Goal: Task Accomplishment & Management: Use online tool/utility

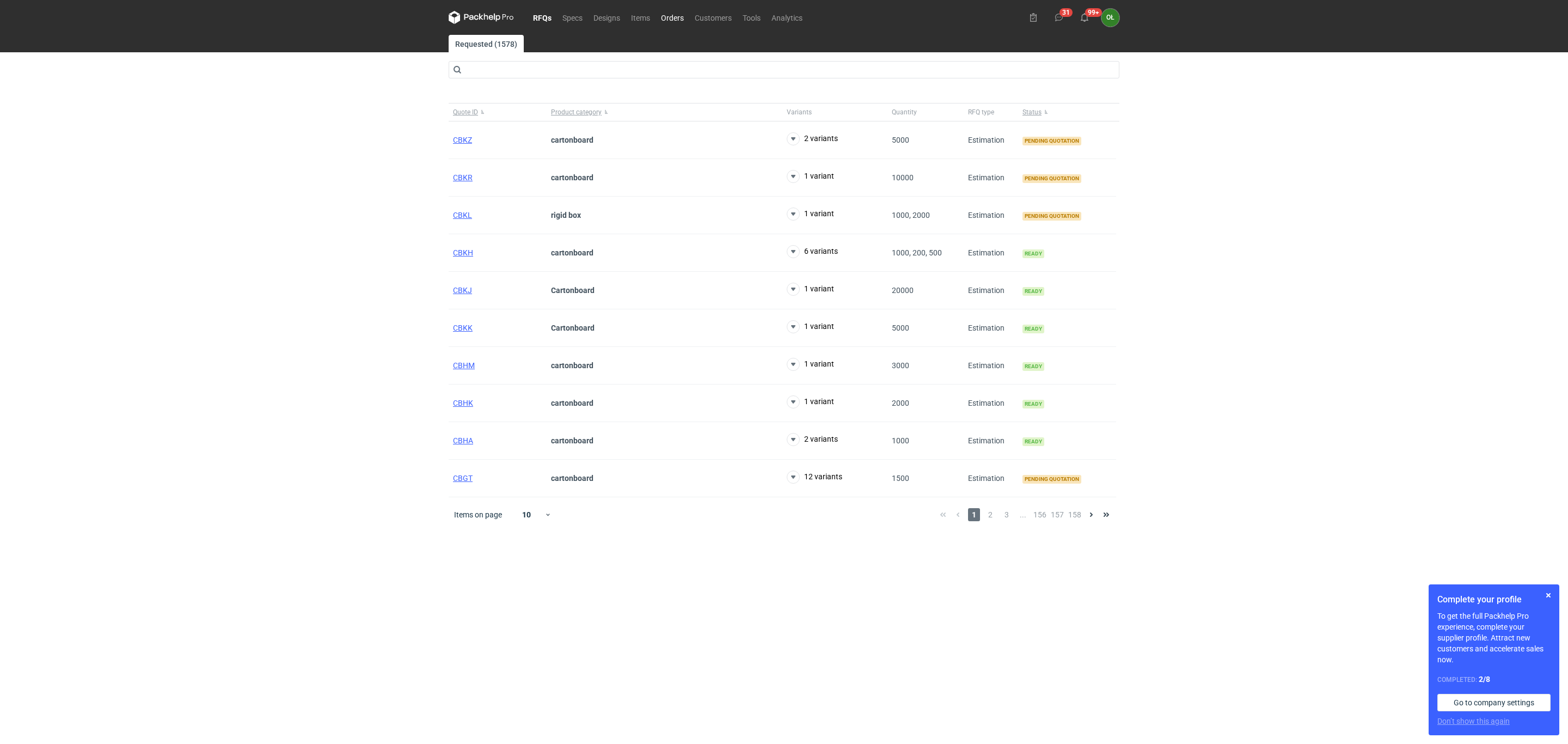
click at [676, 15] on link "Orders" at bounding box center [672, 17] width 33 height 13
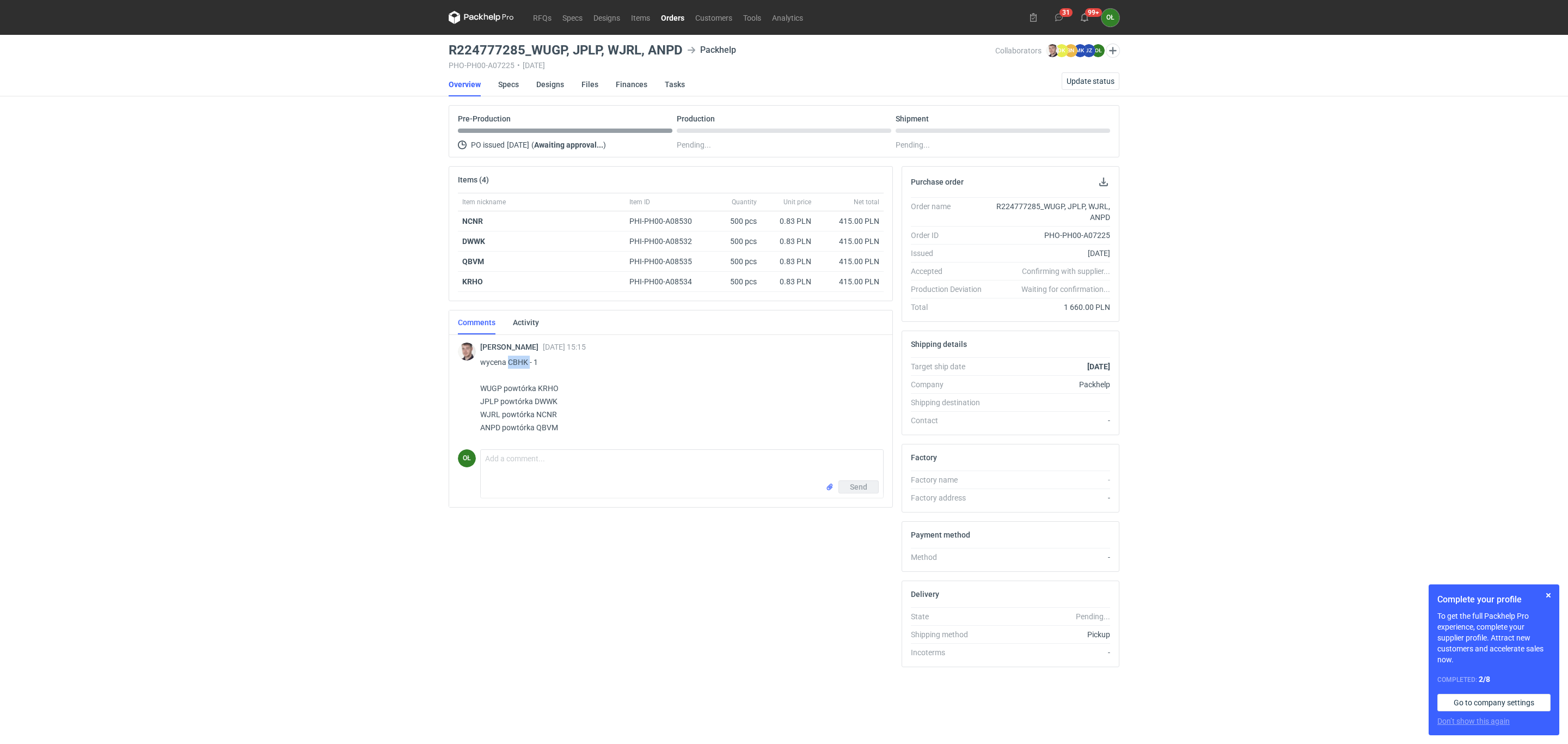
drag, startPoint x: 508, startPoint y: 364, endPoint x: 531, endPoint y: 366, distance: 23.1
click at [531, 366] on p "wycena CBHK - 1 WUGP powtórka KRHO JPLP powtórka DWWK WJRL powtórka NCNR ANPD p…" at bounding box center [677, 395] width 394 height 79
copy p "CBHK"
click at [543, 13] on link "RFQs" at bounding box center [542, 17] width 29 height 13
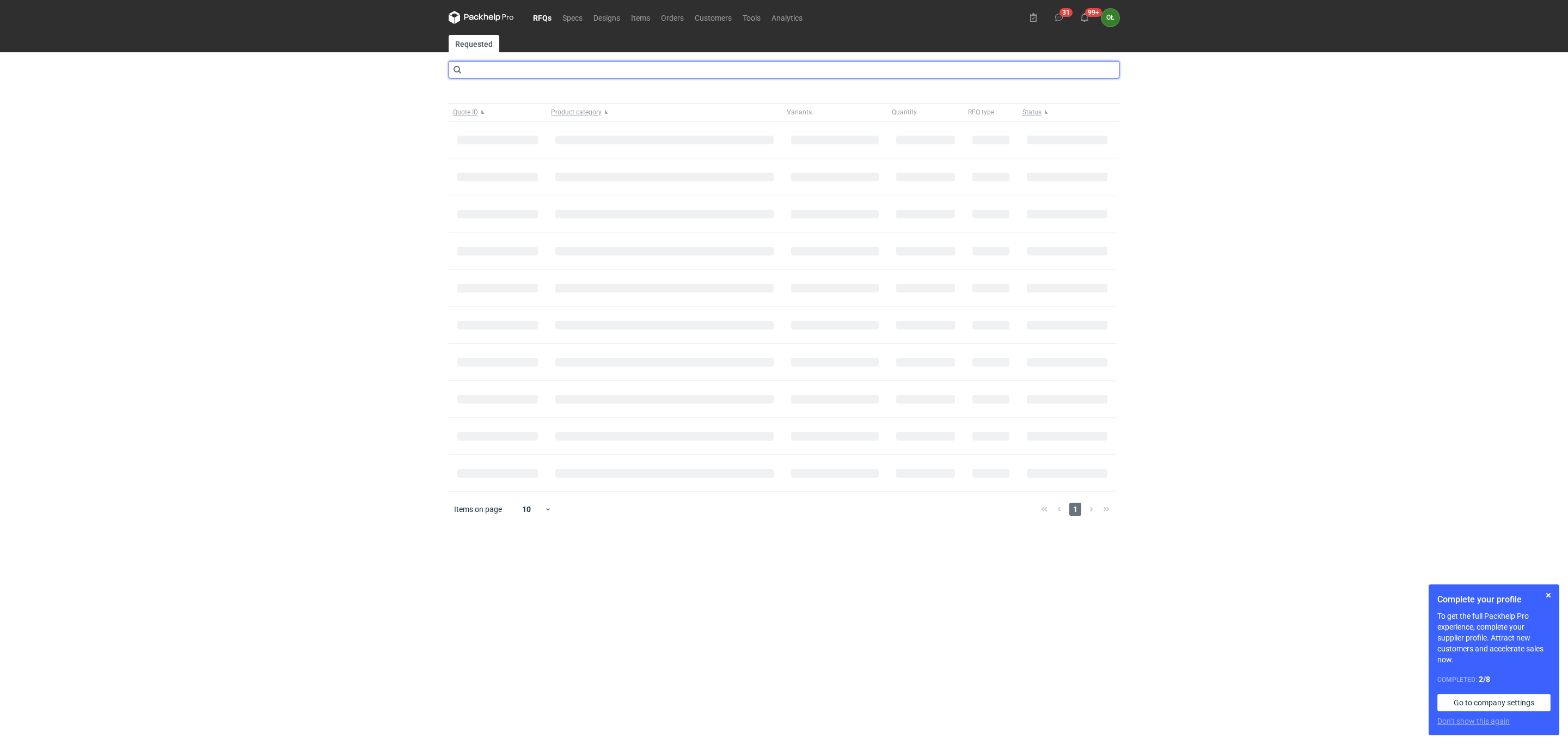
click at [523, 72] on input "text" at bounding box center [784, 69] width 671 height 18
type input "CBHK"
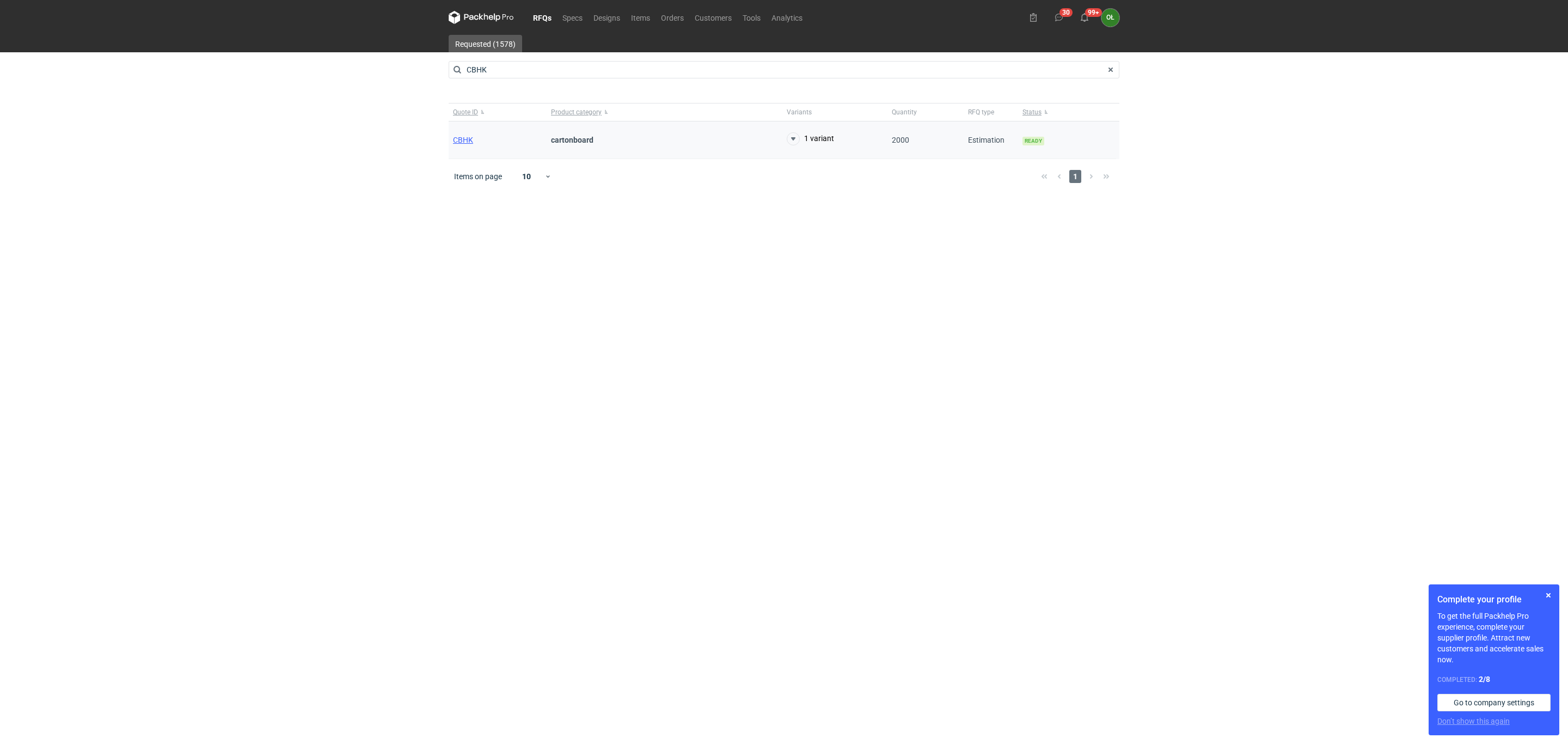
click at [469, 134] on div "CBHK" at bounding box center [497, 140] width 98 height 38
click at [469, 138] on span "CBHK" at bounding box center [463, 140] width 20 height 9
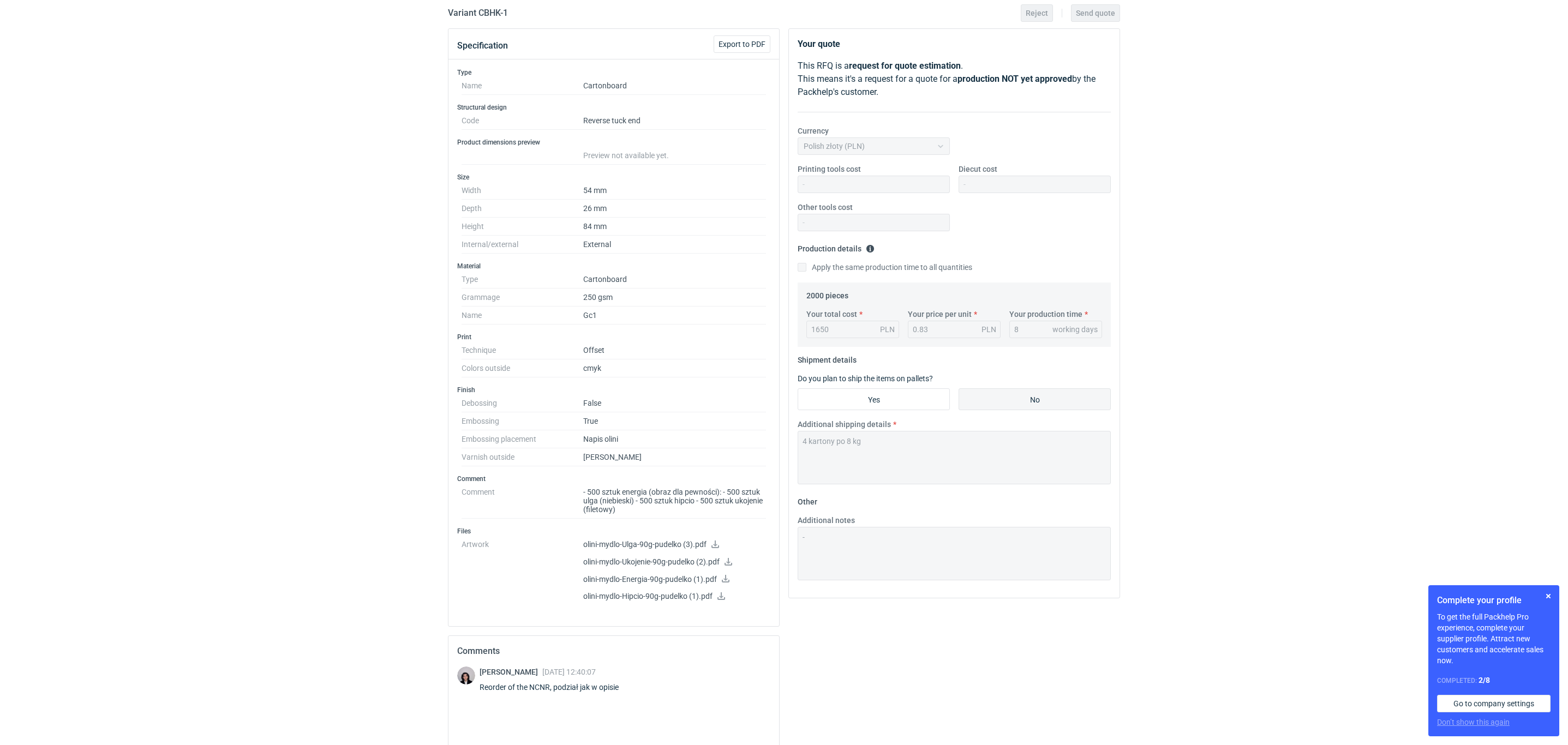
scroll to position [137, 0]
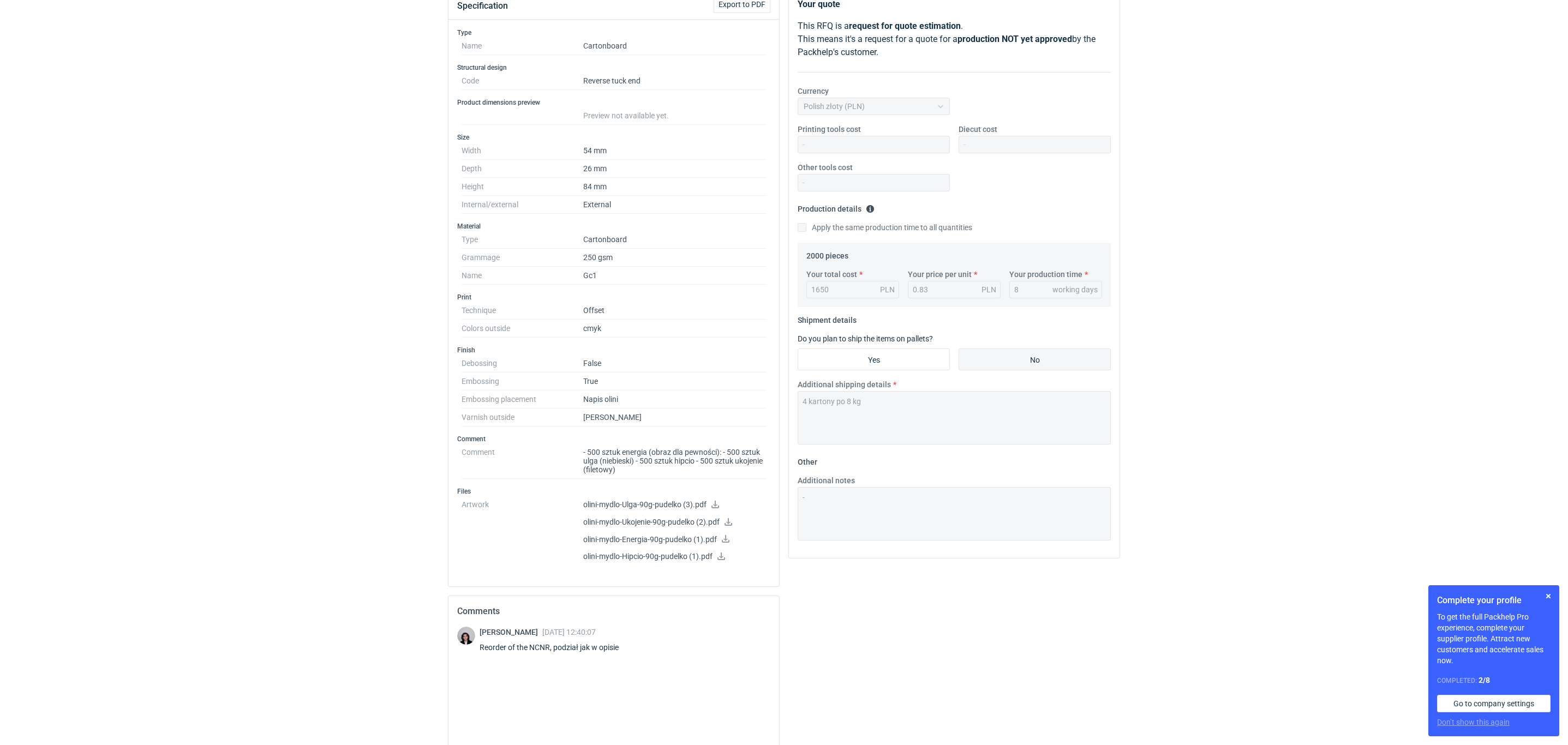
click at [716, 508] on icon at bounding box center [715, 504] width 8 height 8
click at [729, 526] on icon at bounding box center [728, 522] width 8 height 8
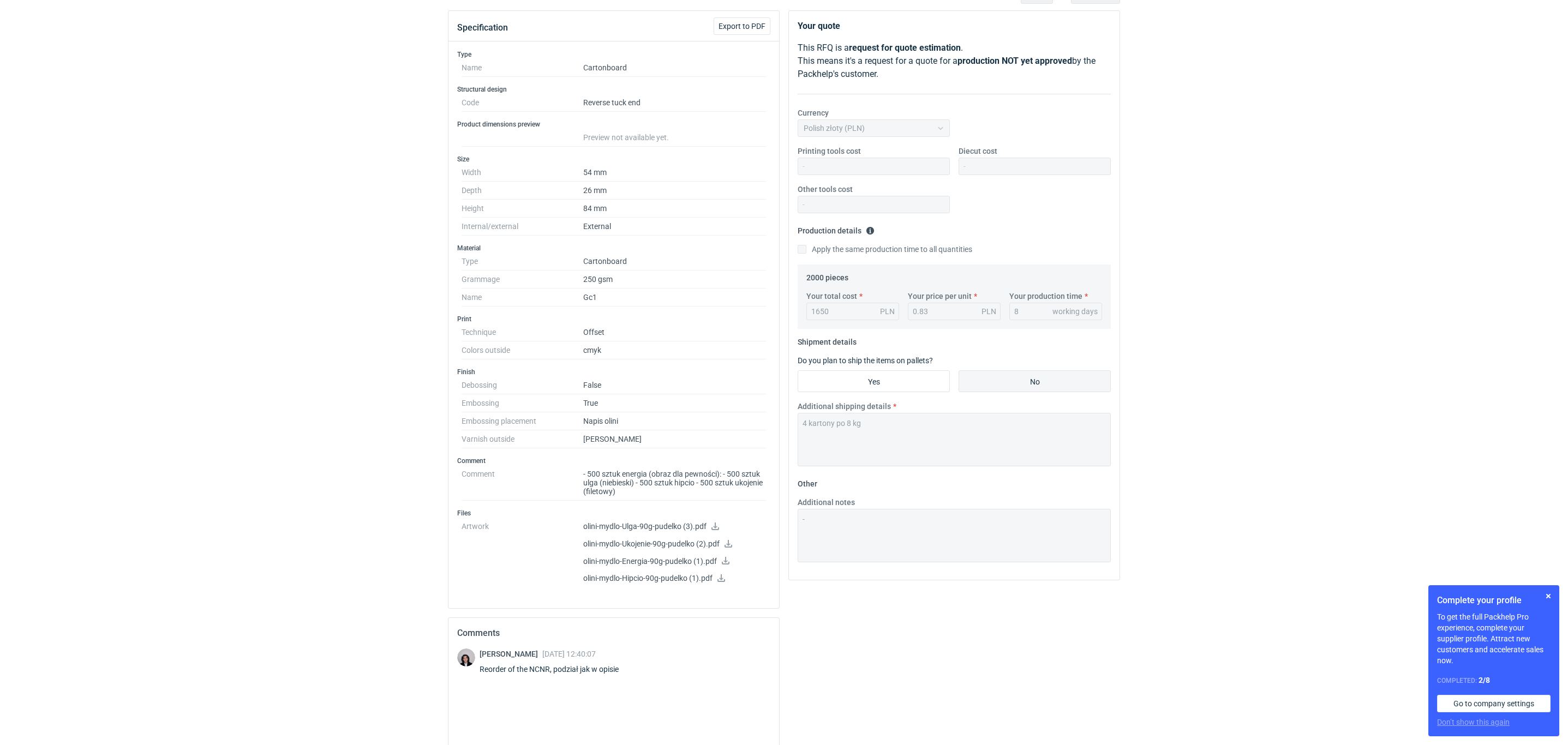
scroll to position [82, 0]
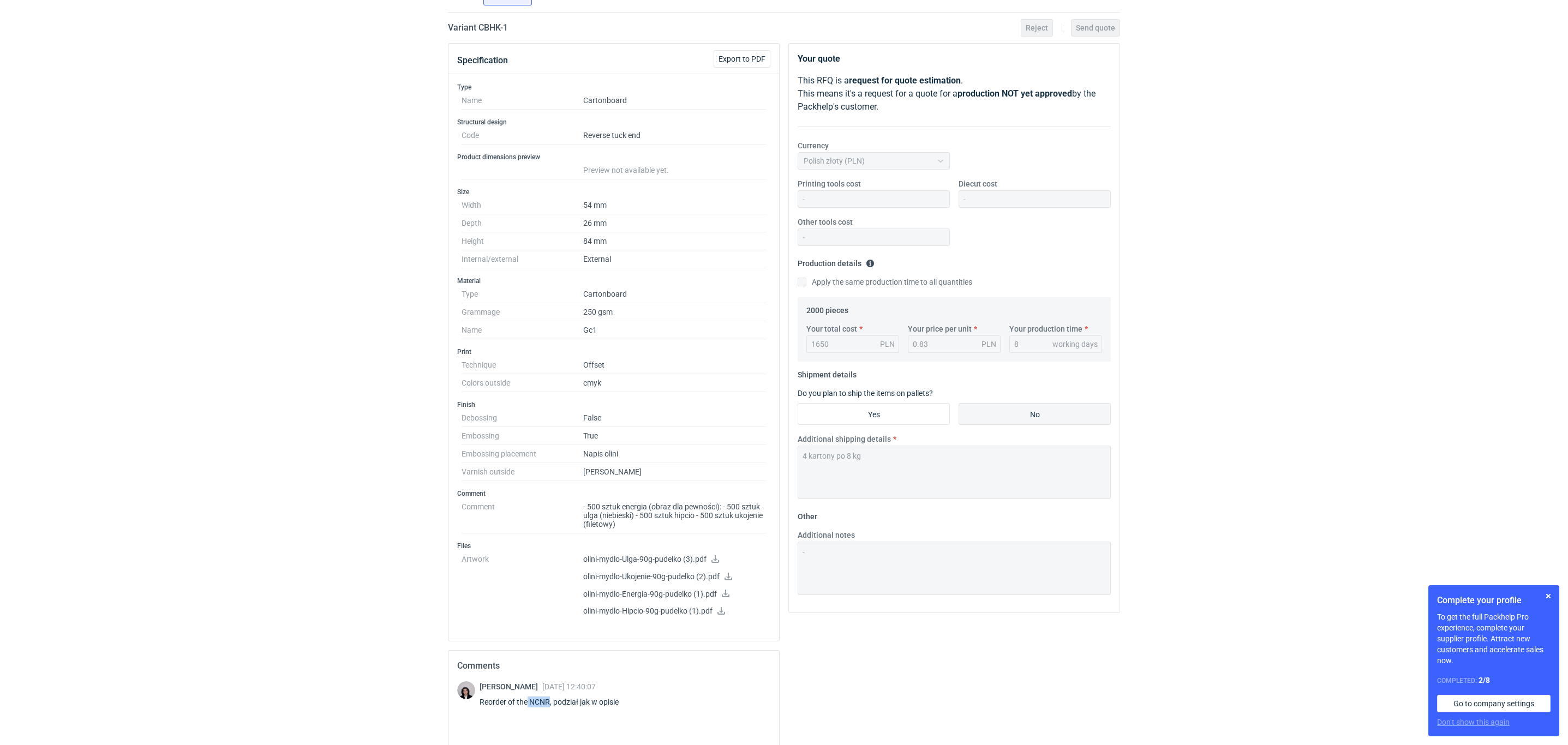
drag, startPoint x: 528, startPoint y: 708, endPoint x: 549, endPoint y: 707, distance: 21.0
click at [549, 707] on div "Reorder of the NCNR, podział jak w opisie" at bounding box center [556, 702] width 152 height 11
copy div "NCNR"
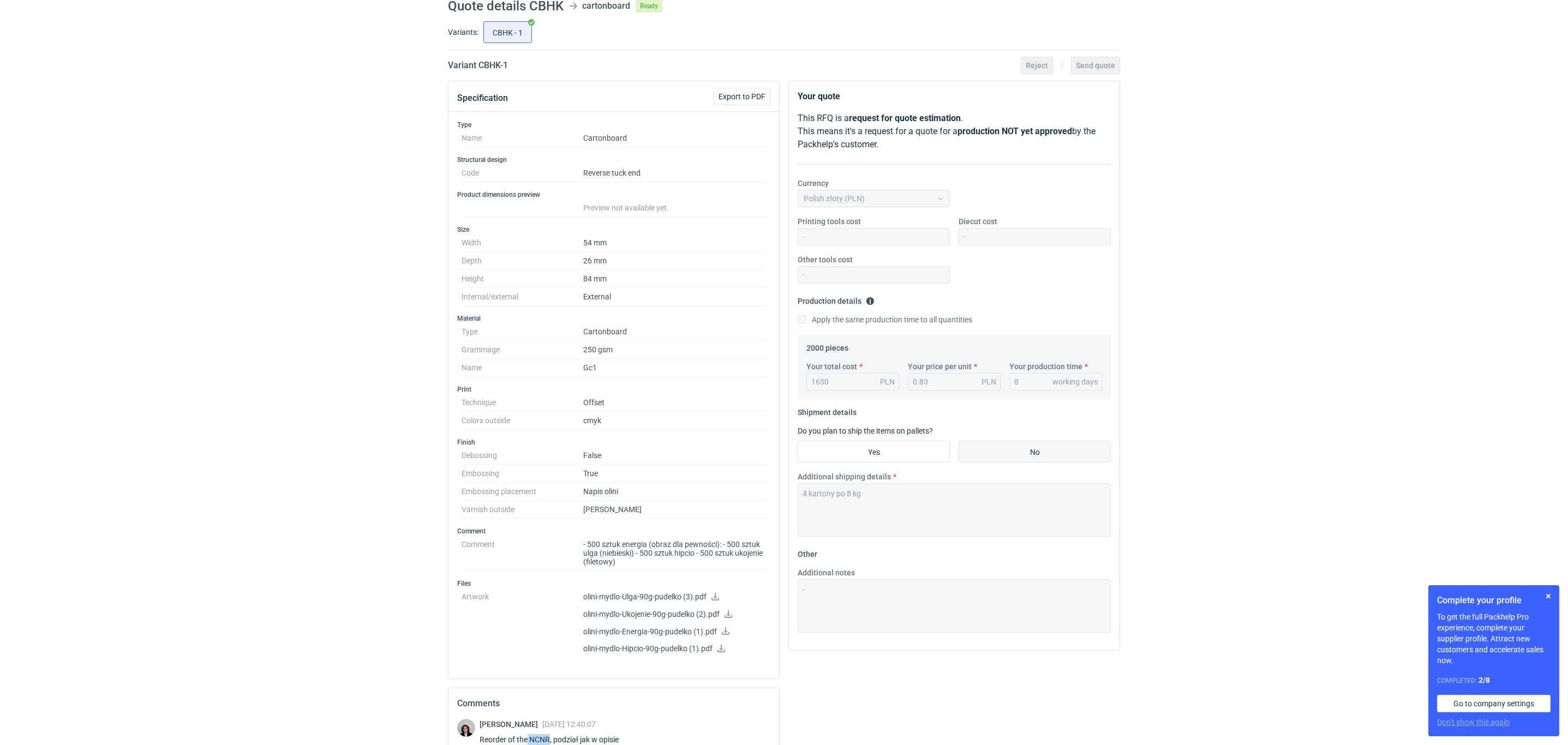
scroll to position [0, 0]
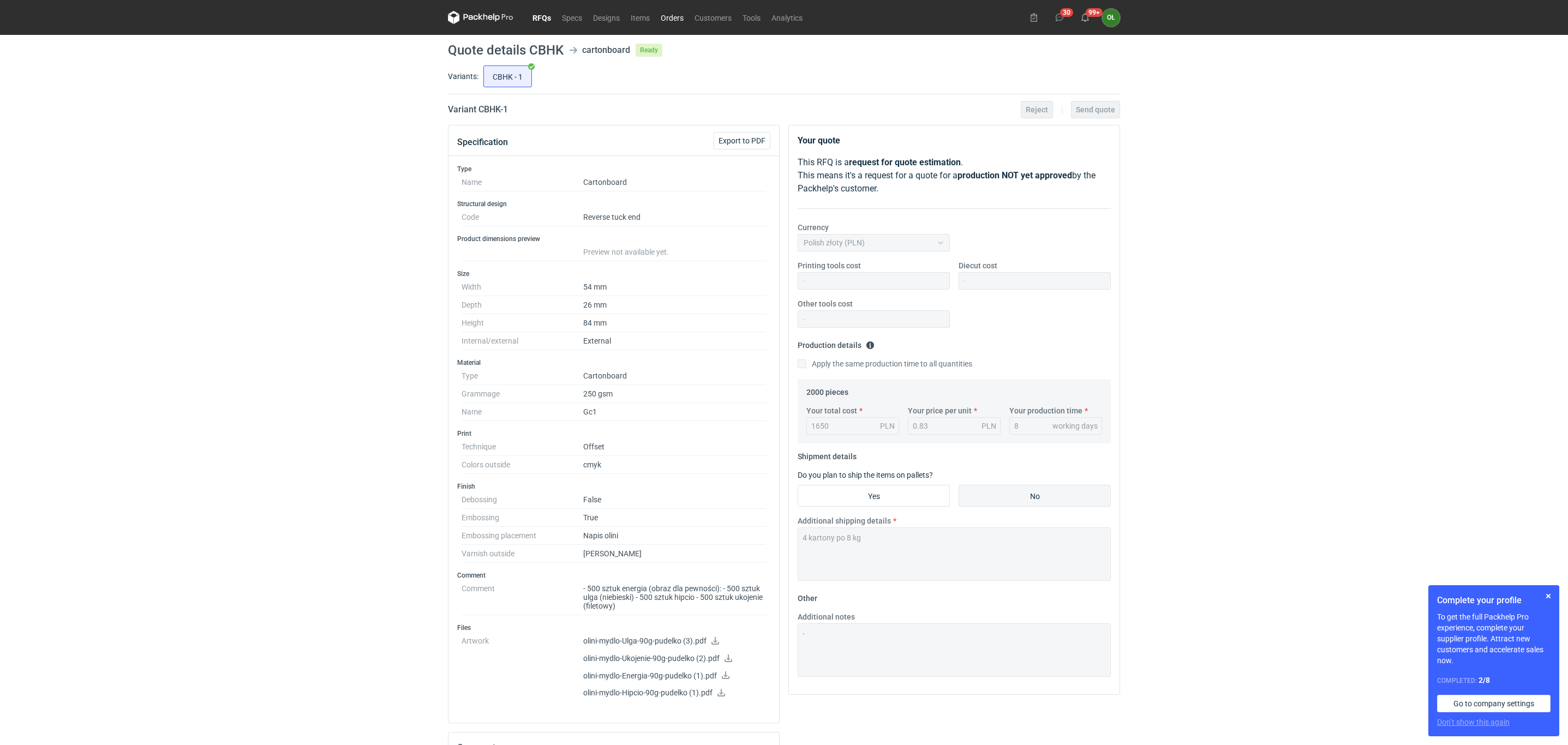
click at [676, 12] on link "Orders" at bounding box center [671, 17] width 34 height 13
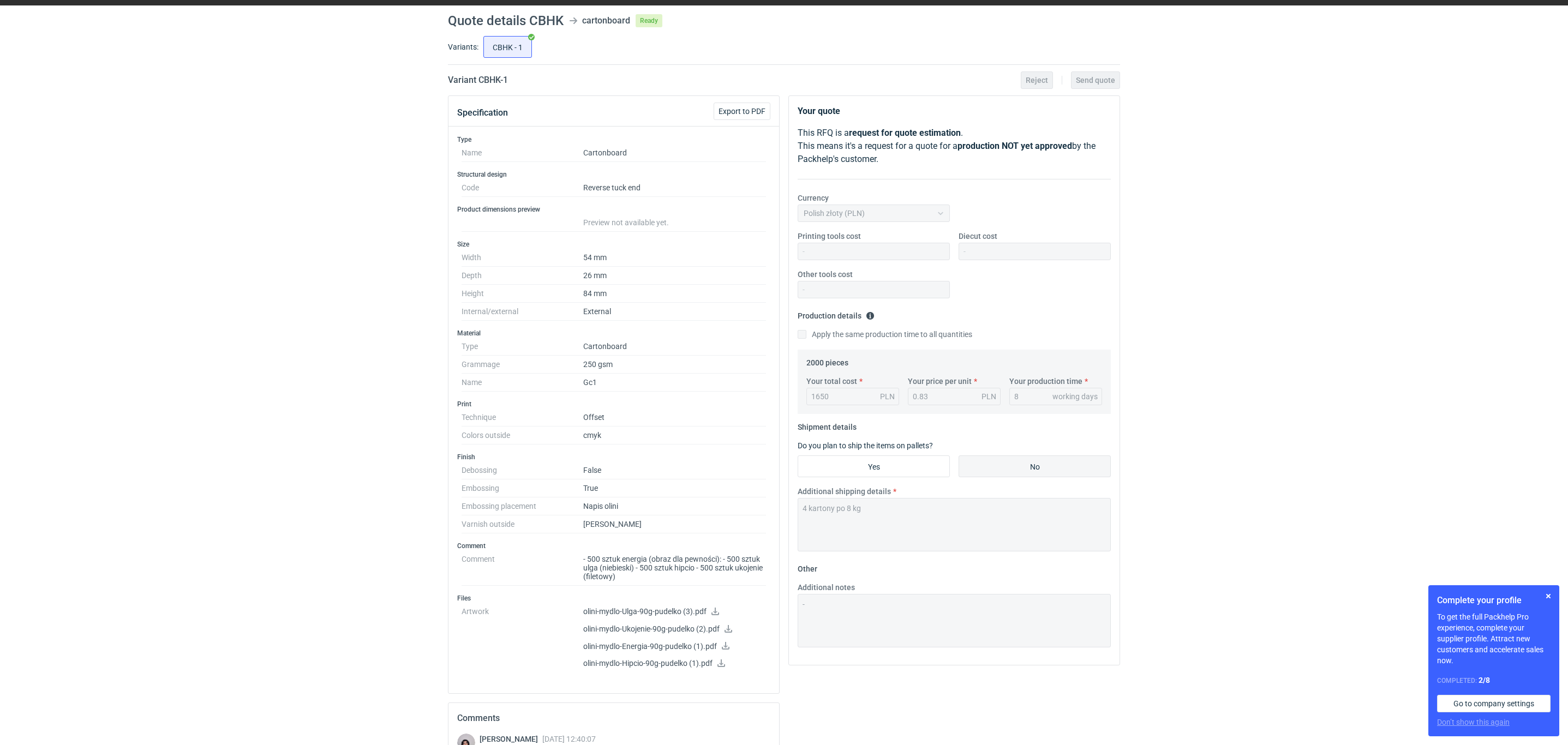
scroll to position [27, 0]
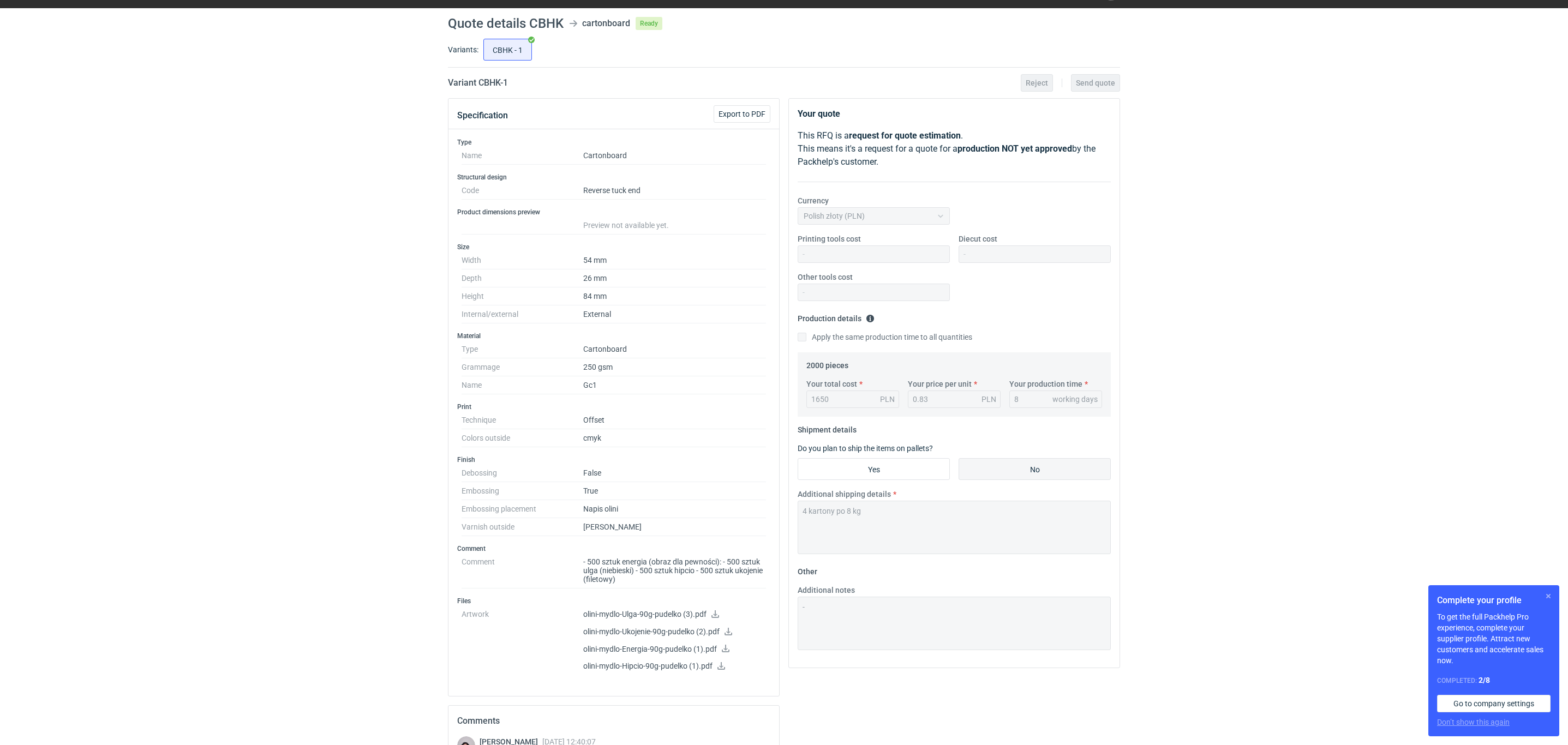
click at [1550, 590] on button "button" at bounding box center [1548, 596] width 13 height 13
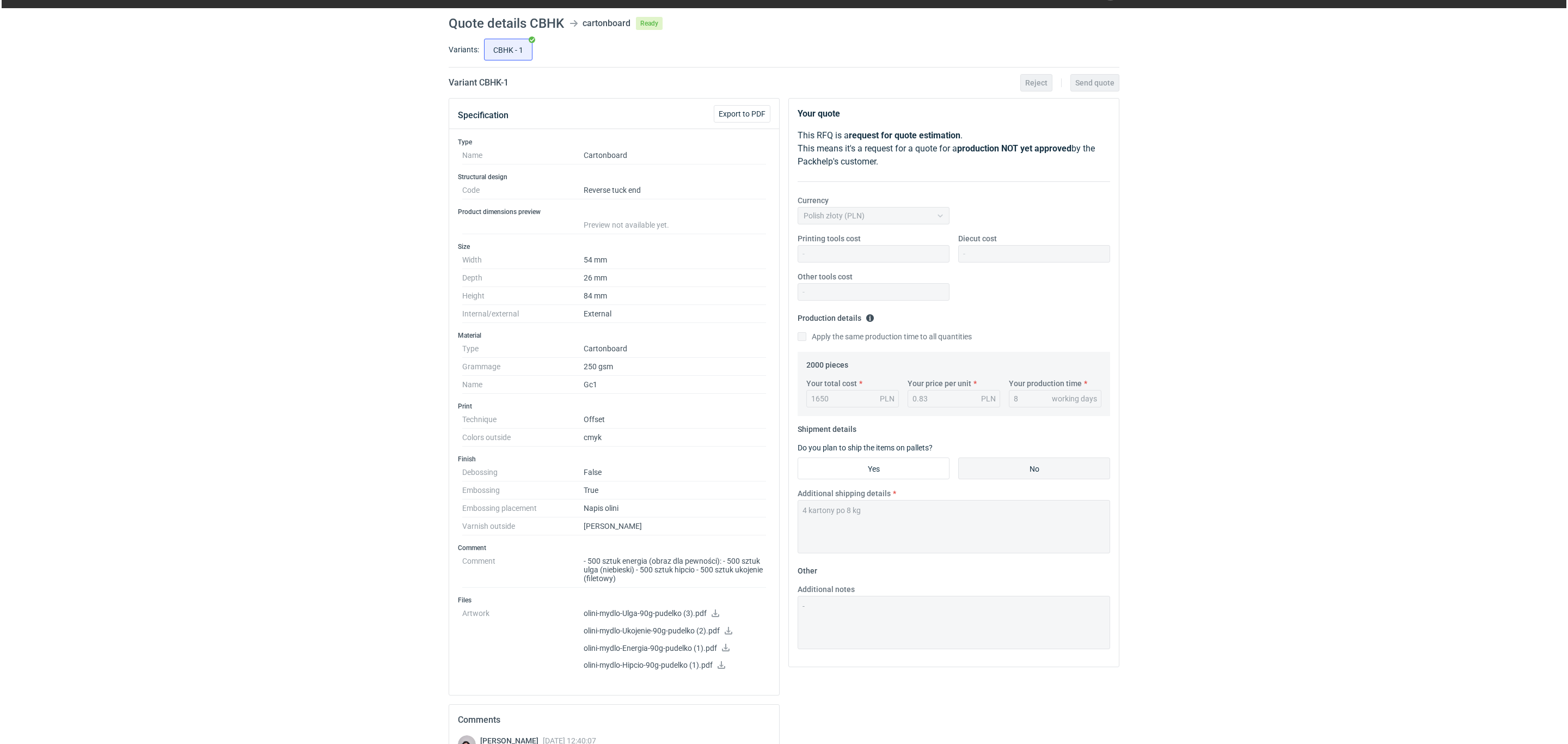
scroll to position [0, 0]
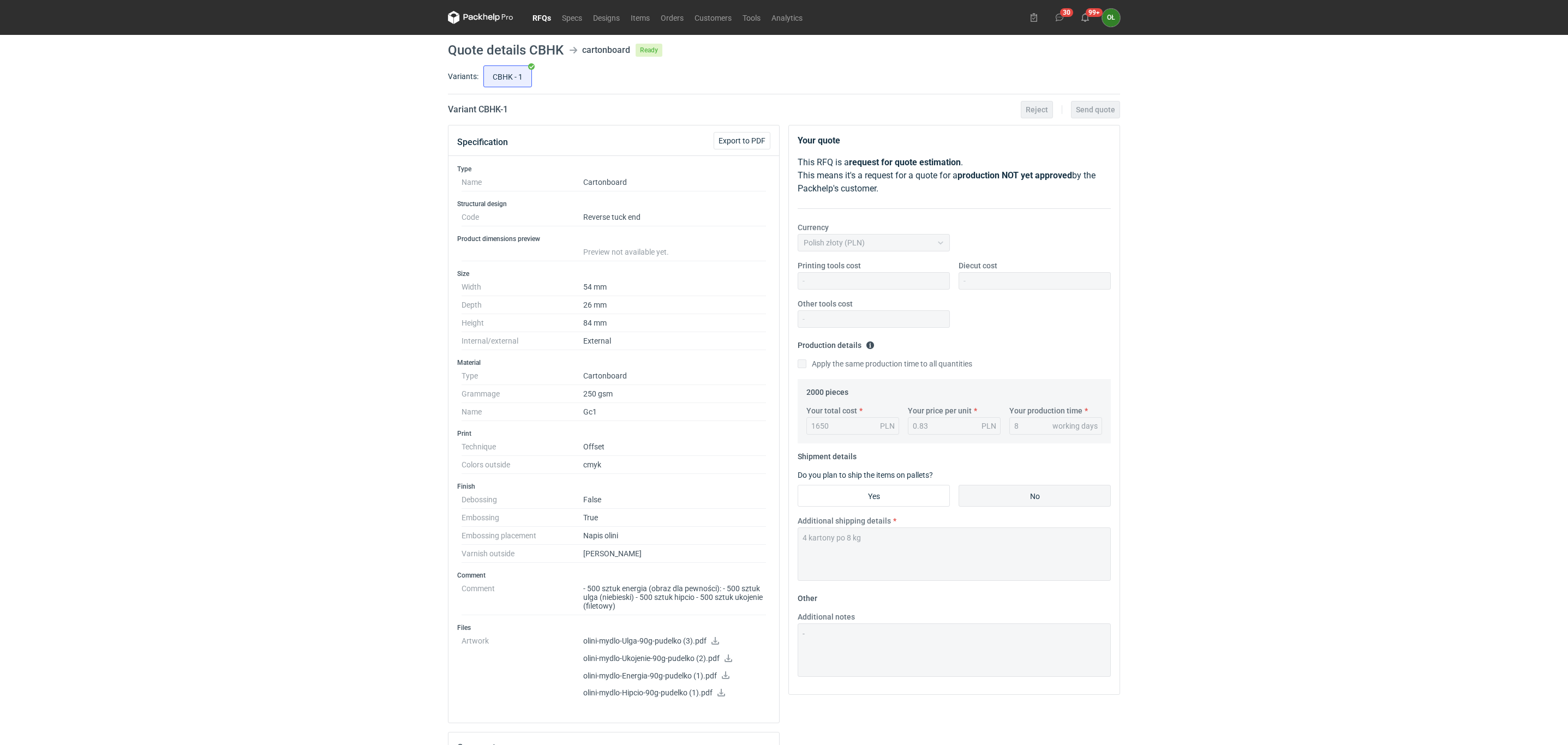
drag, startPoint x: 534, startPoint y: 16, endPoint x: 595, endPoint y: 27, distance: 62.0
click at [534, 16] on link "RFQs" at bounding box center [542, 17] width 29 height 13
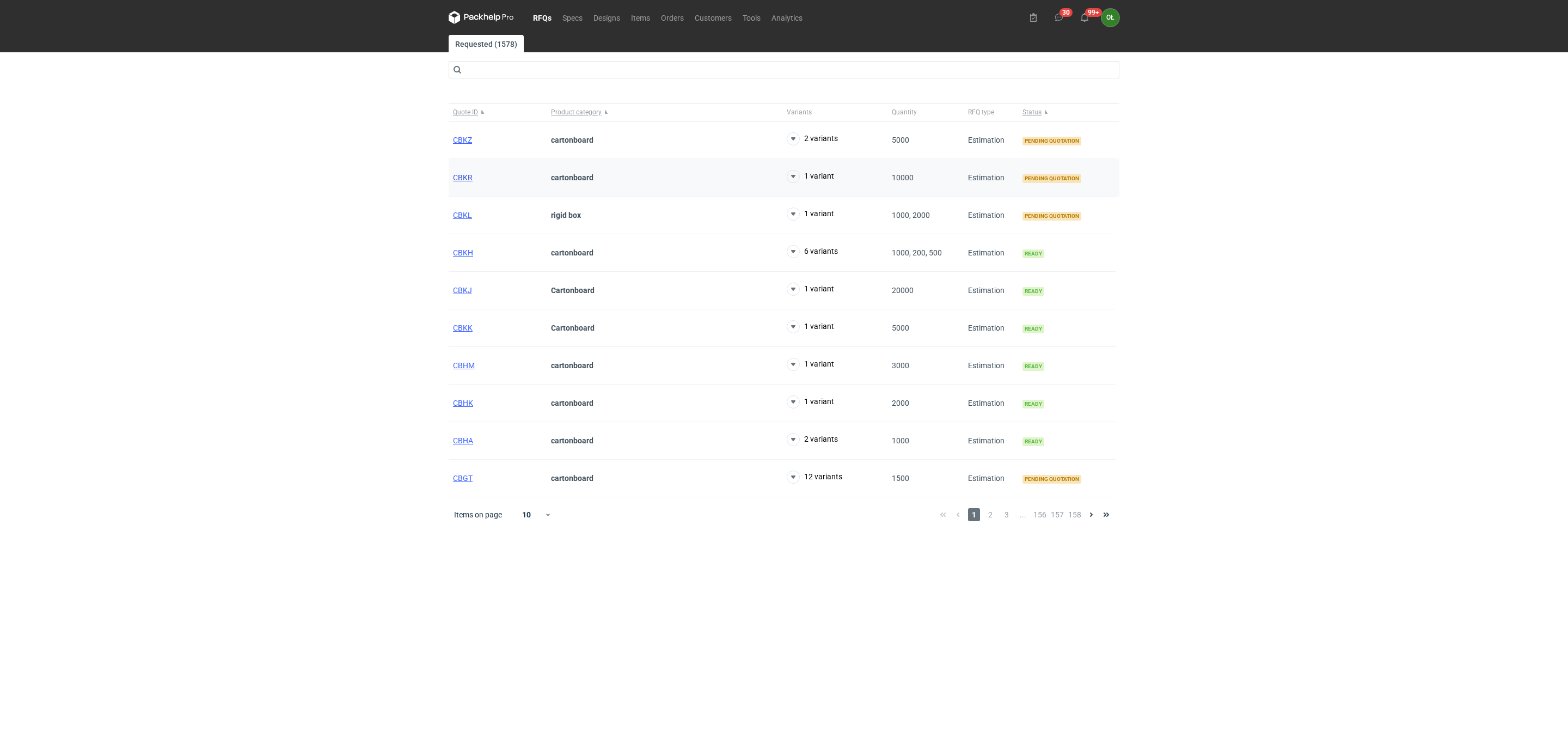
click at [463, 180] on span "CBKR" at bounding box center [463, 177] width 19 height 9
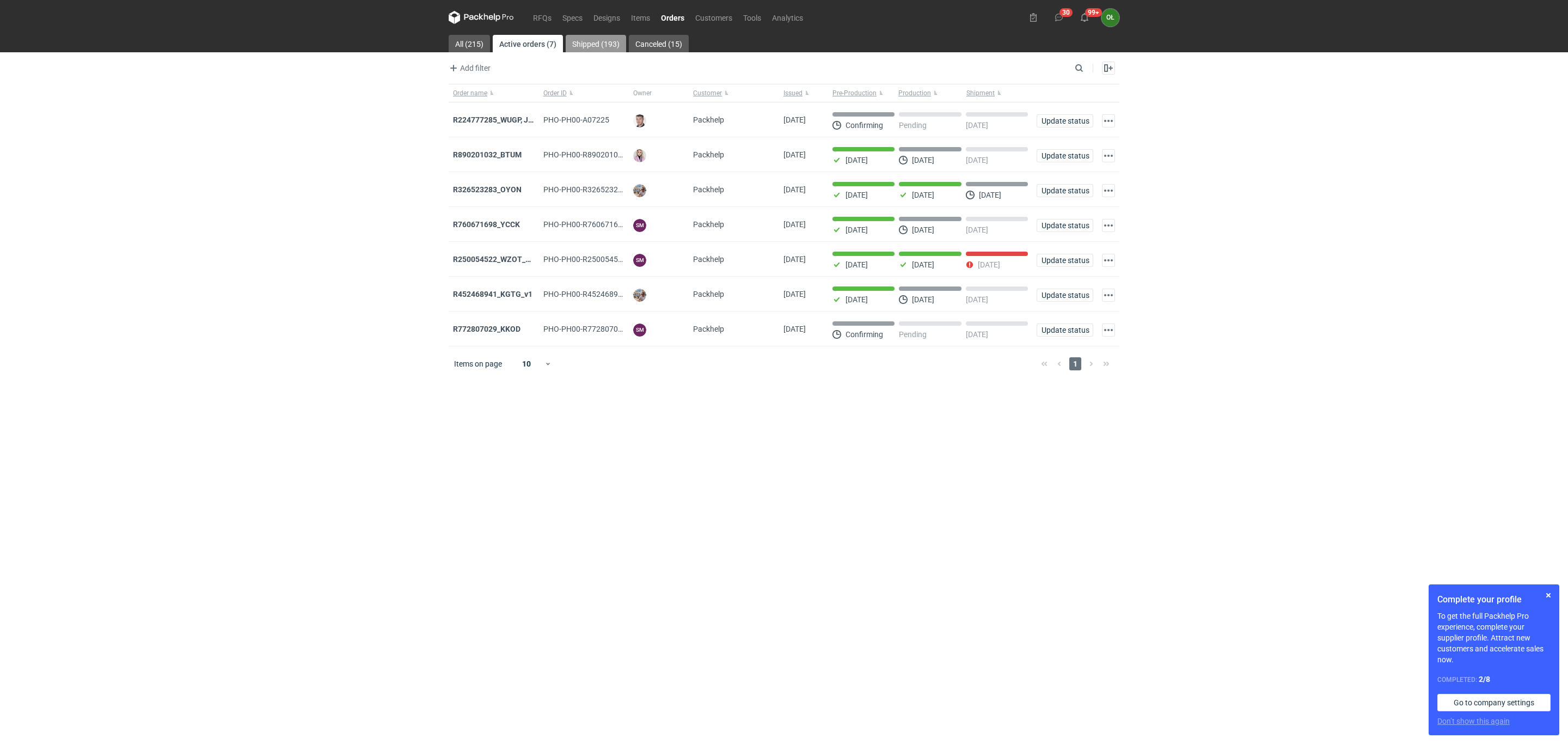
click at [593, 51] on link "Shipped (193)" at bounding box center [595, 43] width 60 height 18
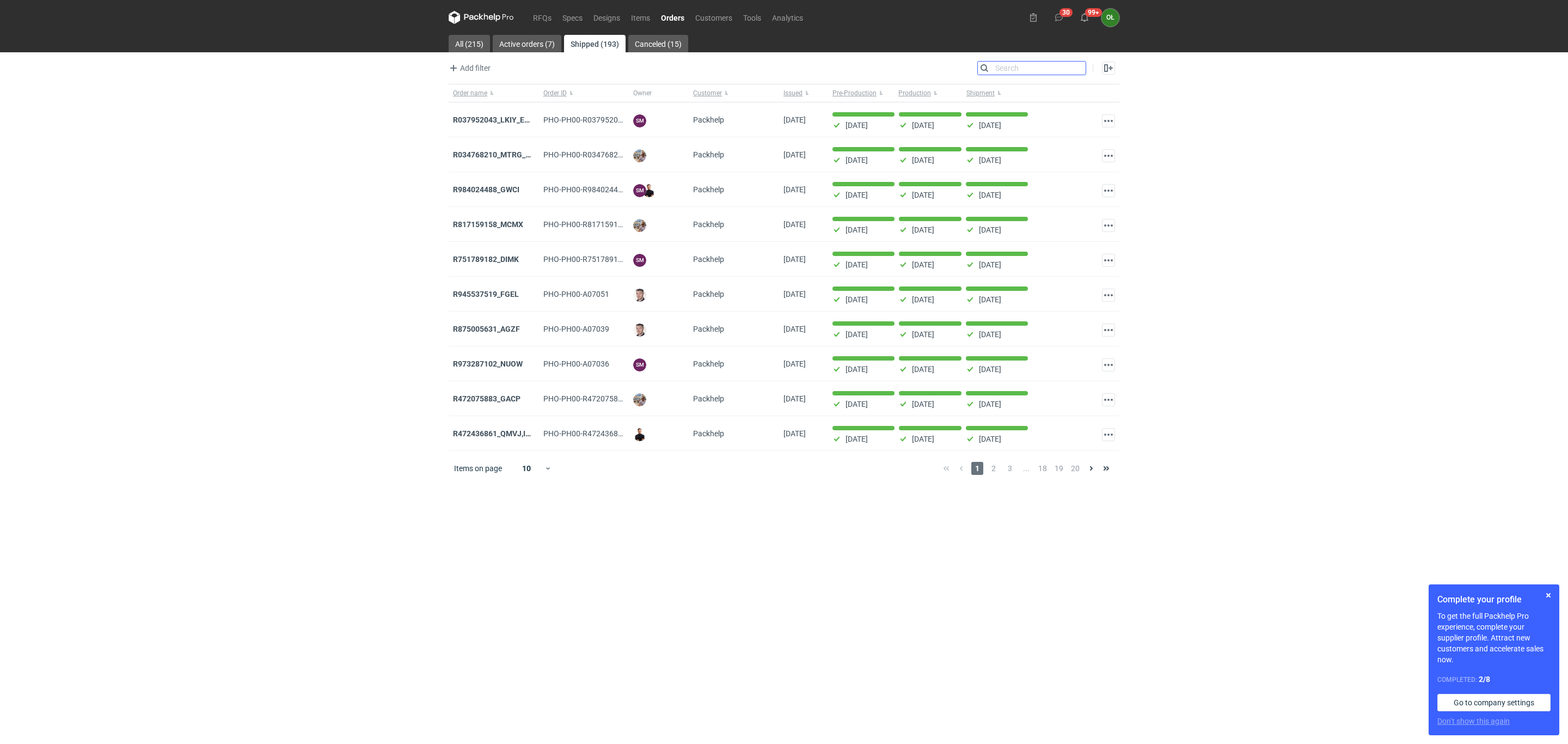
click at [1083, 65] on input "Search" at bounding box center [1031, 68] width 108 height 13
paste input "NCNR"
type input "NCNR"
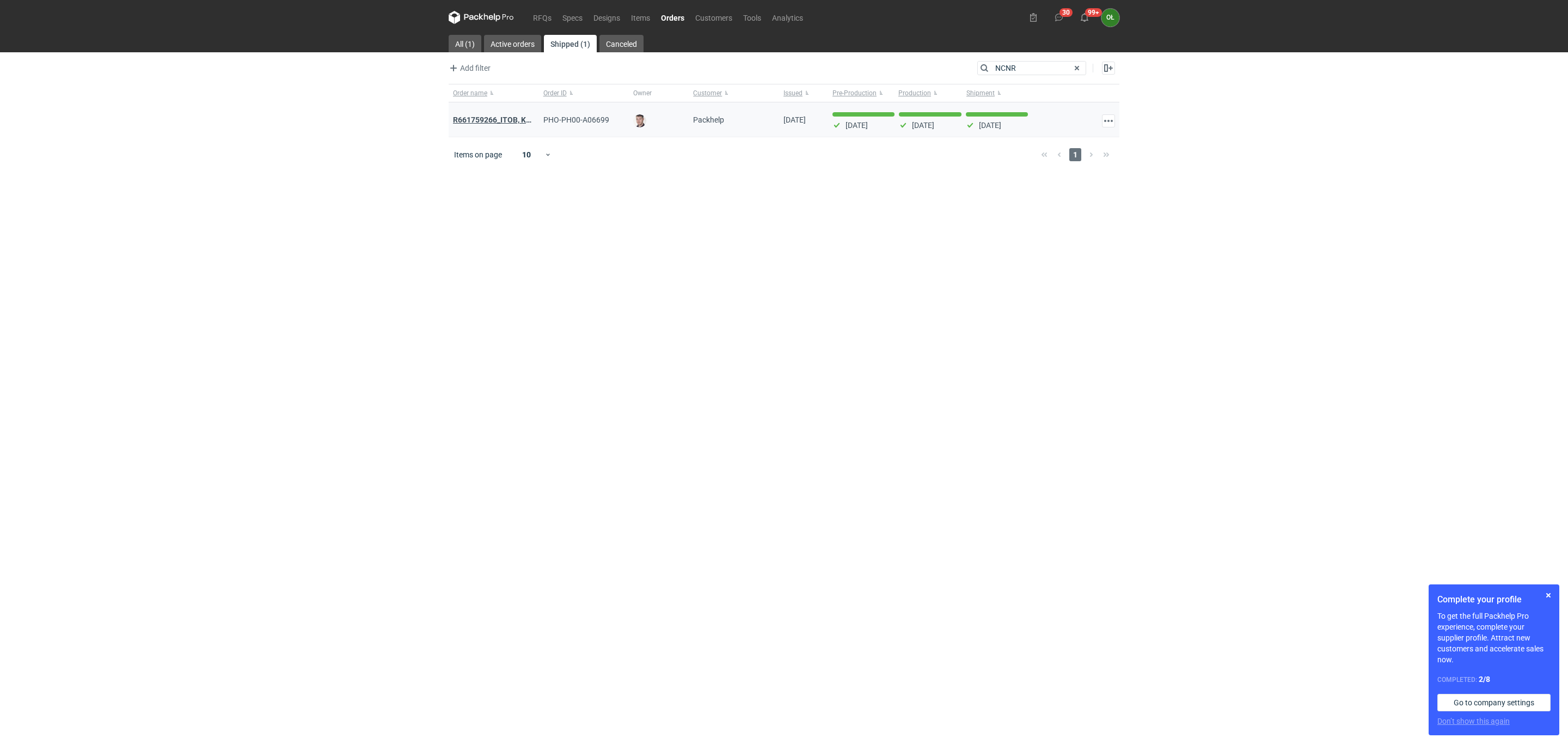
click at [489, 118] on strong "R661759266_ITOB, KNNJ, DWWK, NCNR , KRHO, QBVM" at bounding box center [545, 120] width 185 height 12
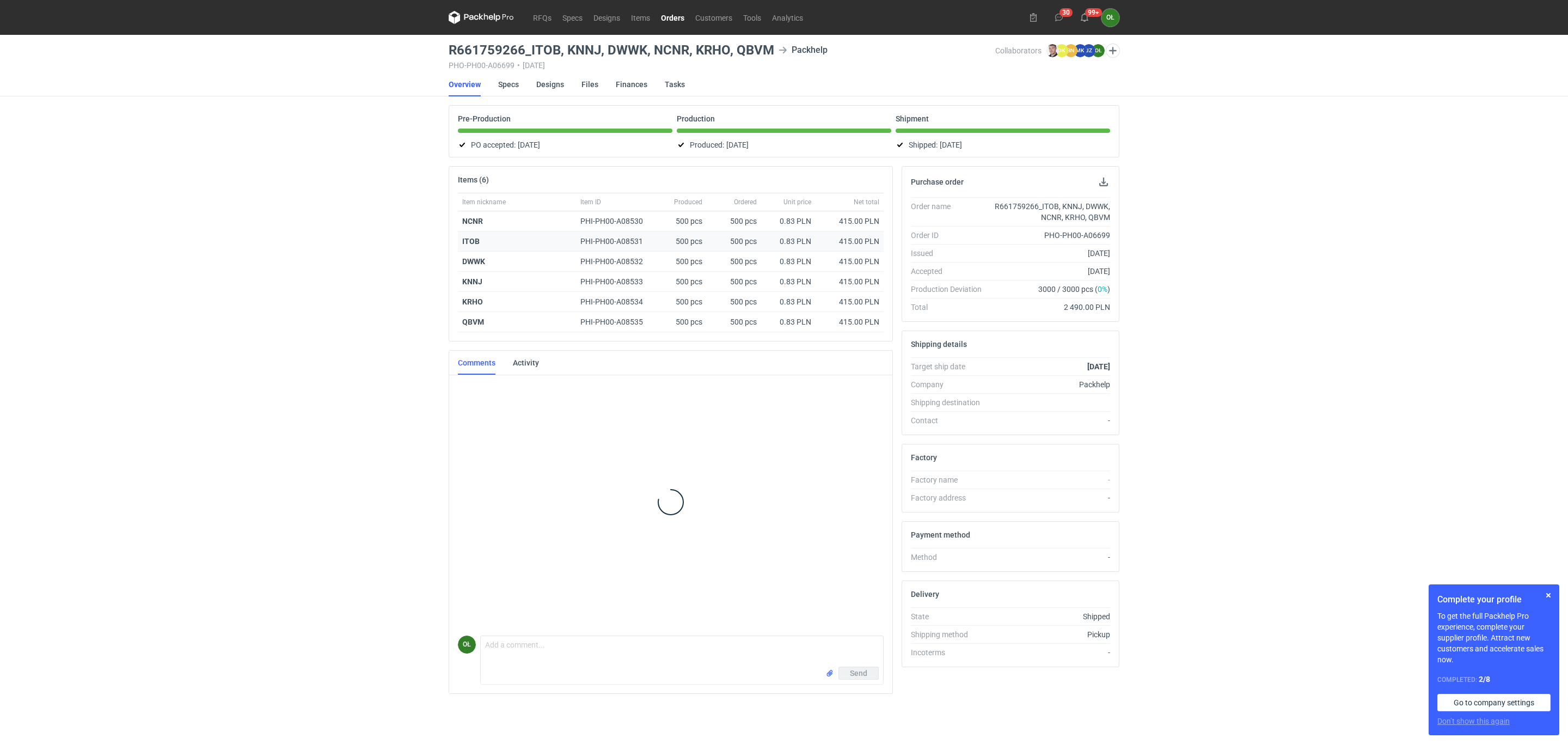
scroll to position [10, 0]
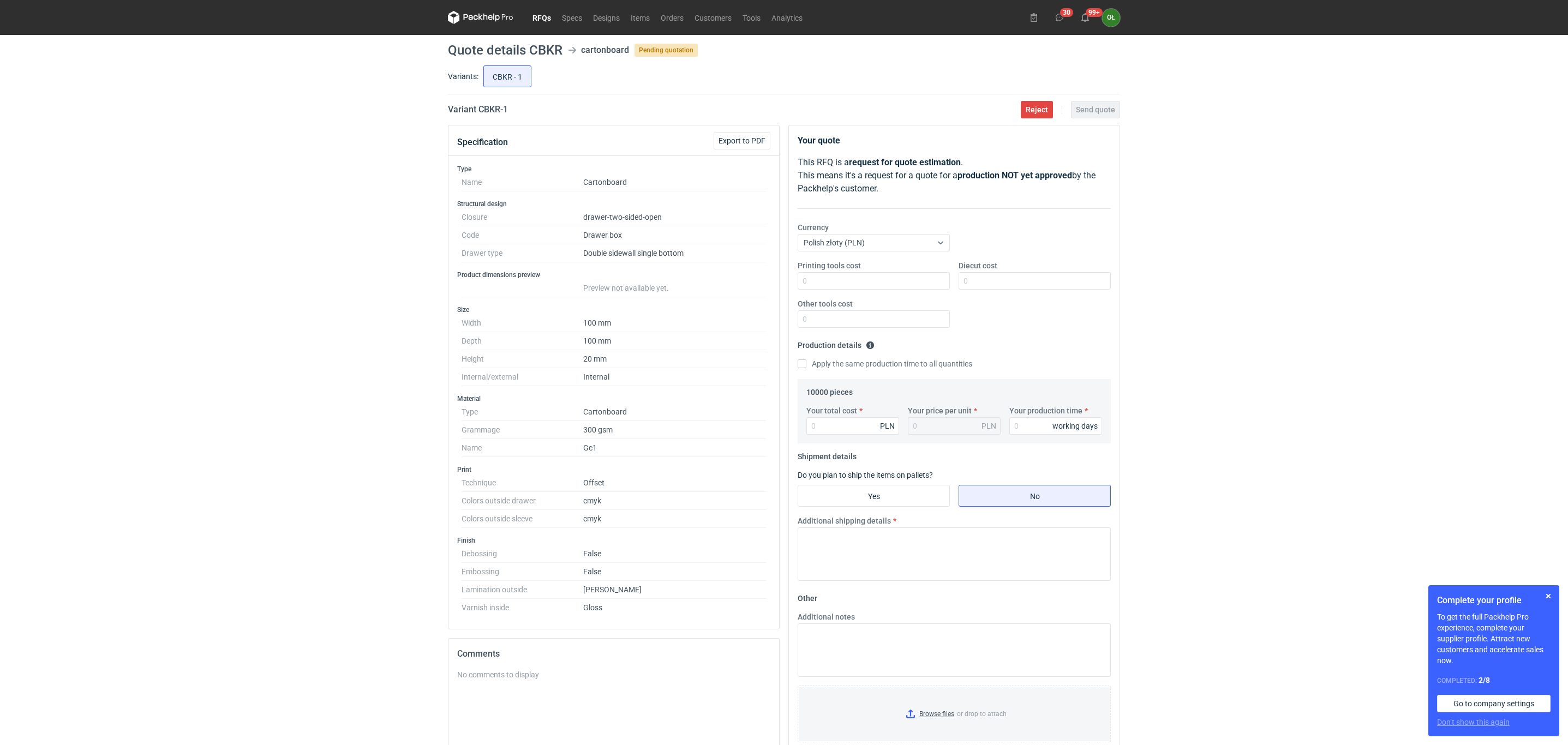
click at [535, 17] on link "RFQs" at bounding box center [542, 17] width 29 height 13
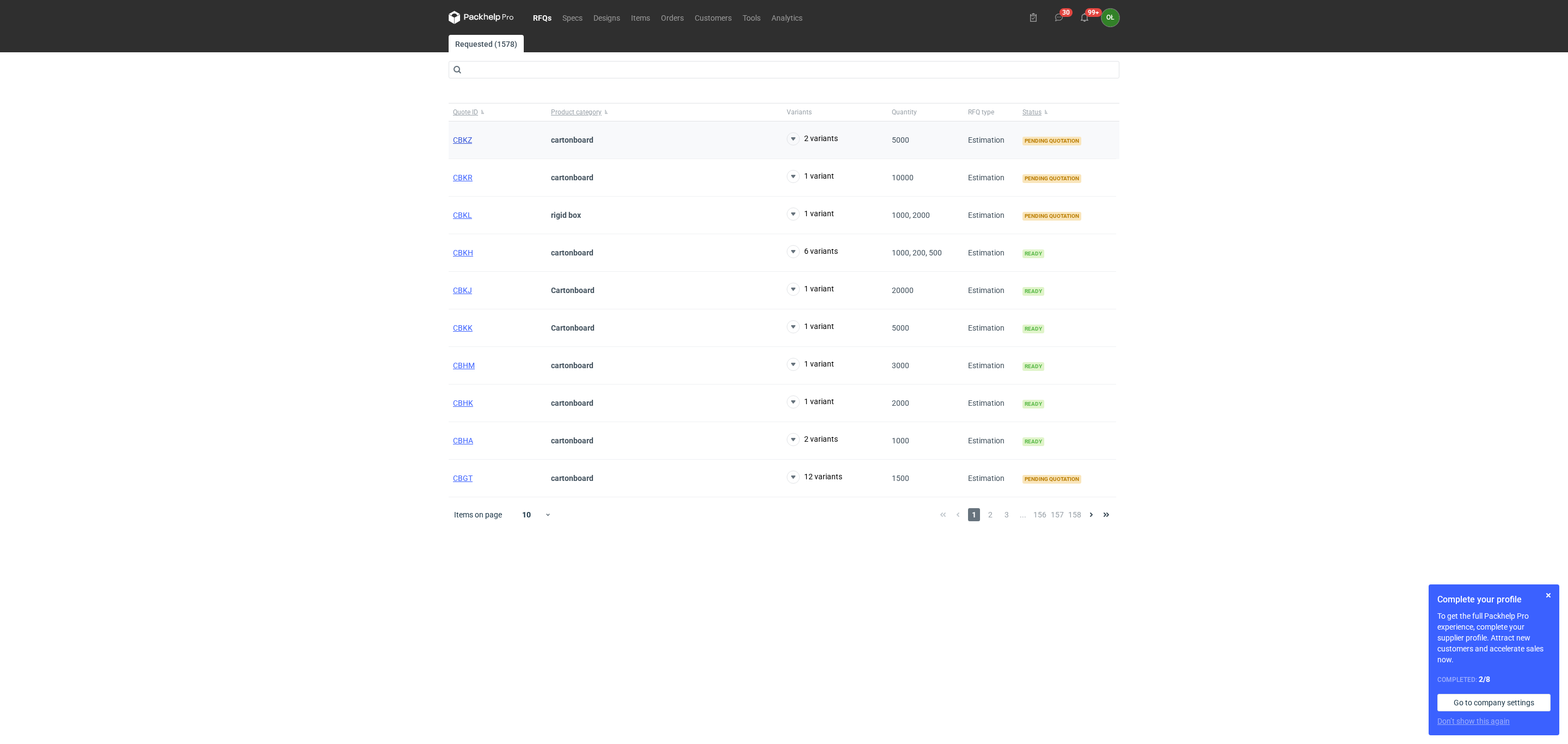
click at [464, 139] on span "CBKZ" at bounding box center [462, 140] width 19 height 9
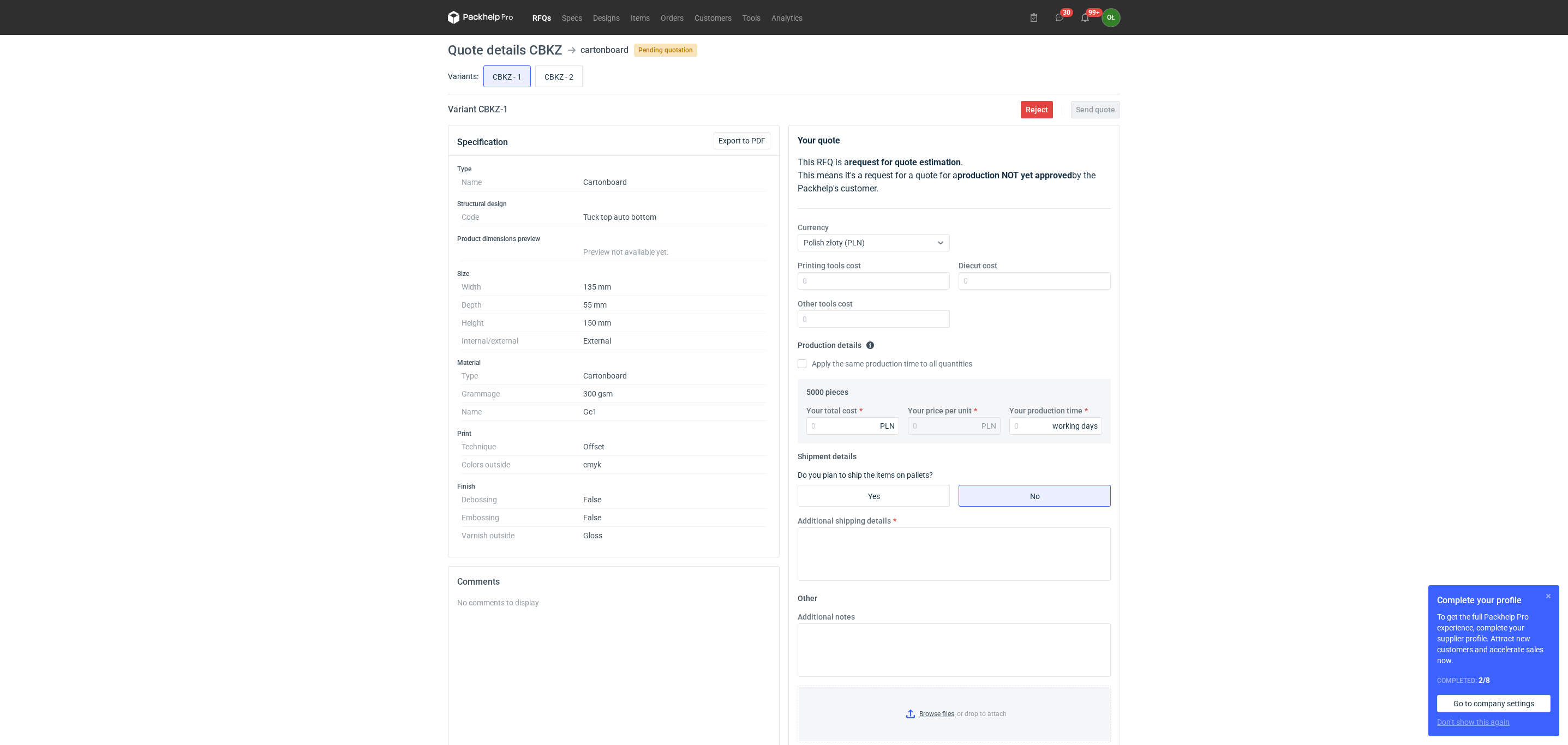
click at [1547, 599] on button "button" at bounding box center [1548, 596] width 13 height 13
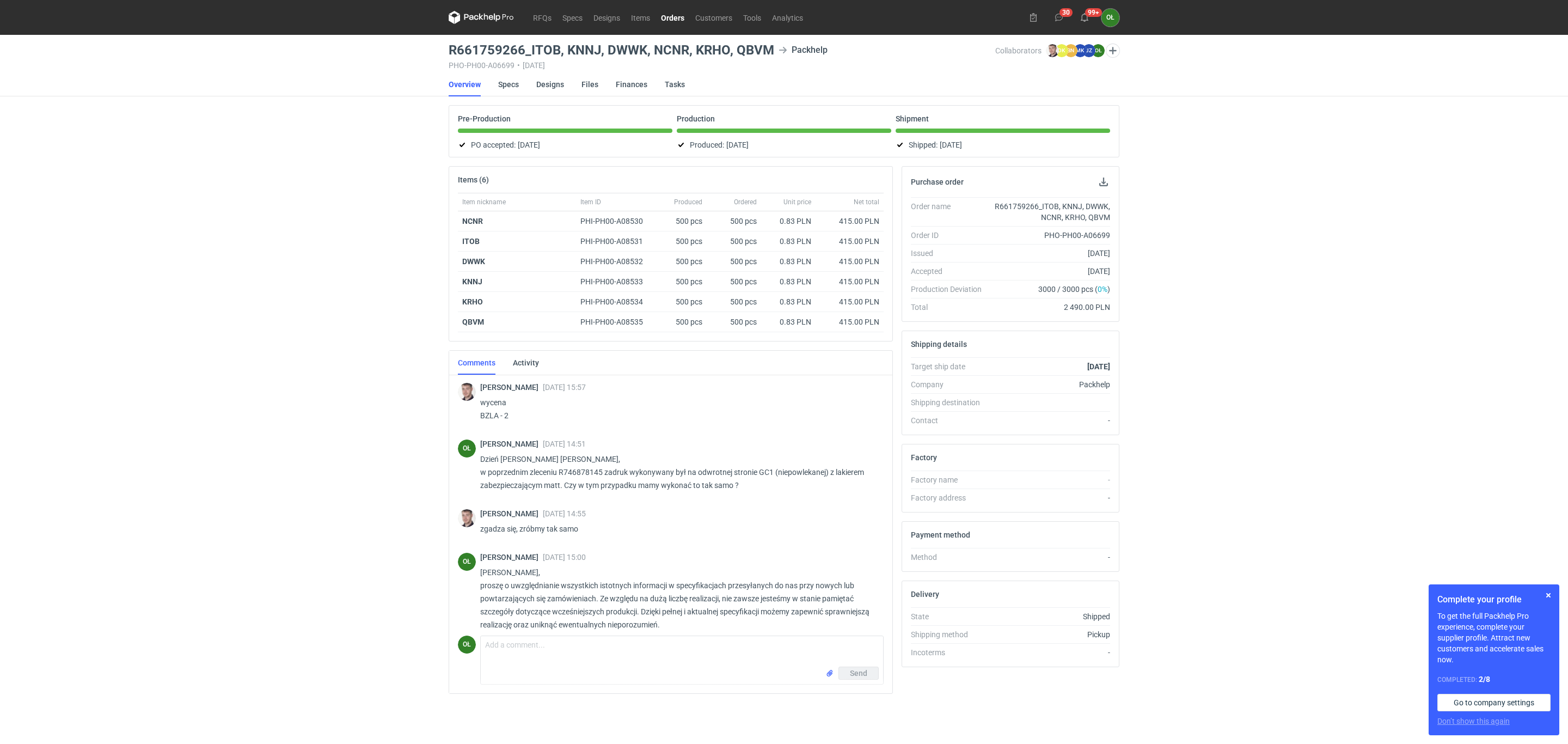
scroll to position [10, 0]
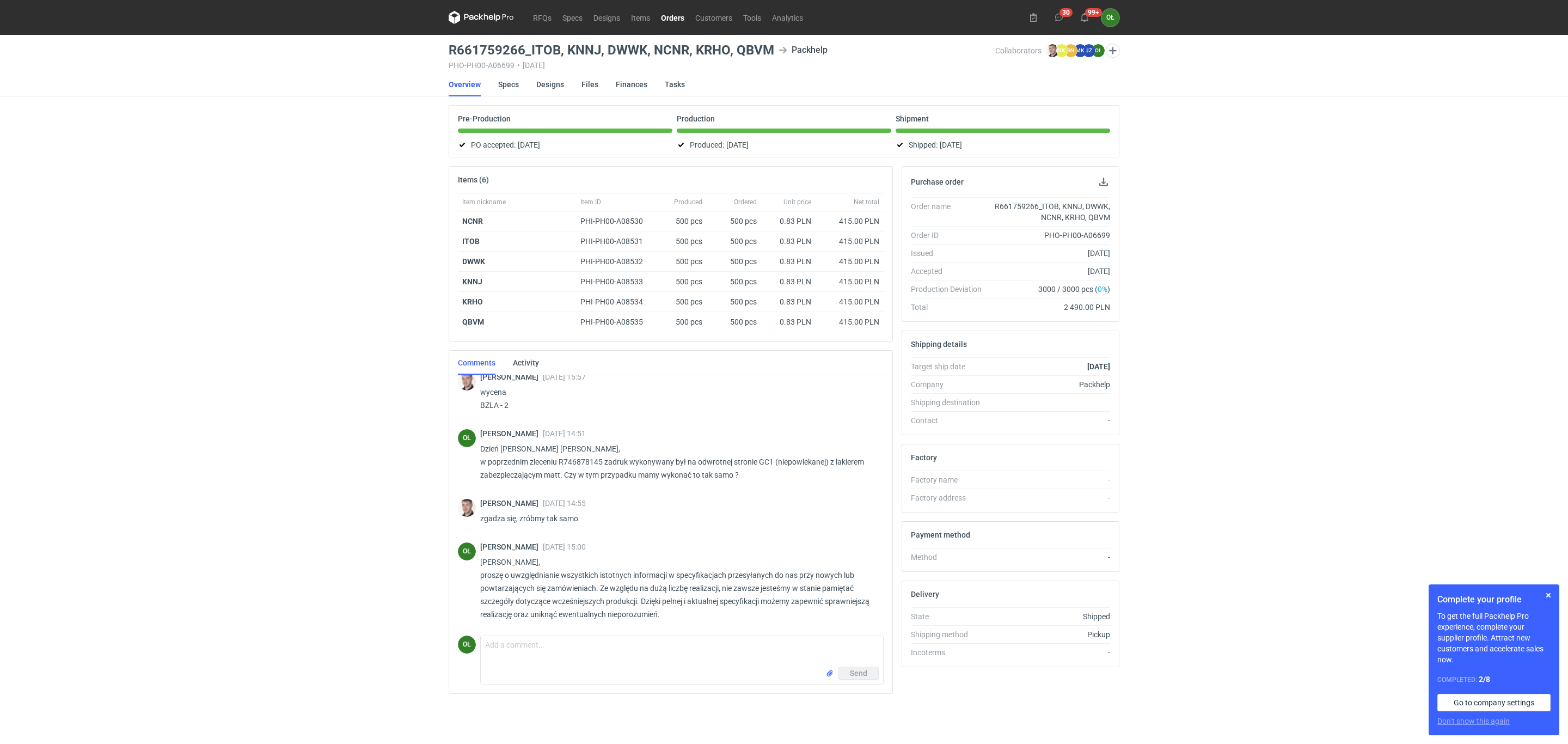
click at [98, 347] on div "RFQs Specs Designs Items Orders Customers Tools Analytics 30 99+ OŁ Olga Łopato…" at bounding box center [784, 372] width 1568 height 744
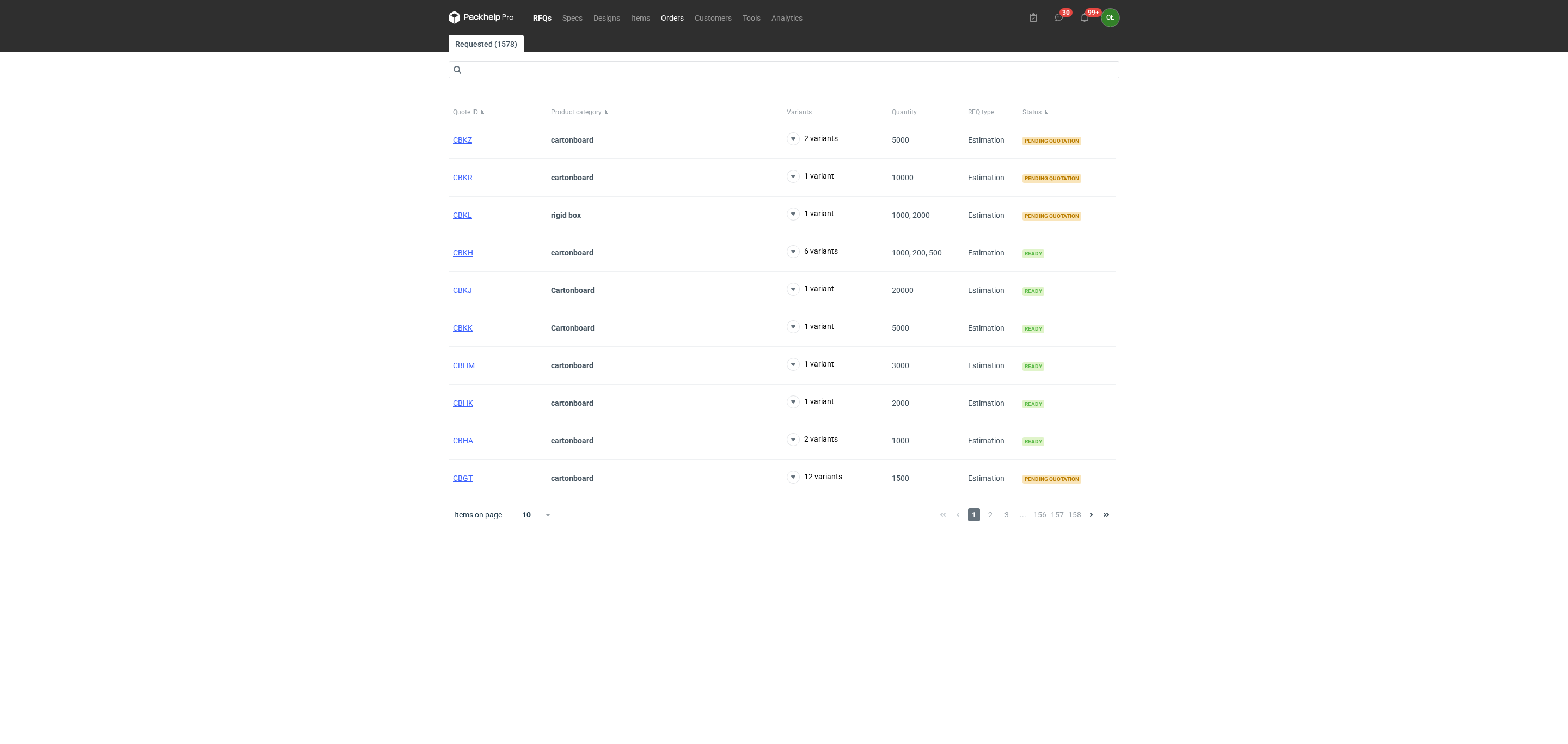
click at [665, 17] on link "Orders" at bounding box center [672, 17] width 33 height 13
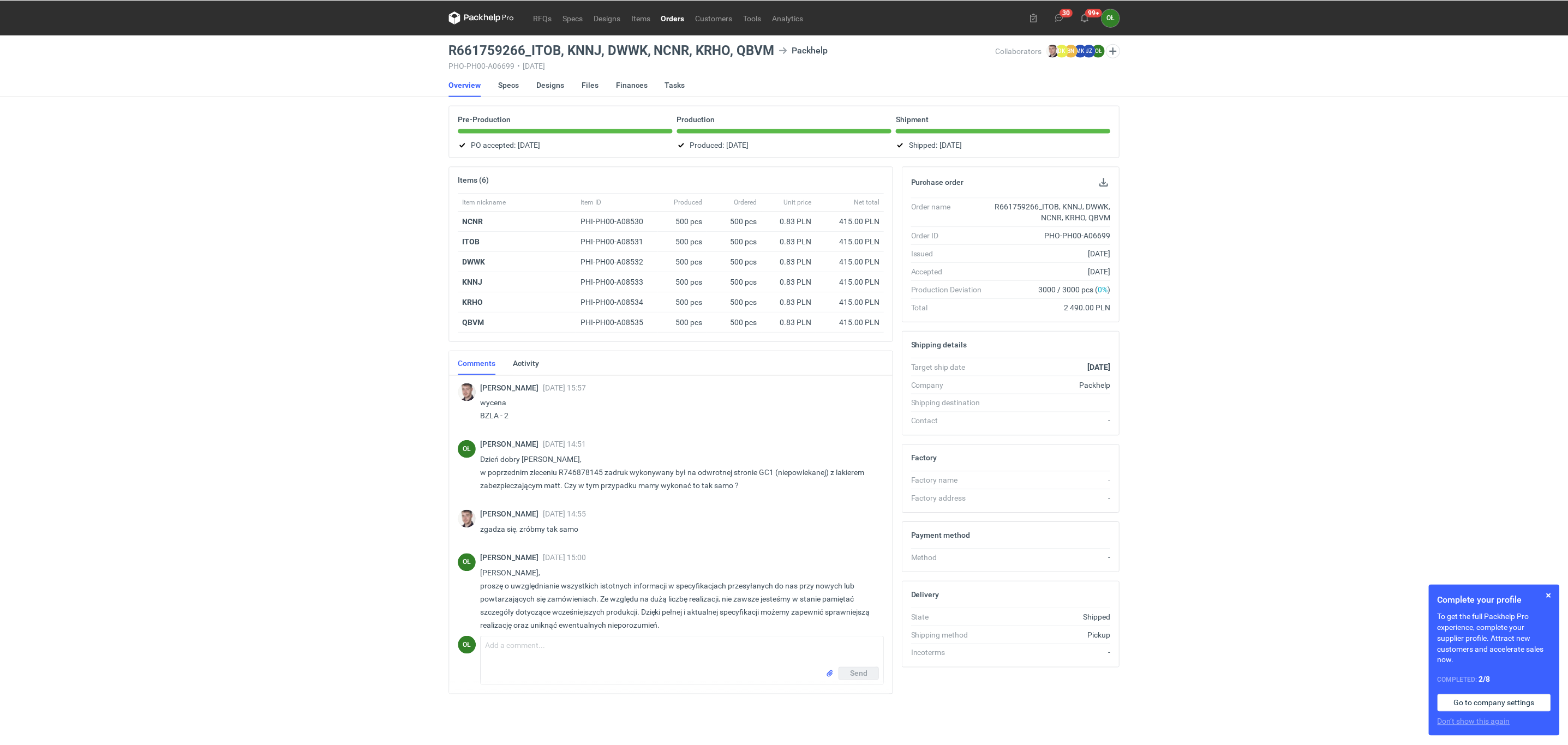
scroll to position [10, 0]
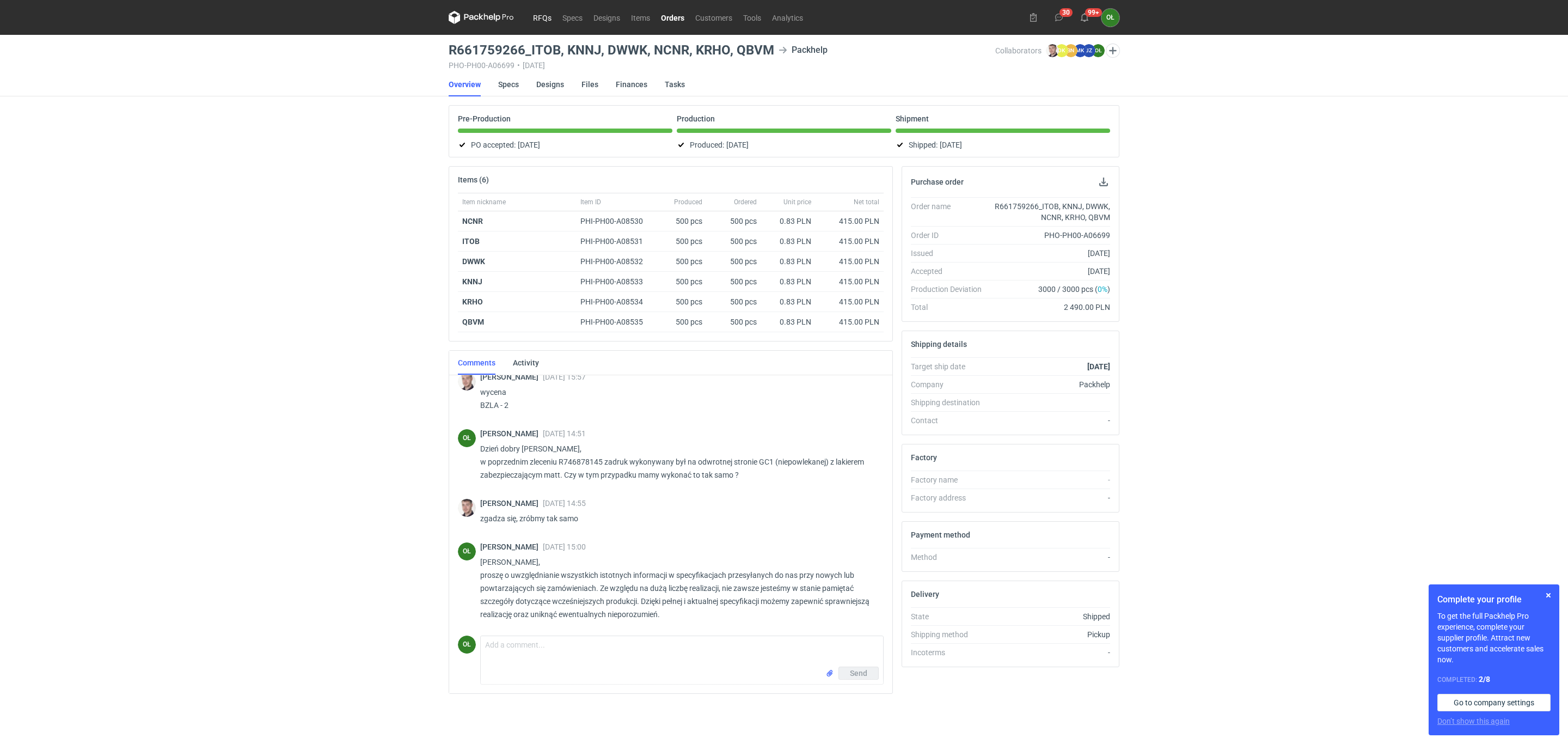
click at [548, 12] on link "RFQs" at bounding box center [542, 17] width 29 height 13
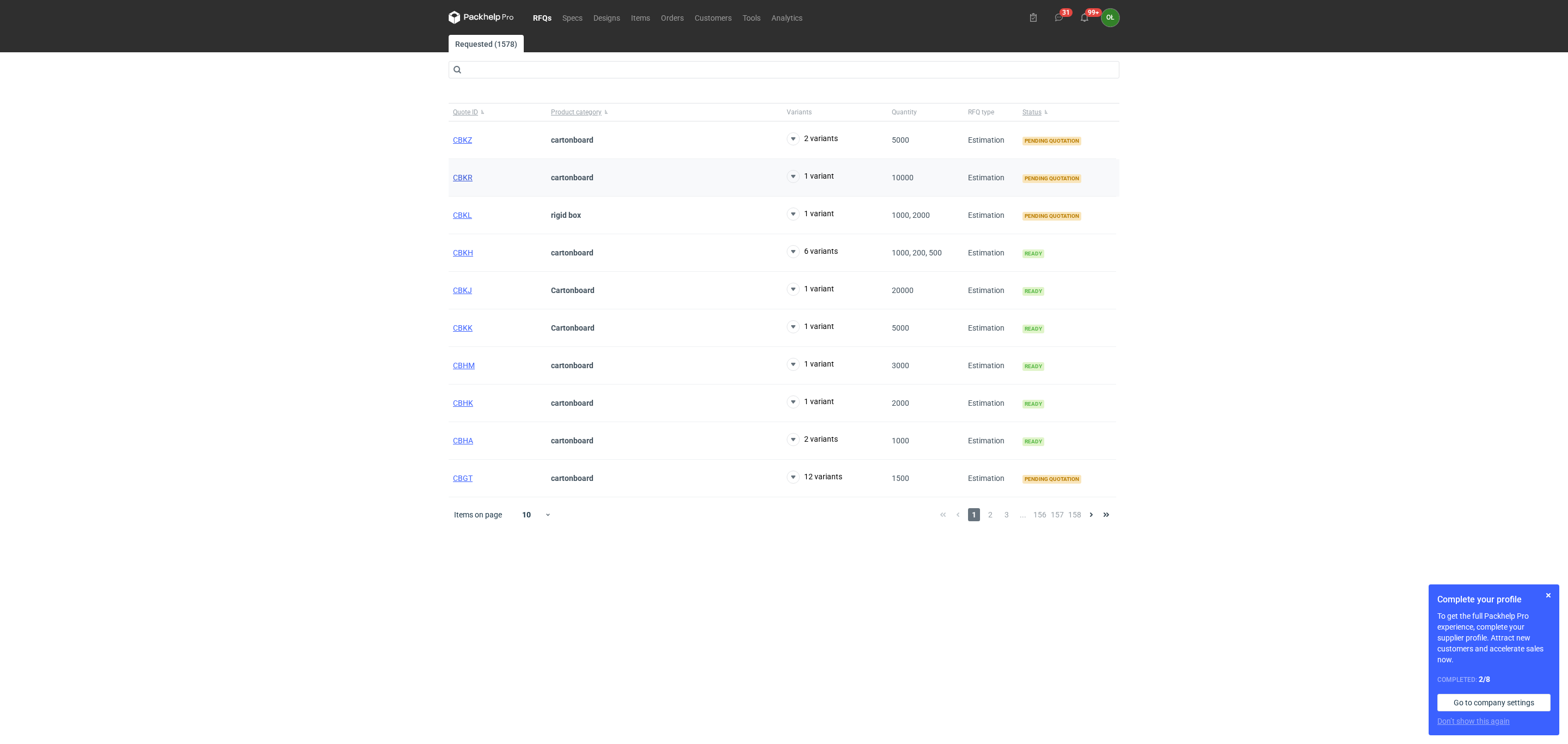
click at [464, 180] on span "CBKR" at bounding box center [463, 177] width 19 height 9
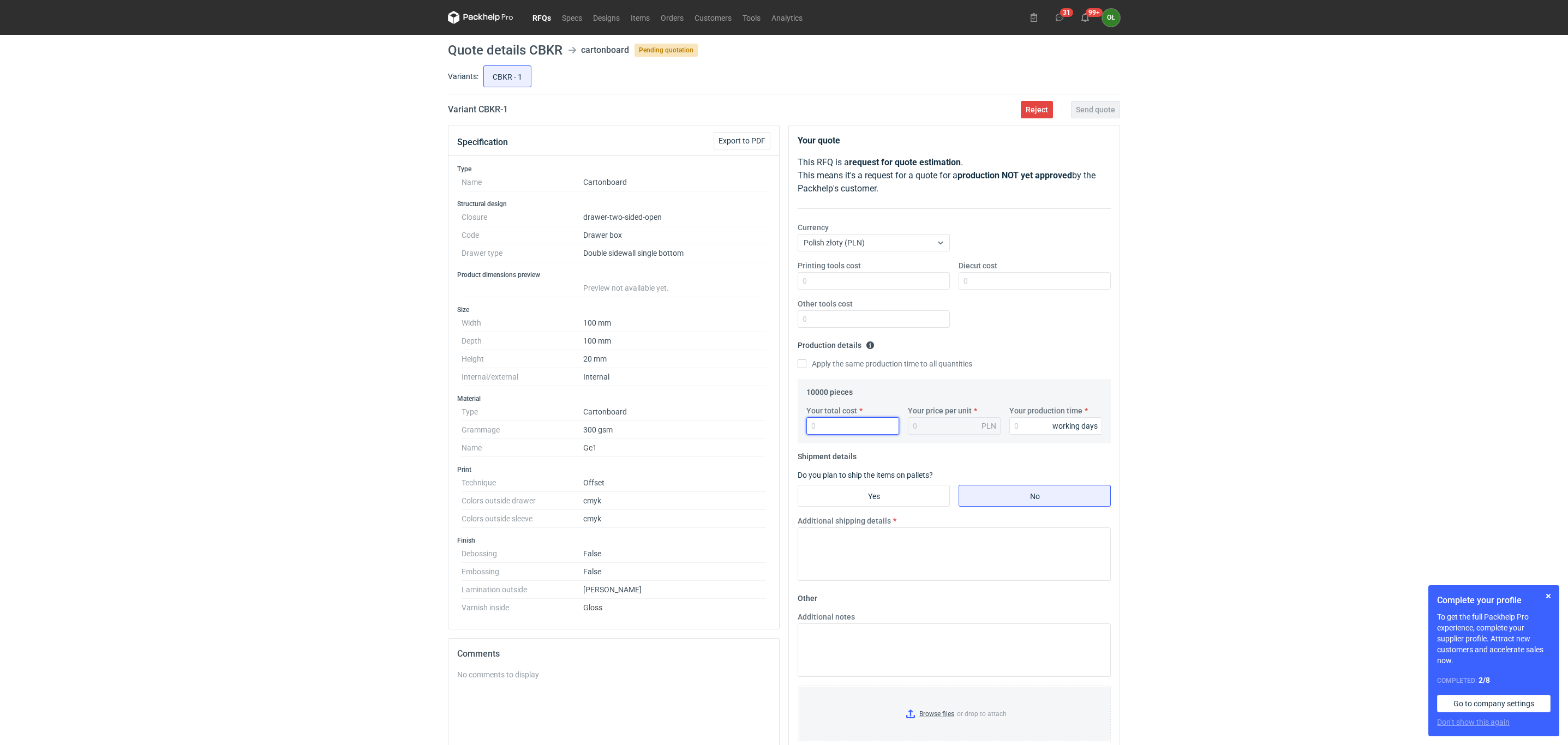
click at [865, 429] on input "Your total cost" at bounding box center [853, 426] width 93 height 18
click at [825, 424] on input "Your total cost" at bounding box center [853, 426] width 93 height 18
type input "2000"
type input "0.2"
type input "20000"
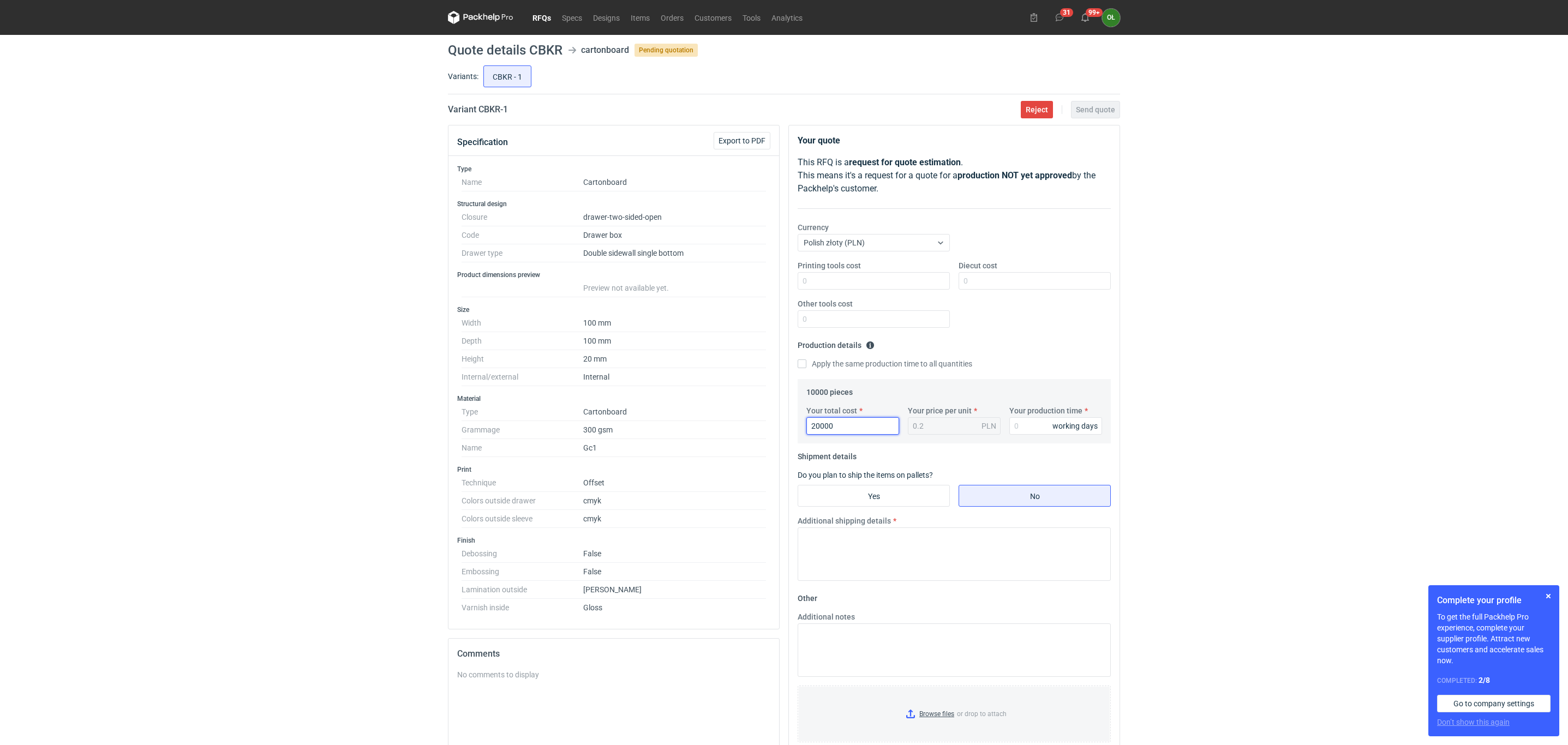
type input "2"
type input "20000"
click at [1043, 435] on input "Your production time" at bounding box center [1056, 426] width 93 height 18
type input "15"
click at [1009, 290] on input "Diecut cost" at bounding box center [1035, 280] width 152 height 18
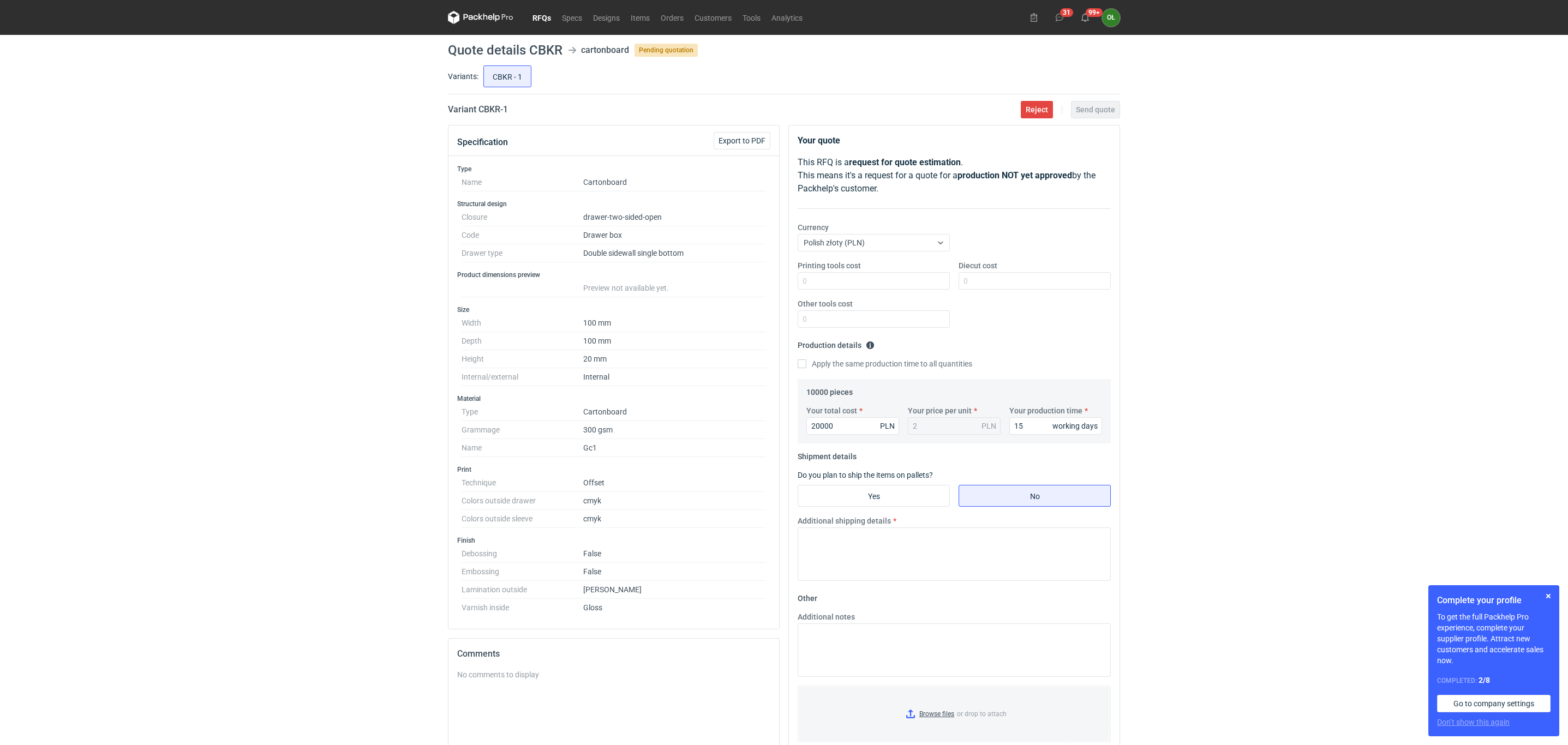
click at [930, 369] on label "Apply the same production time to all quantities" at bounding box center [885, 364] width 174 height 11
click at [806, 368] on input "Apply the same production time to all quantities" at bounding box center [802, 363] width 9 height 9
checkbox input "true"
click at [851, 437] on div "Your total cost 20000 PLN Your price per unit 2 PLN Your production time 15 wor…" at bounding box center [954, 424] width 304 height 38
click at [851, 435] on input "20000" at bounding box center [853, 426] width 93 height 18
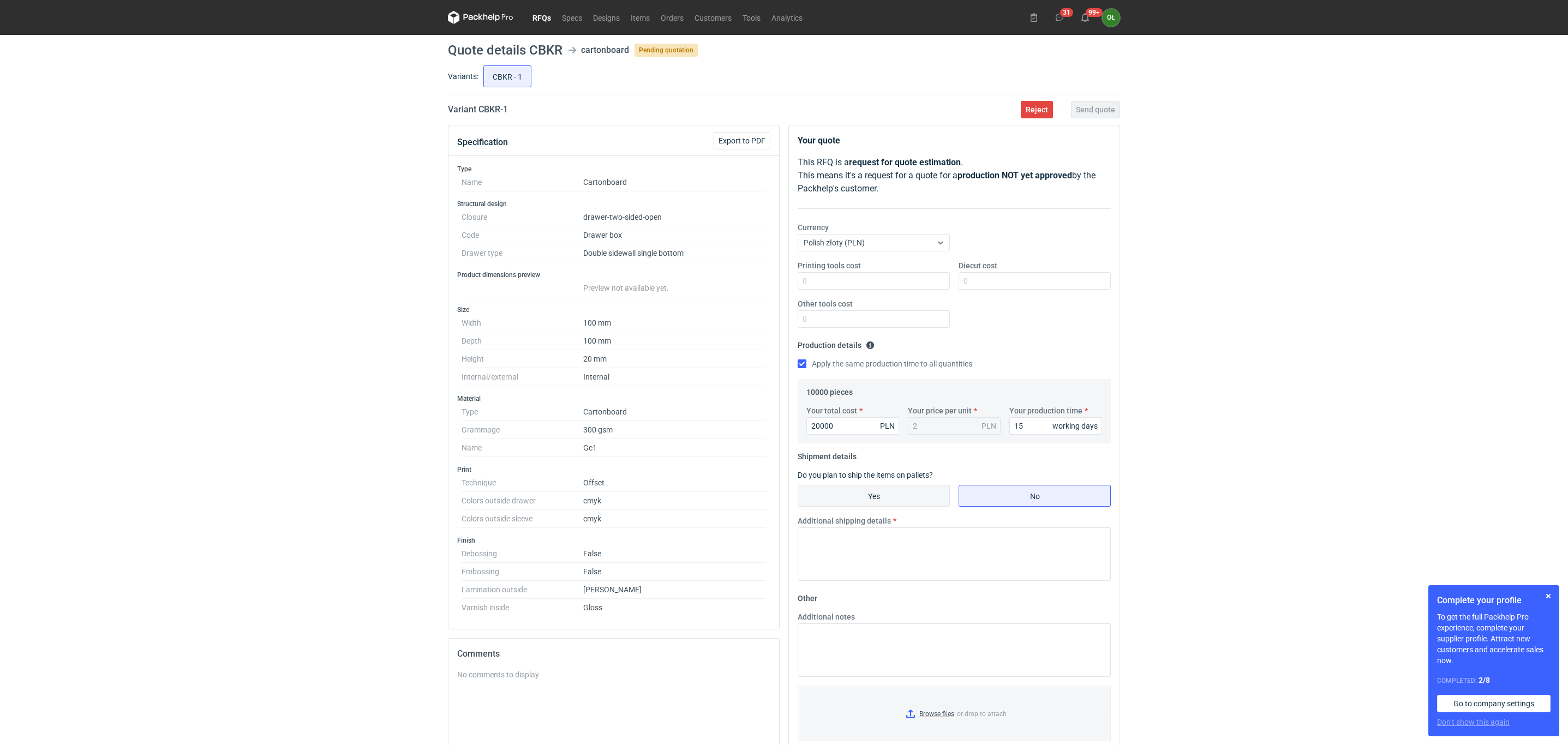
click at [848, 488] on input "Yes" at bounding box center [874, 496] width 151 height 21
radio input "true"
click at [966, 280] on input "Diecut cost" at bounding box center [1035, 280] width 152 height 18
type input "1000"
click at [961, 533] on input "Number of pieces per pallet" at bounding box center [1035, 536] width 152 height 18
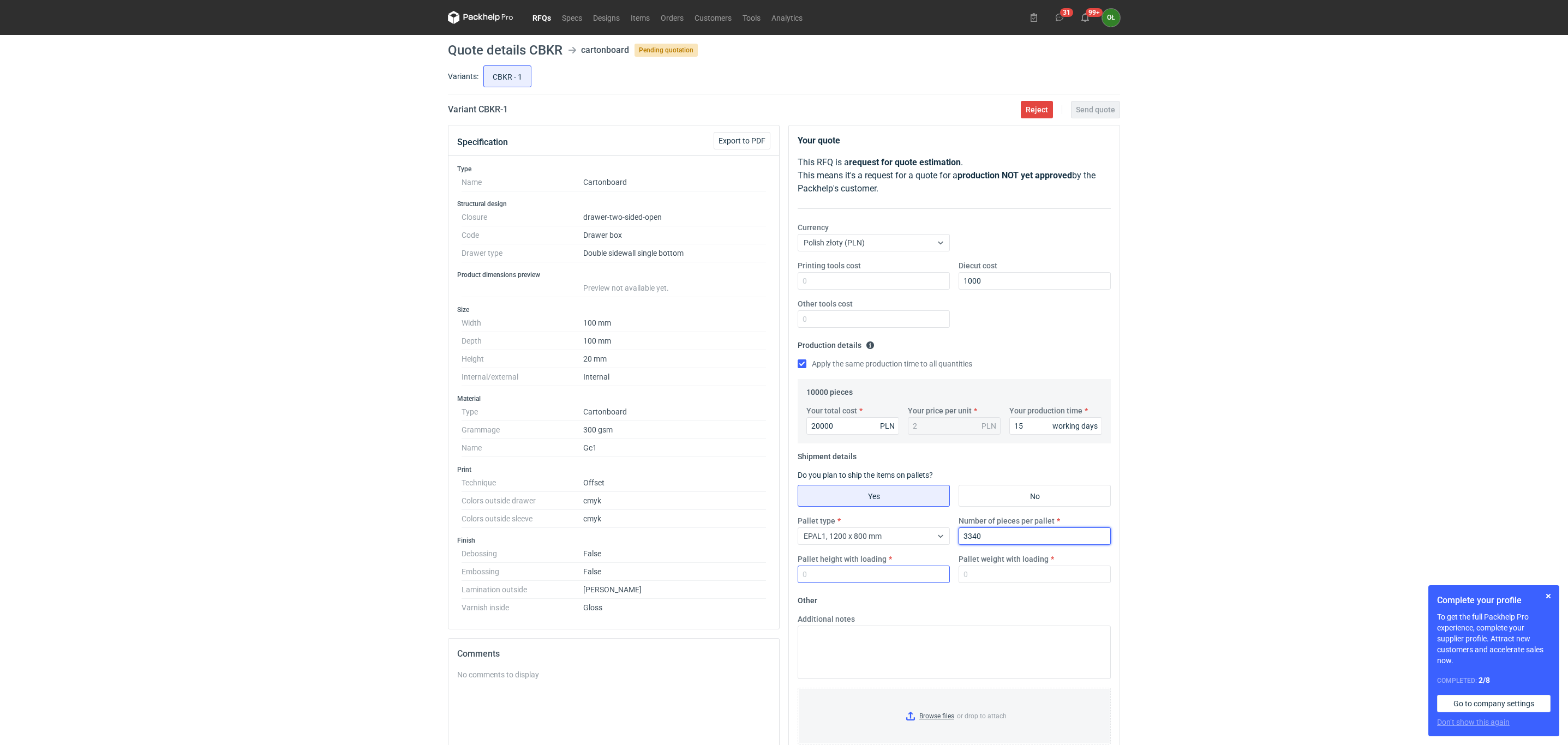
type input "3340"
click at [865, 577] on input "Pallet height with loading" at bounding box center [874, 574] width 152 height 18
type input "1600"
click at [984, 571] on input "Pallet weight with loading" at bounding box center [1035, 574] width 152 height 18
type input "400"
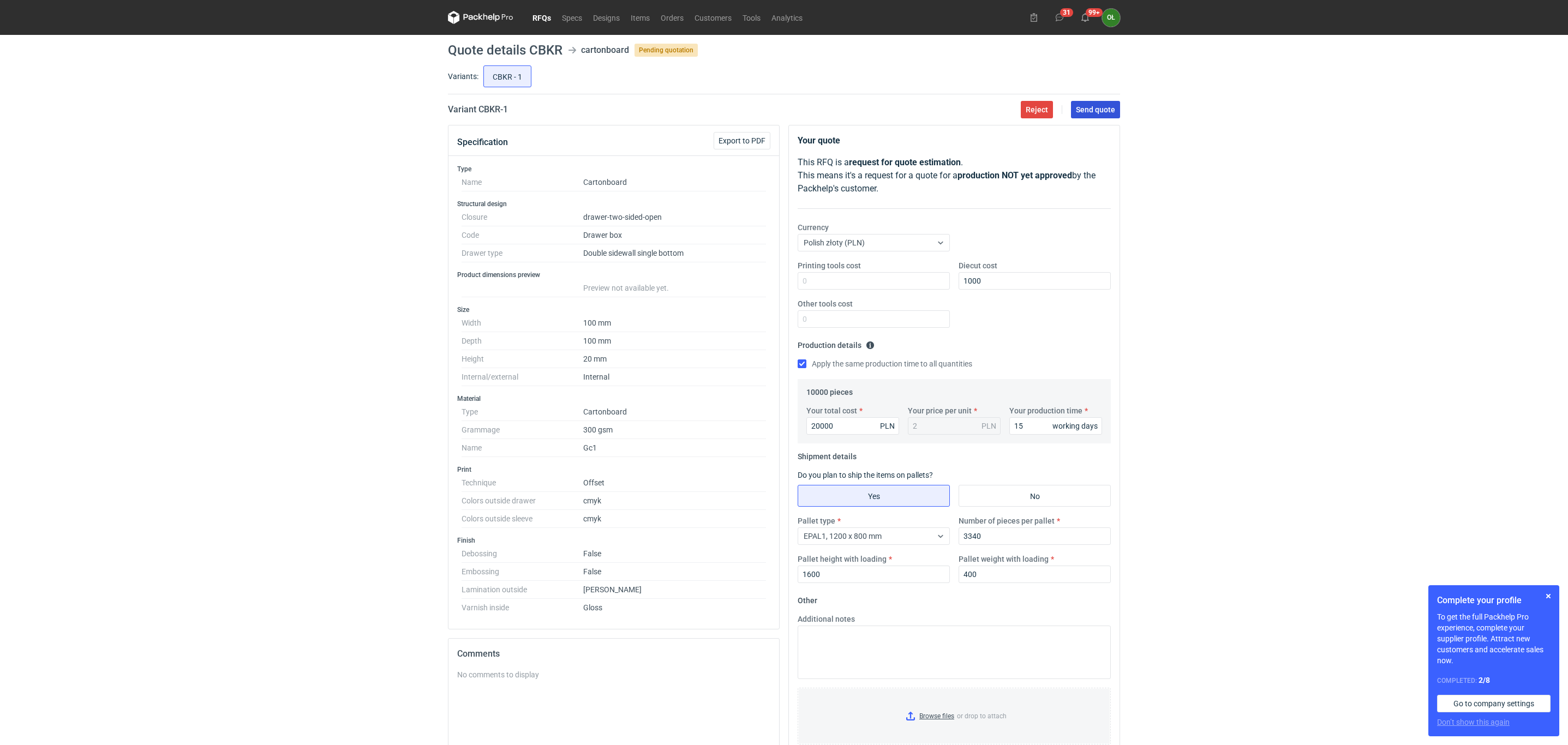
click at [1117, 116] on button "Send quote" at bounding box center [1095, 109] width 49 height 18
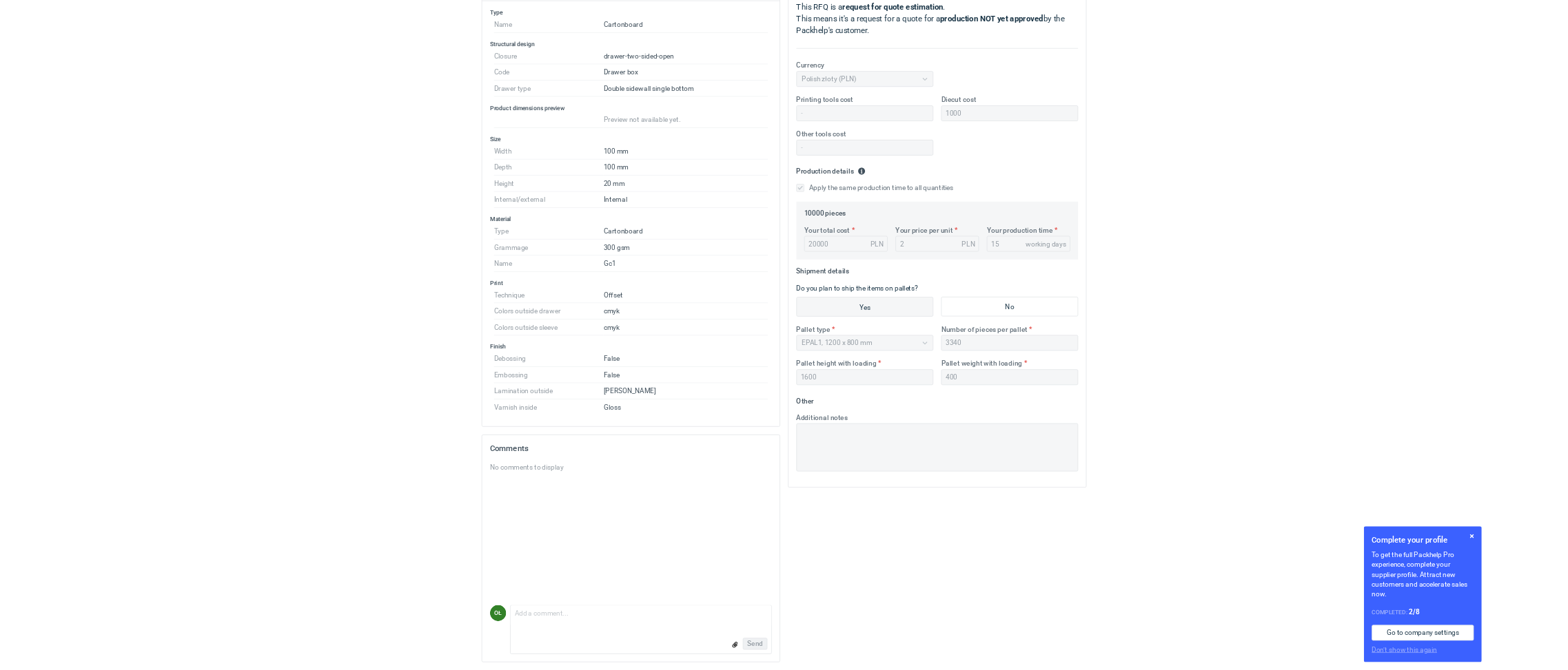
scroll to position [153, 0]
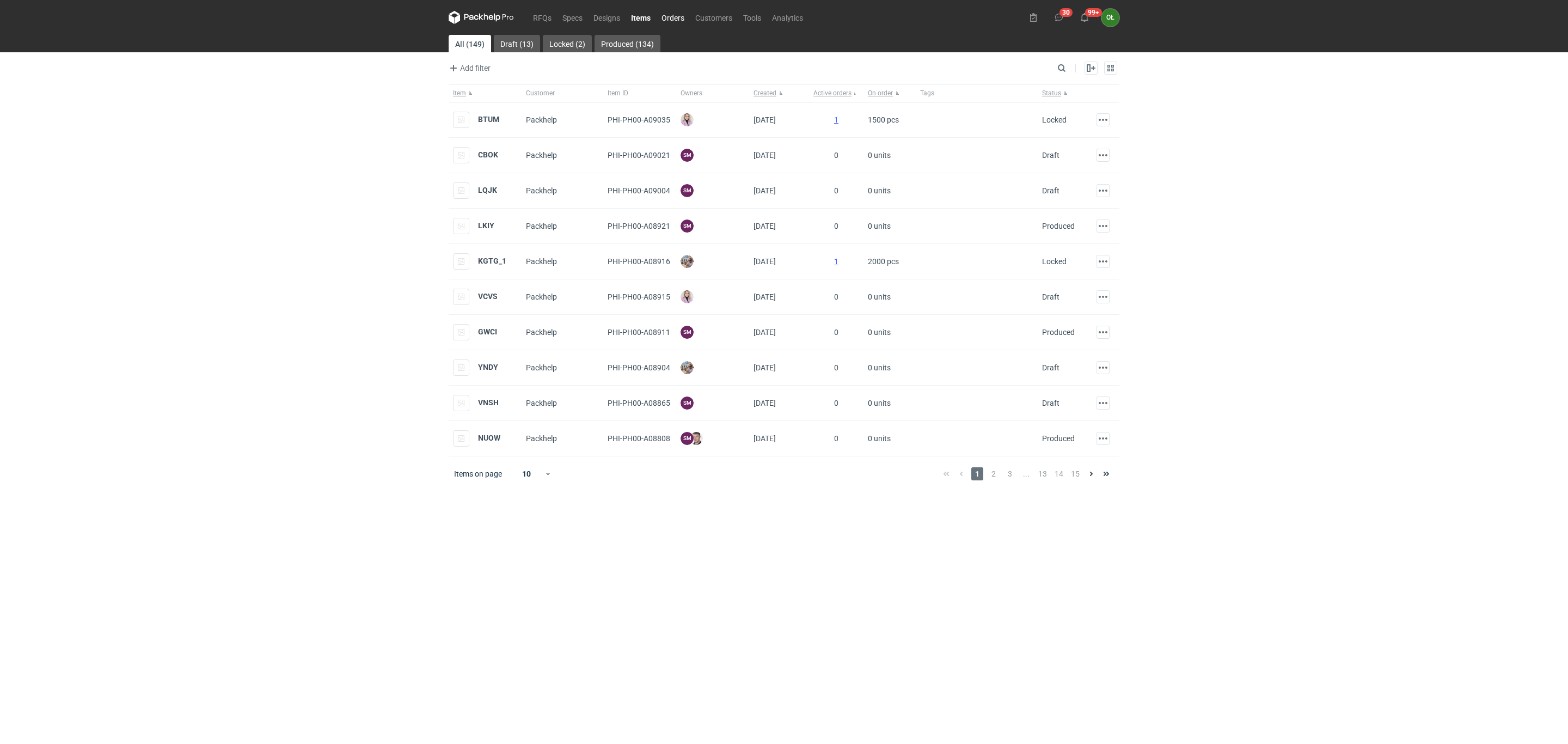
click at [676, 16] on link "Orders" at bounding box center [673, 17] width 33 height 13
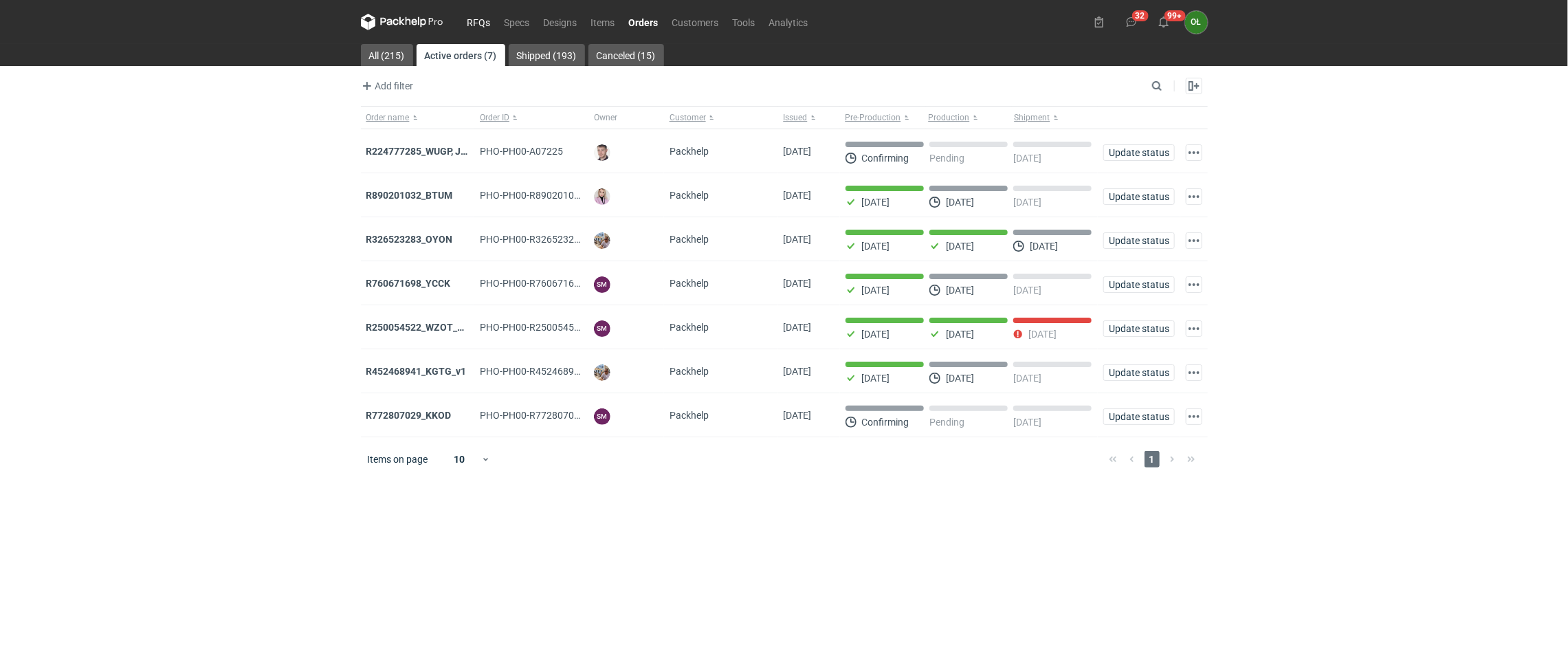
click at [474, 25] on link "RFQs" at bounding box center [479, 22] width 37 height 16
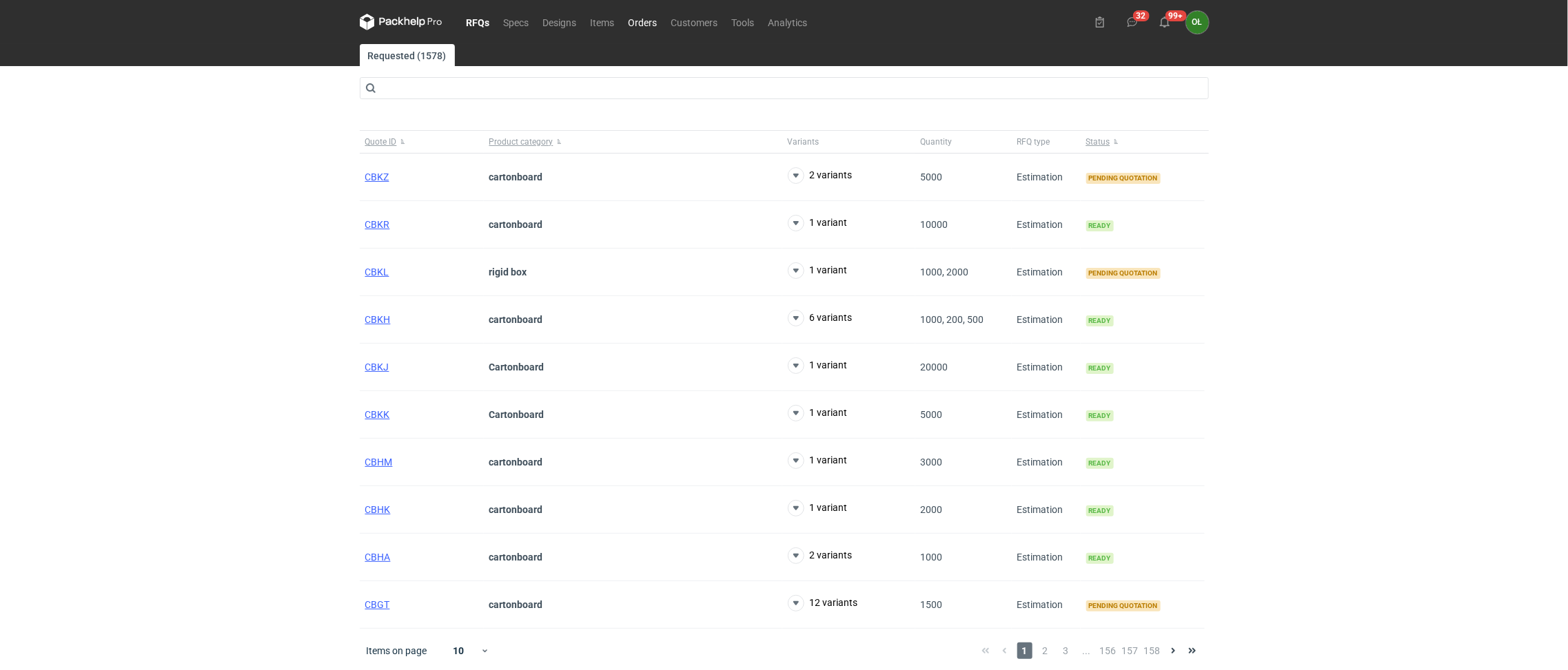
click at [647, 19] on link "Orders" at bounding box center [643, 22] width 42 height 16
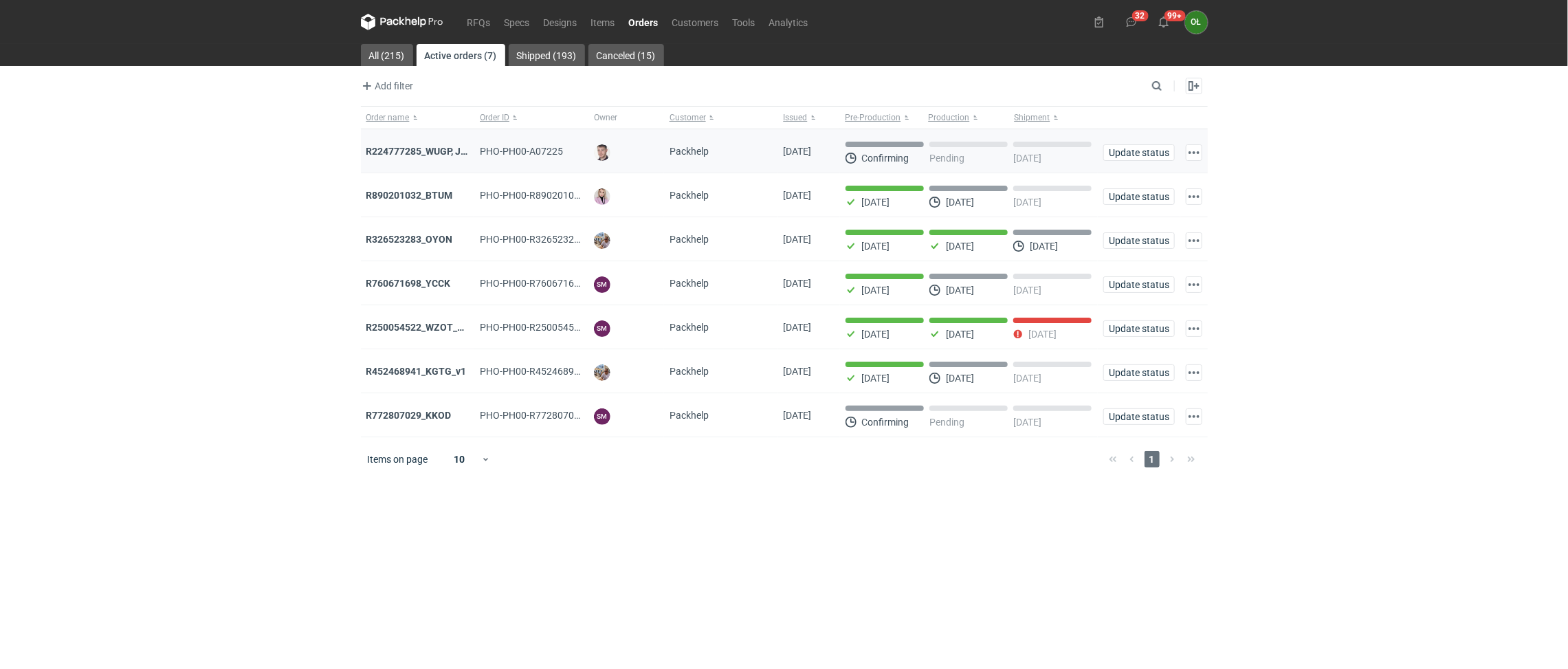
click at [420, 161] on div "R224777285_WUGP, JPLP, WJRL, ANPD" at bounding box center [418, 151] width 114 height 44
click at [421, 157] on strong "R224777285_WUGP, JPLP, WJRL, ANPD" at bounding box center [451, 151] width 170 height 11
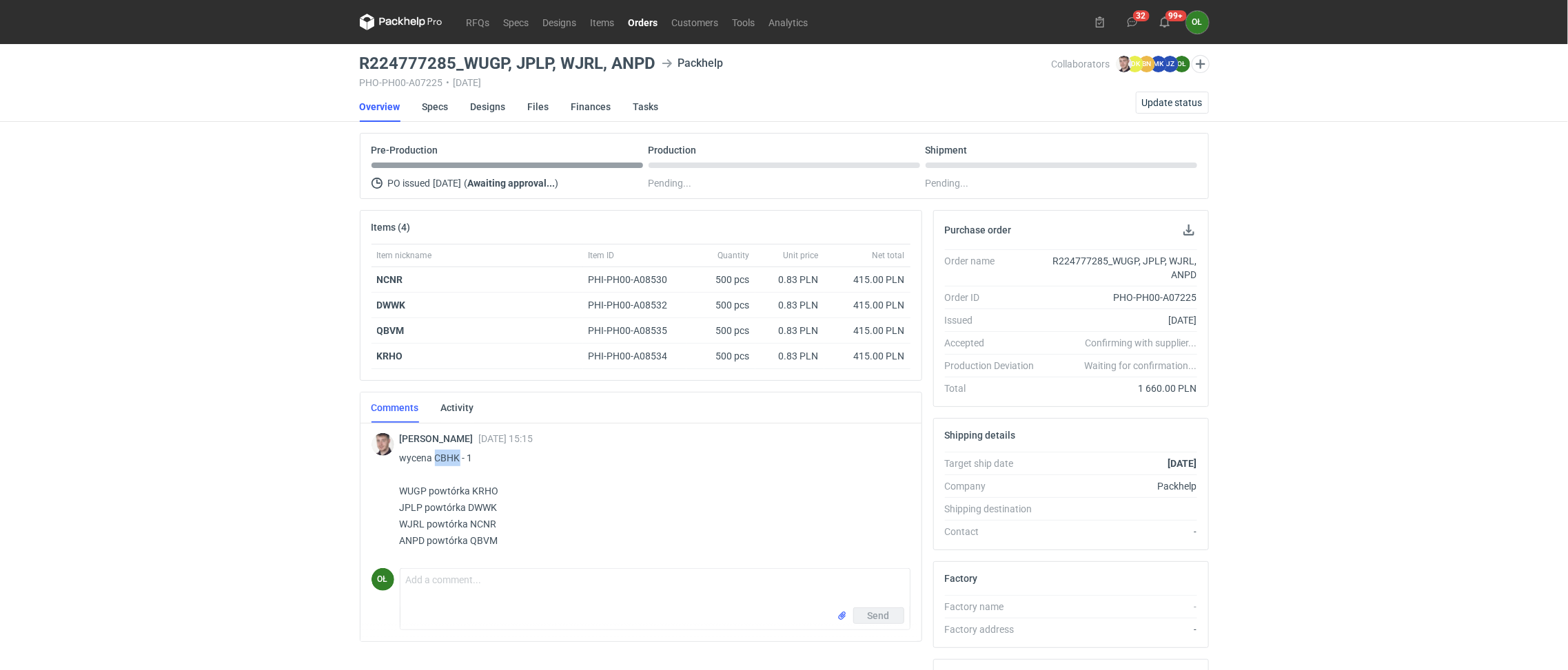
drag, startPoint x: 436, startPoint y: 460, endPoint x: 458, endPoint y: 457, distance: 22.2
click at [458, 457] on p "wycena CBHK - 1 WUGP powtórka KRHO JPLP powtórka DWWK WJRL powtórka NCNR ANPD p…" at bounding box center [650, 499] width 499 height 99
copy p "CBHK"
click at [643, 17] on link "Orders" at bounding box center [643, 22] width 43 height 16
click at [432, 106] on link "Specs" at bounding box center [435, 106] width 26 height 30
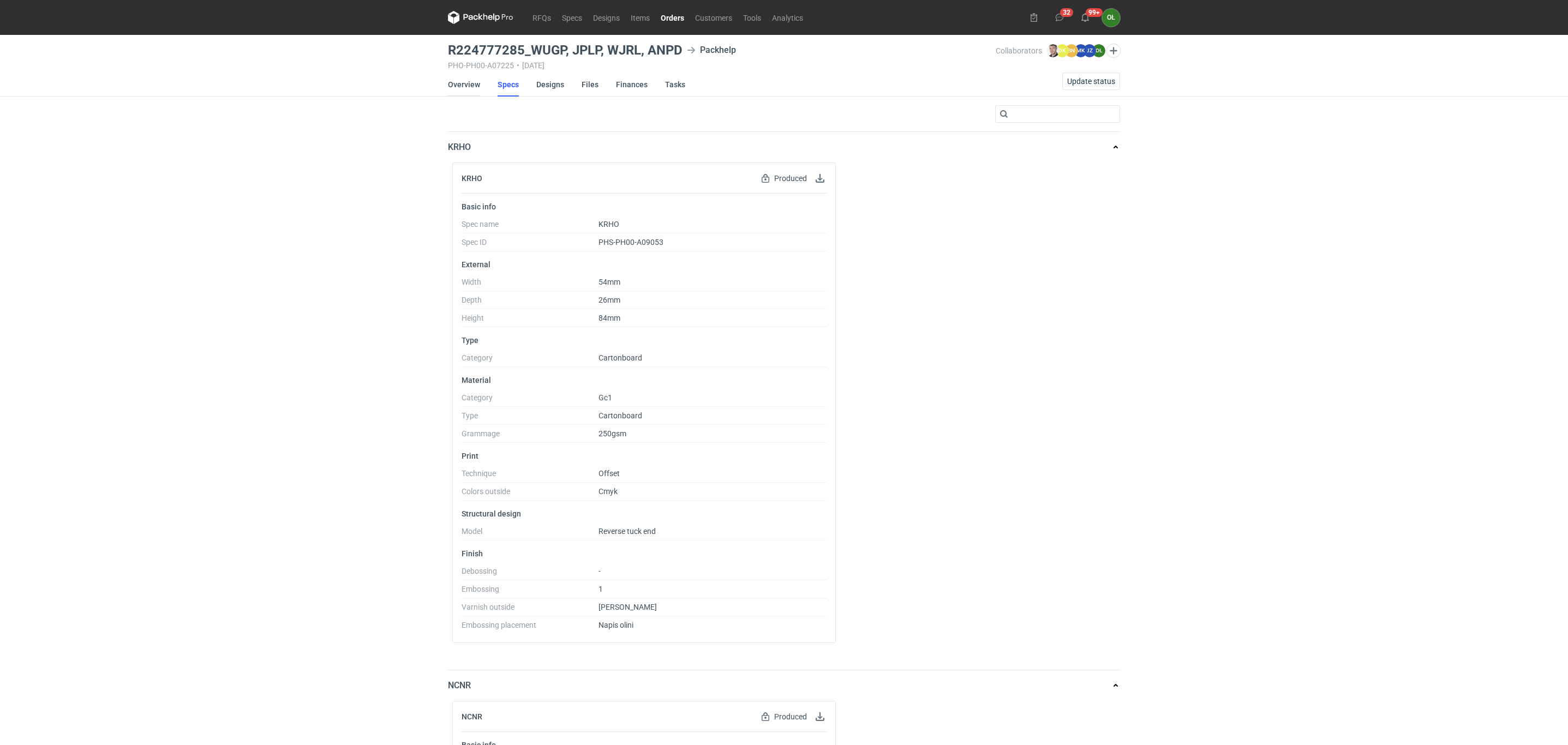
click at [460, 84] on link "Overview" at bounding box center [464, 84] width 32 height 24
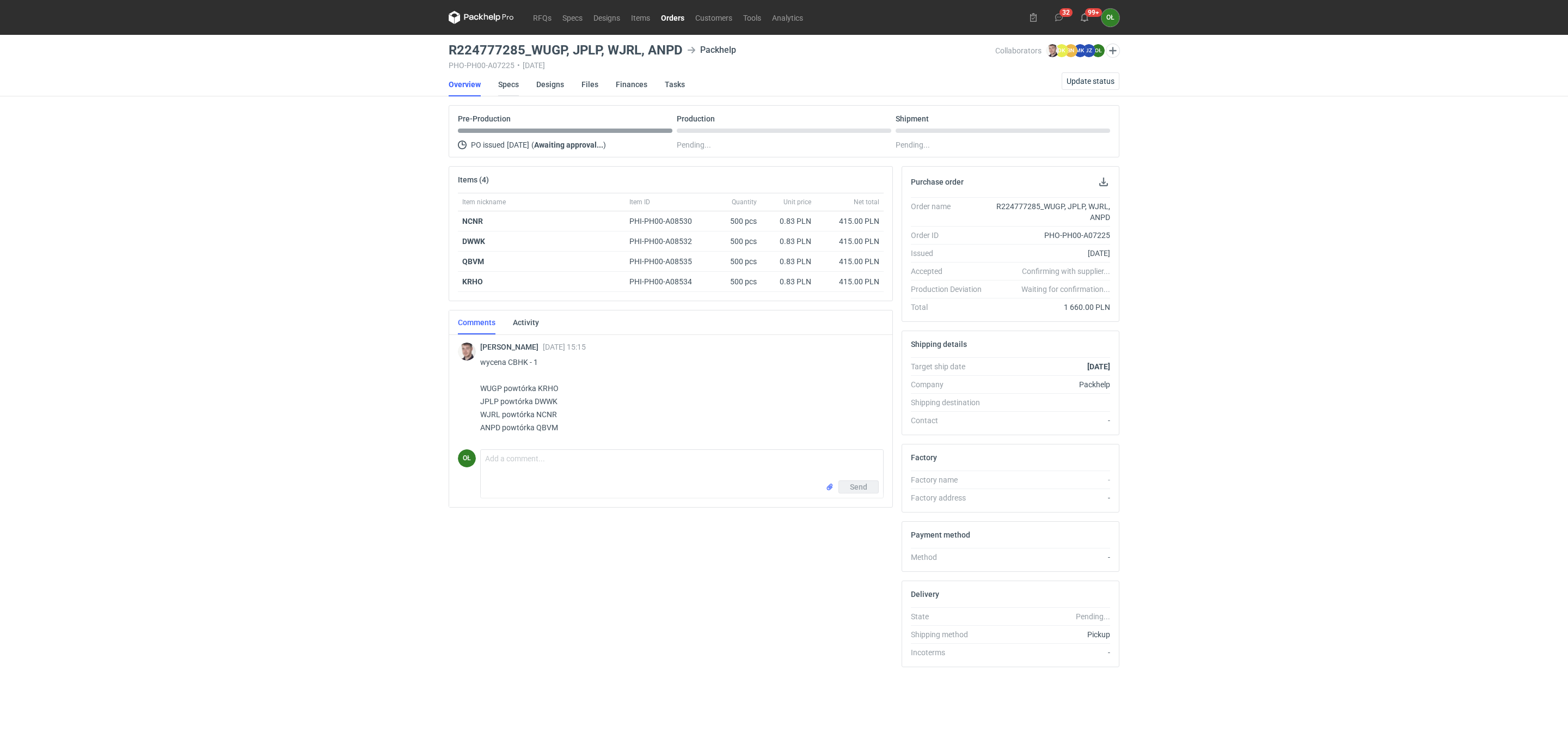
click at [505, 82] on link "Specs" at bounding box center [508, 84] width 21 height 24
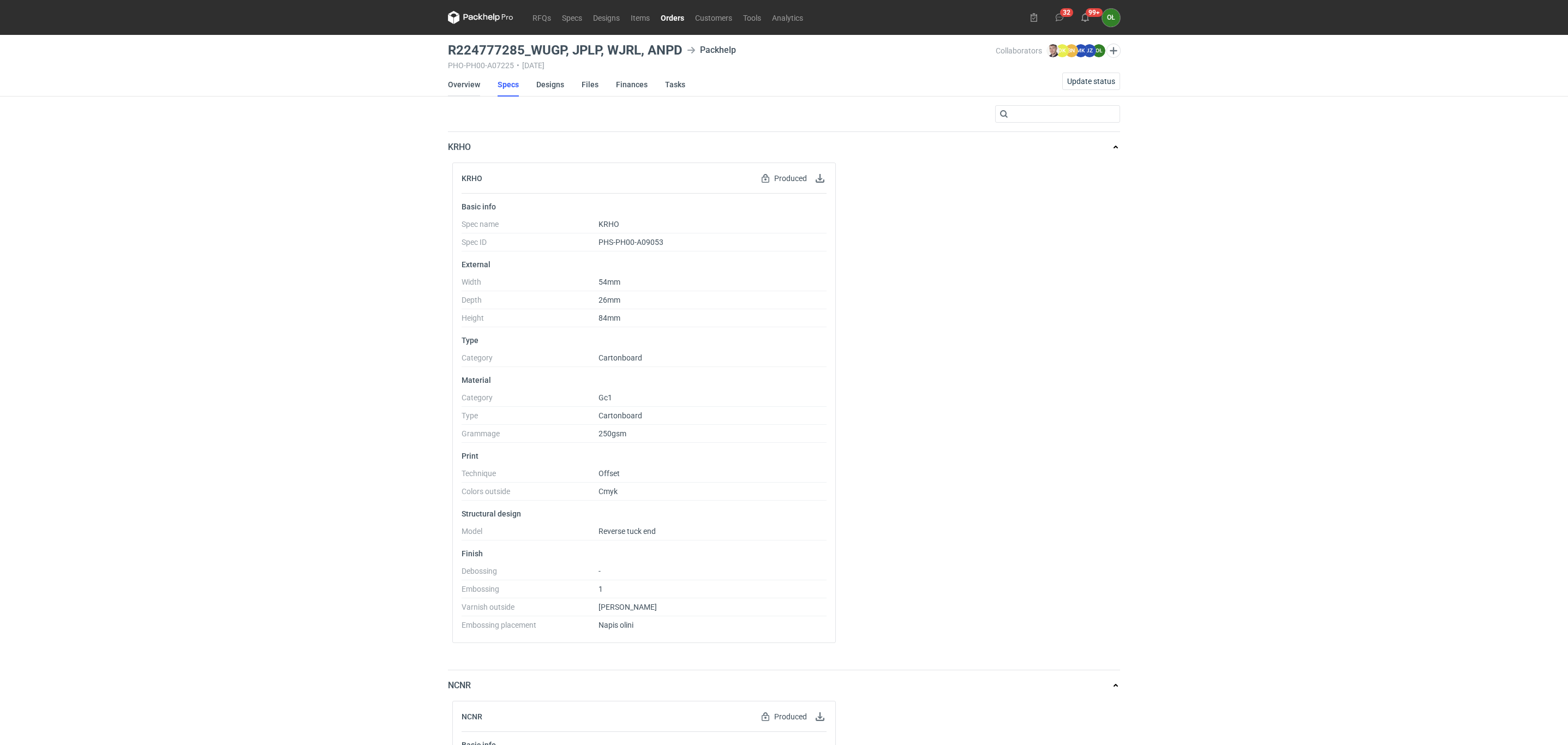
click at [473, 92] on link "Overview" at bounding box center [464, 84] width 32 height 24
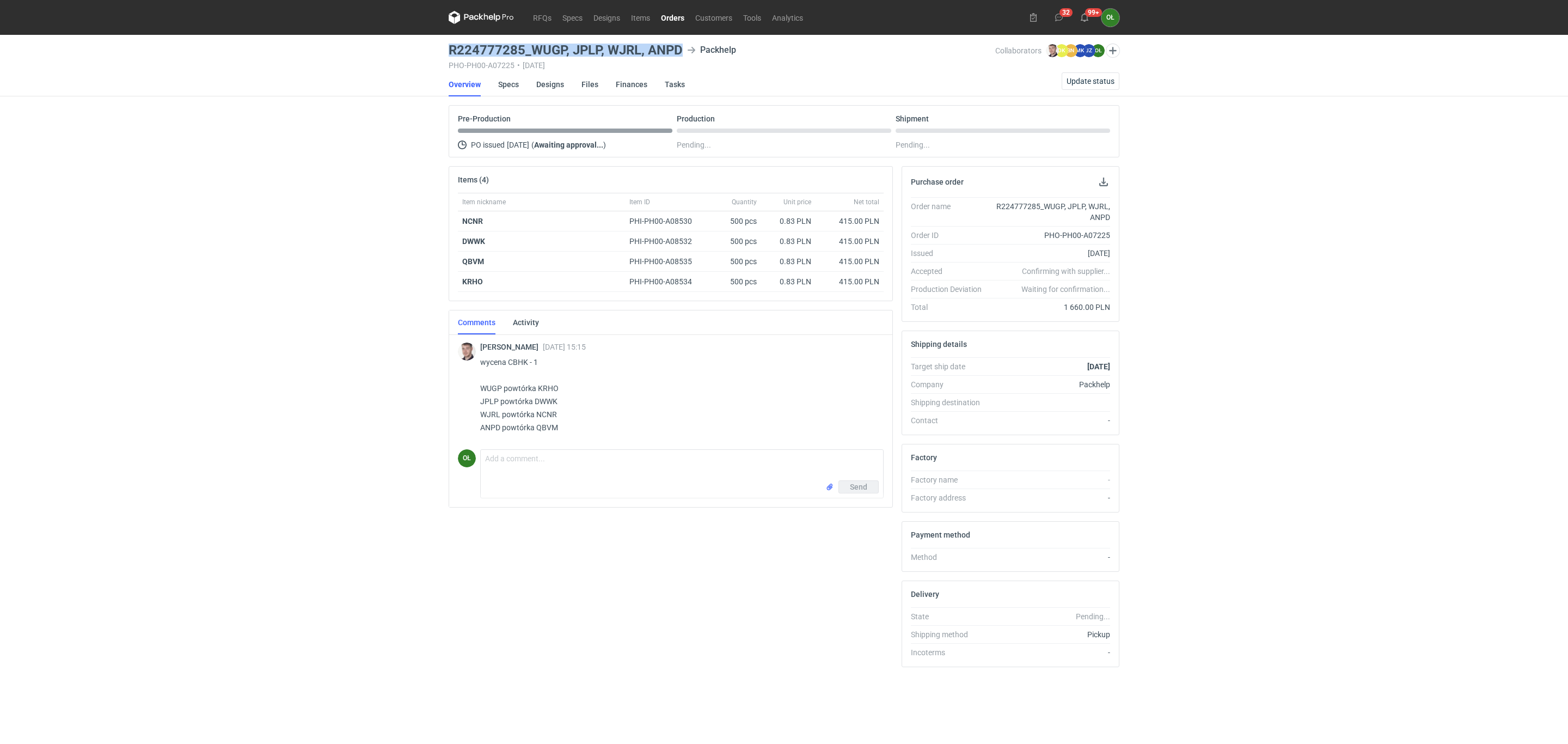
drag, startPoint x: 448, startPoint y: 49, endPoint x: 679, endPoint y: 46, distance: 231.0
click at [679, 46] on h3 "R224777285_WUGP, JPLP, WJRL, ANPD" at bounding box center [565, 50] width 234 height 13
copy h3 "R224777285_WUGP, JPLP, WJRL, ANPD"
click at [374, 195] on div "RFQs Specs Designs Items Orders Customers Tools Analytics 32 99+ OŁ Olga Łopato…" at bounding box center [784, 372] width 1568 height 744
click at [507, 457] on textarea "Comment message" at bounding box center [682, 465] width 402 height 30
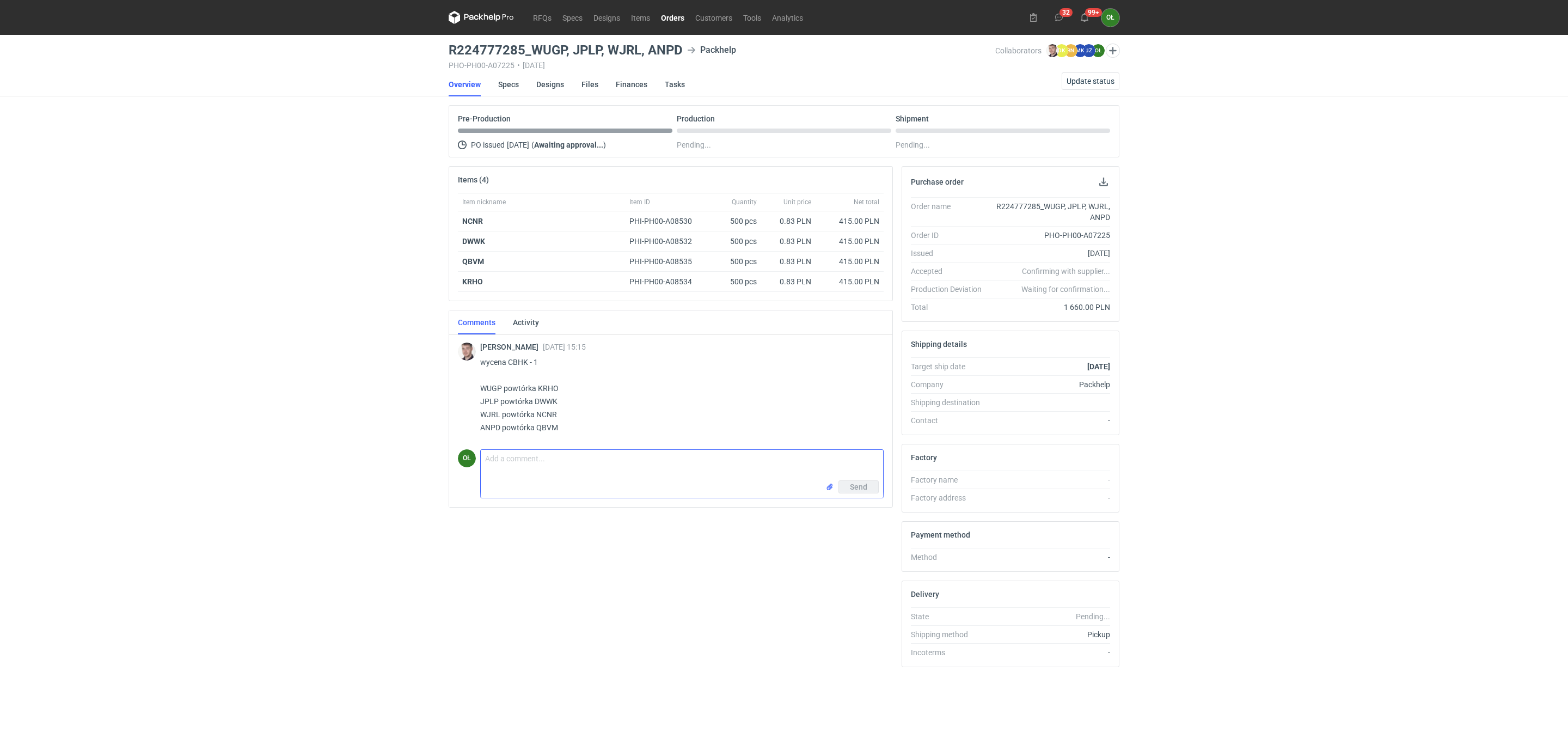
paste textarea "R224777285_WUGP, JPLP, WJRL, ANPD"
drag, startPoint x: 651, startPoint y: 456, endPoint x: 438, endPoint y: 461, distance: 213.1
click at [438, 461] on div "RFQs Specs Designs Items Orders Customers Tools Analytics 32 99+ OŁ Olga Łopato…" at bounding box center [784, 372] width 1568 height 744
type textarea "R224777285_WUGP, JPLP, WJRL, ANPD"
drag, startPoint x: 508, startPoint y: 366, endPoint x: 534, endPoint y: 363, distance: 26.2
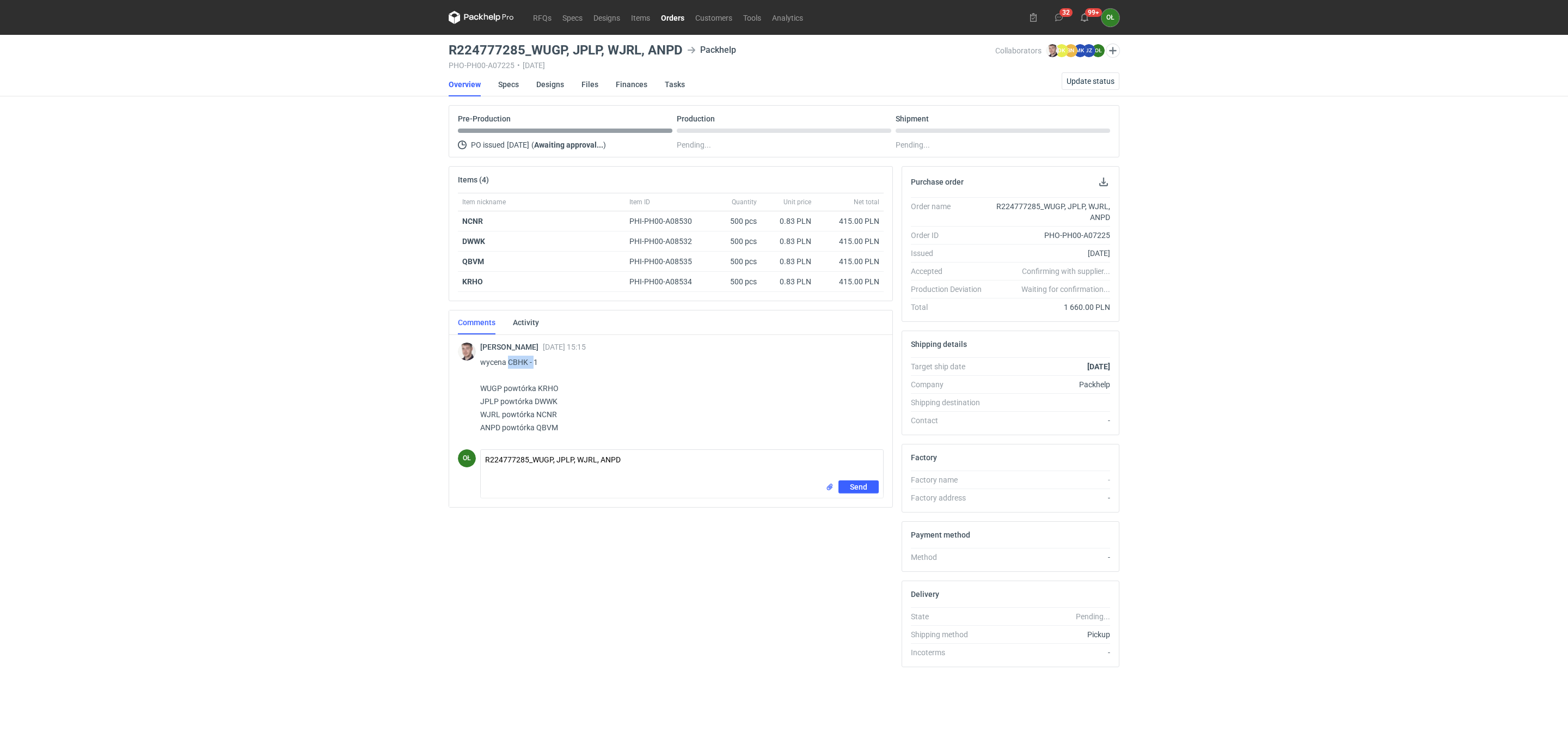
click at [534, 363] on p "wycena CBHK - 1 WUGP powtórka KRHO JPLP powtórka DWWK WJRL powtórka NCNR ANPD p…" at bounding box center [677, 395] width 394 height 79
copy p "CBHK -"
click at [546, 16] on link "RFQs" at bounding box center [542, 17] width 29 height 13
click at [677, 16] on link "Orders" at bounding box center [673, 17] width 34 height 13
drag, startPoint x: 639, startPoint y: 468, endPoint x: 445, endPoint y: 446, distance: 195.2
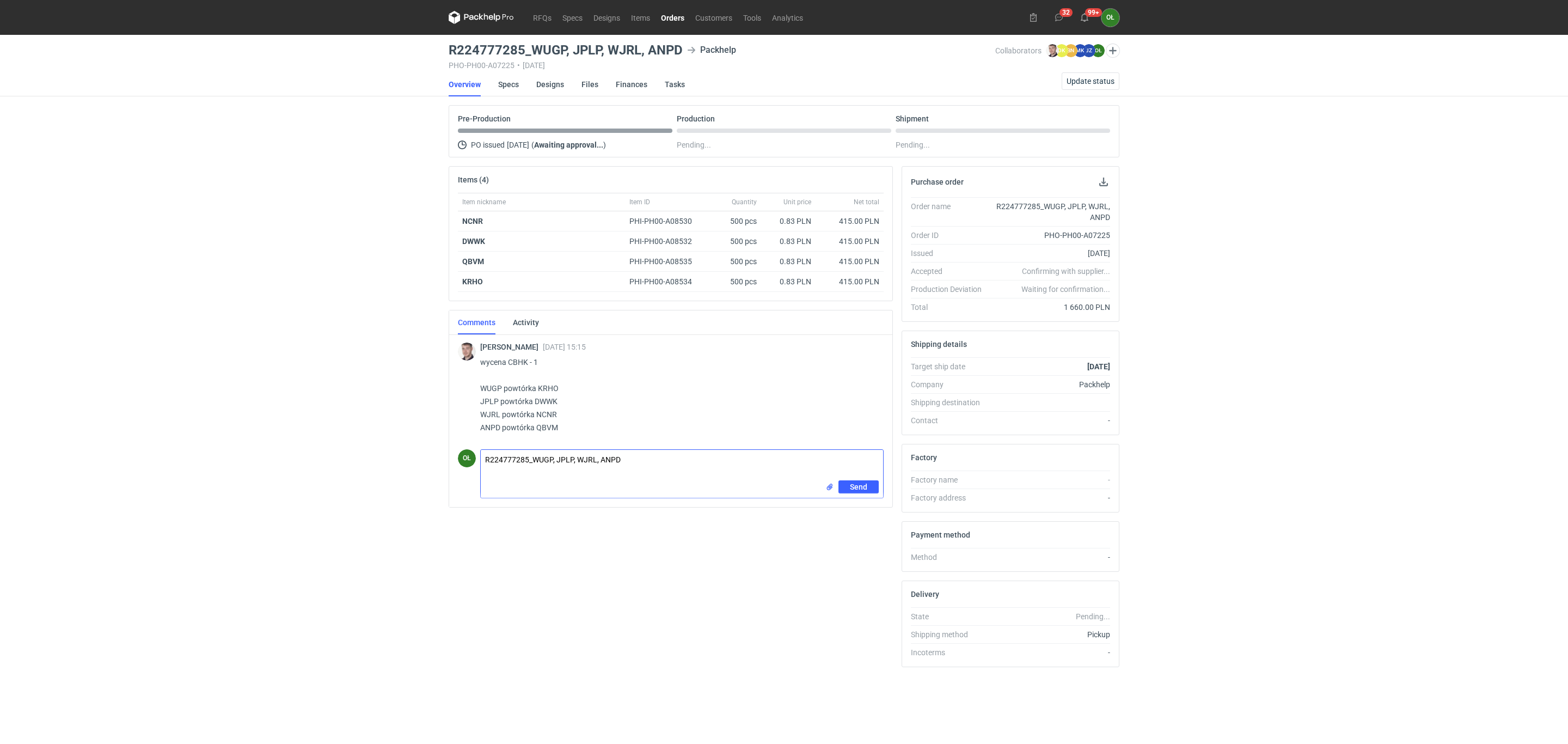
click at [445, 446] on div "Items (4) Item nickname Item ID Quantity Unit price Net total NCNR PHI-PH00-A08…" at bounding box center [671, 421] width 453 height 510
click at [214, 367] on div "RFQs Specs Designs Items Orders Customers Tools Analytics 32 99+ OŁ Olga Łopato…" at bounding box center [784, 372] width 1568 height 744
click at [534, 479] on textarea "Comment message" at bounding box center [682, 465] width 402 height 30
type textarea "Panie Macieju,"
click at [603, 460] on button "button" at bounding box center [597, 457] width 13 height 13
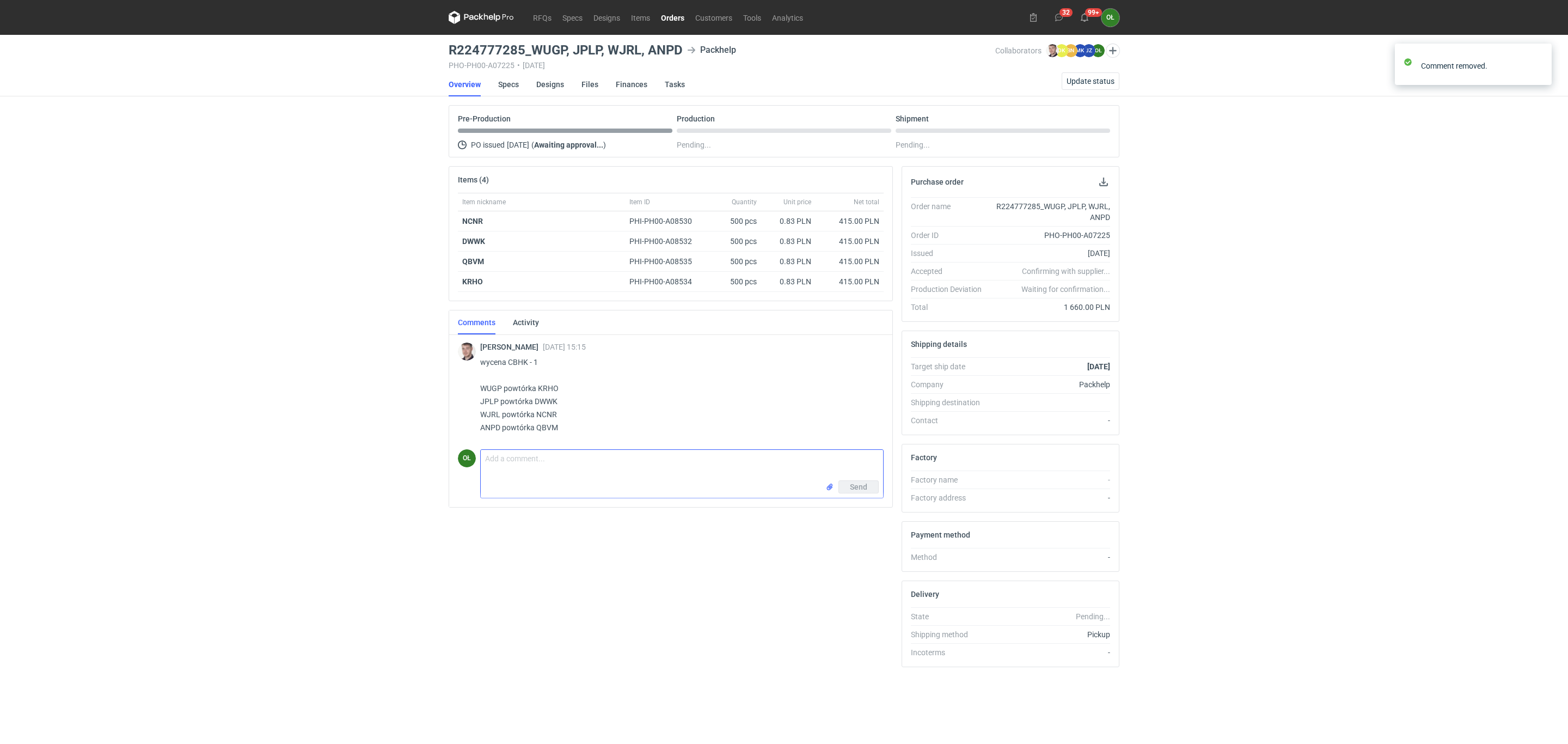
click at [555, 468] on textarea "Comment message" at bounding box center [682, 465] width 402 height 30
paste textarea "Panie Sebastianie, w poprzednich zleceniach R746878145 zadruk wykonywany był na…"
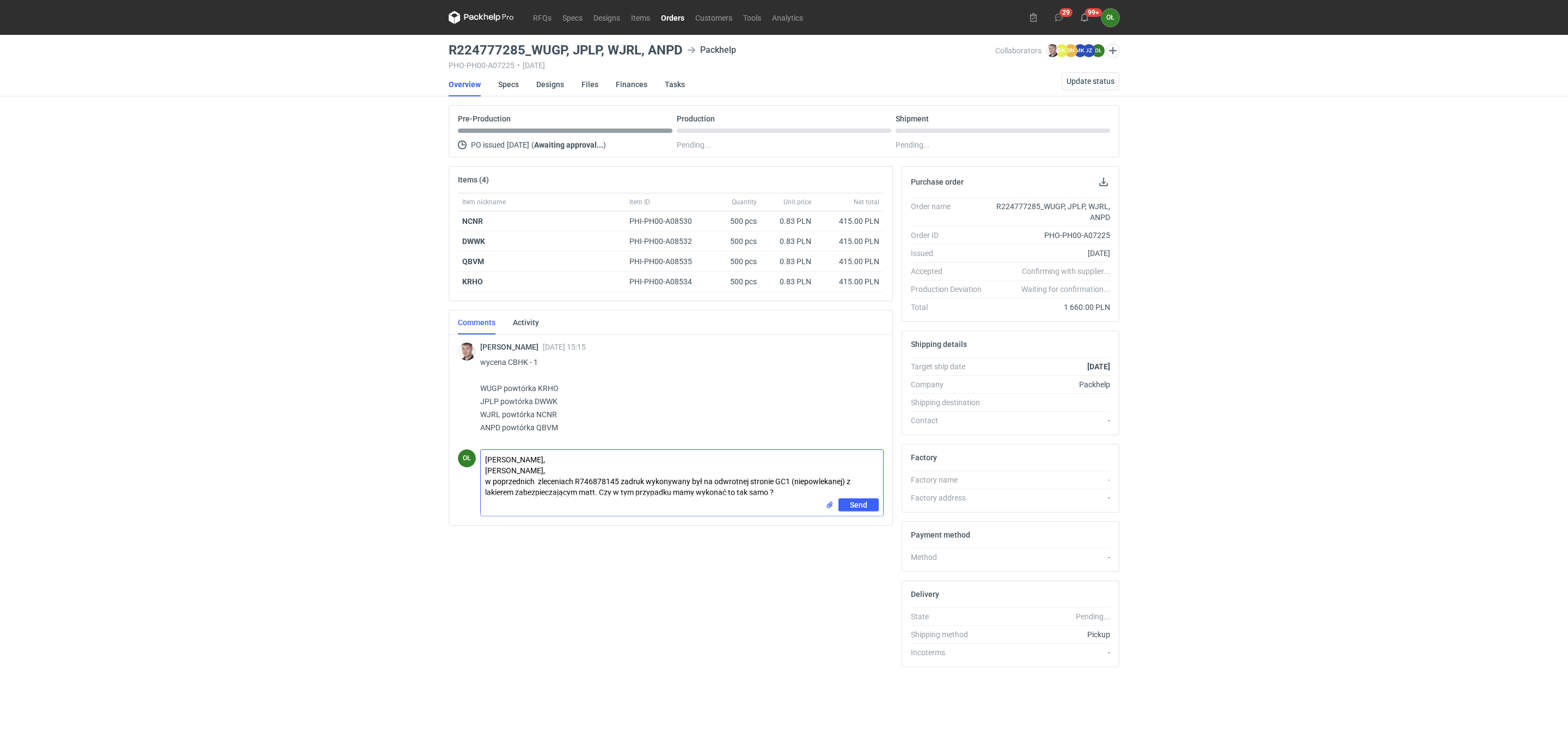
drag, startPoint x: 558, startPoint y: 471, endPoint x: 448, endPoint y: 469, distance: 110.0
click at [449, 469] on div "Comments Activity Maciej Sikora 15 Sep 2025 15:15 wycena CBHK - 1 WUGP powtórka…" at bounding box center [671, 418] width 444 height 216
type textarea "Panie Macieju, w poprzednich zleceniach R746878145 zadruk wykonywany był na odw…"
click at [864, 504] on span "Send" at bounding box center [858, 505] width 18 height 8
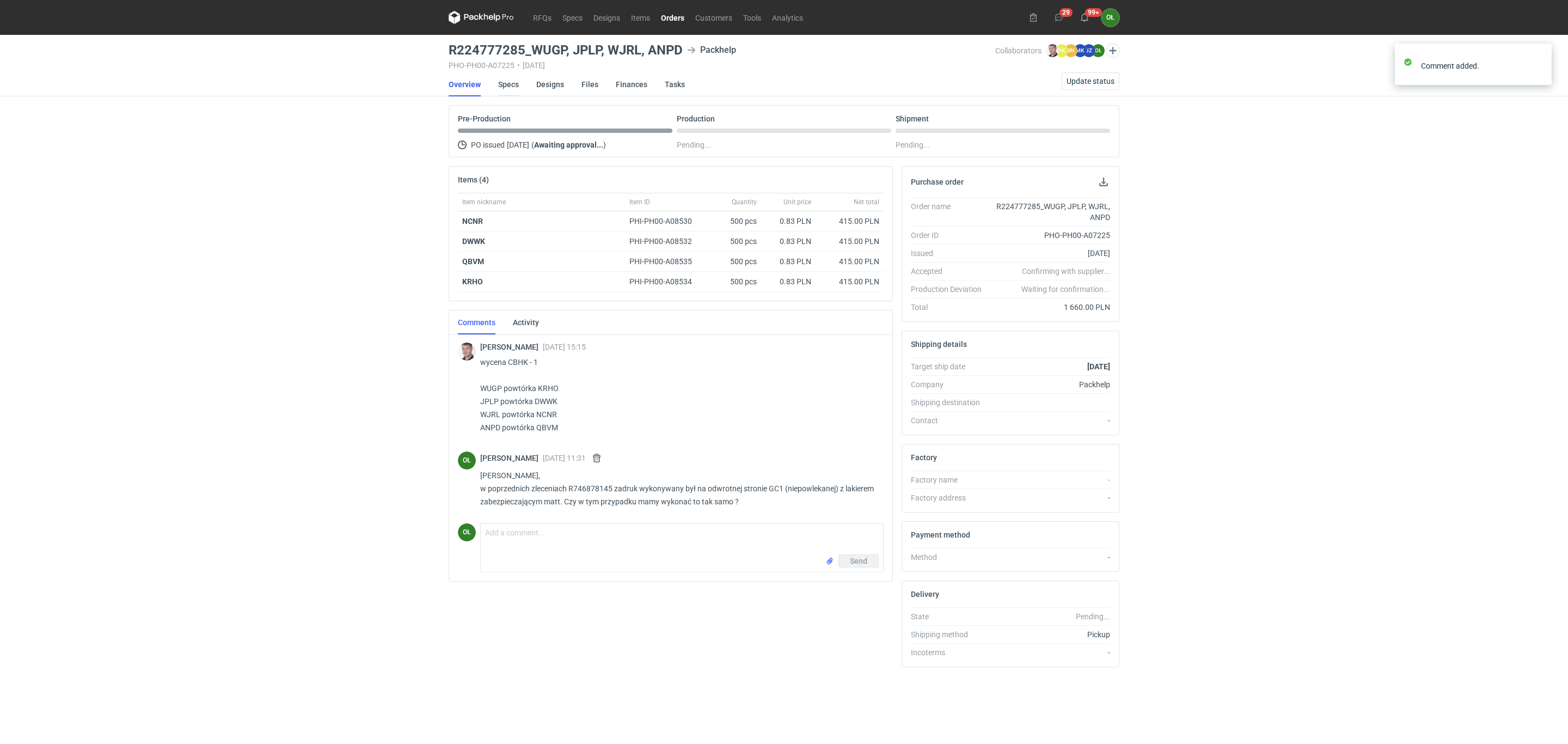
click at [500, 83] on link "Specs" at bounding box center [508, 84] width 21 height 24
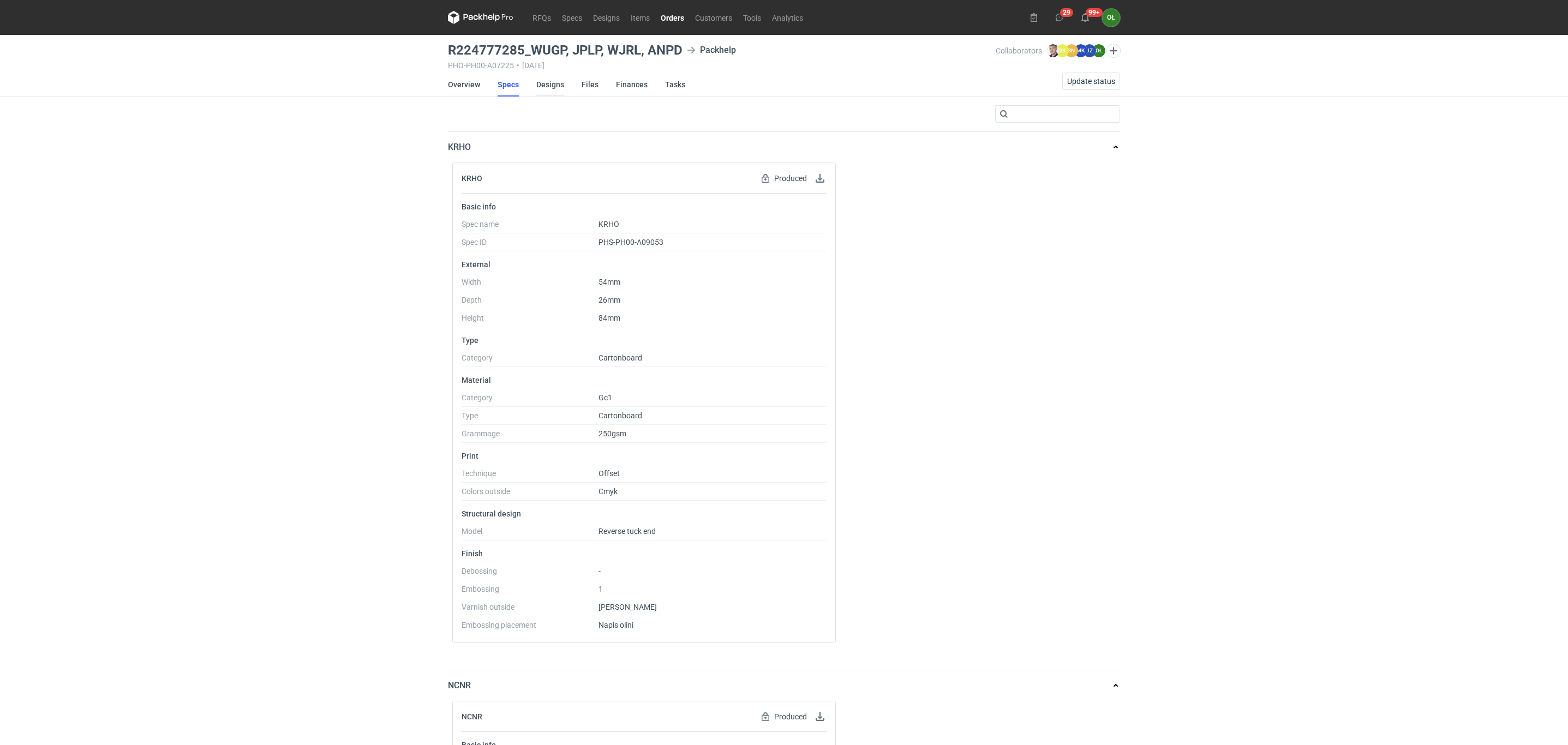
click at [539, 84] on link "Designs" at bounding box center [550, 84] width 28 height 24
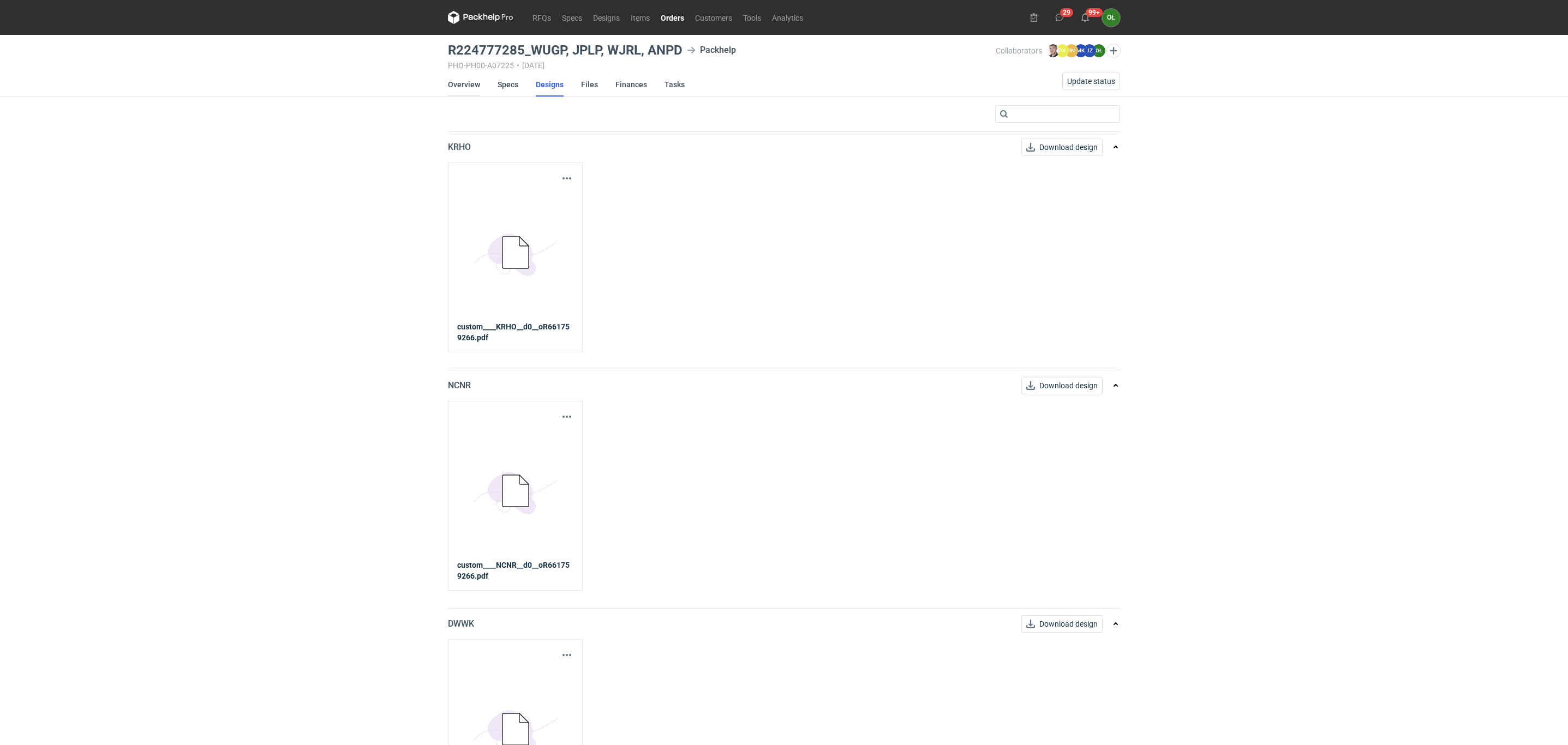
click at [460, 79] on link "Overview" at bounding box center [464, 84] width 32 height 24
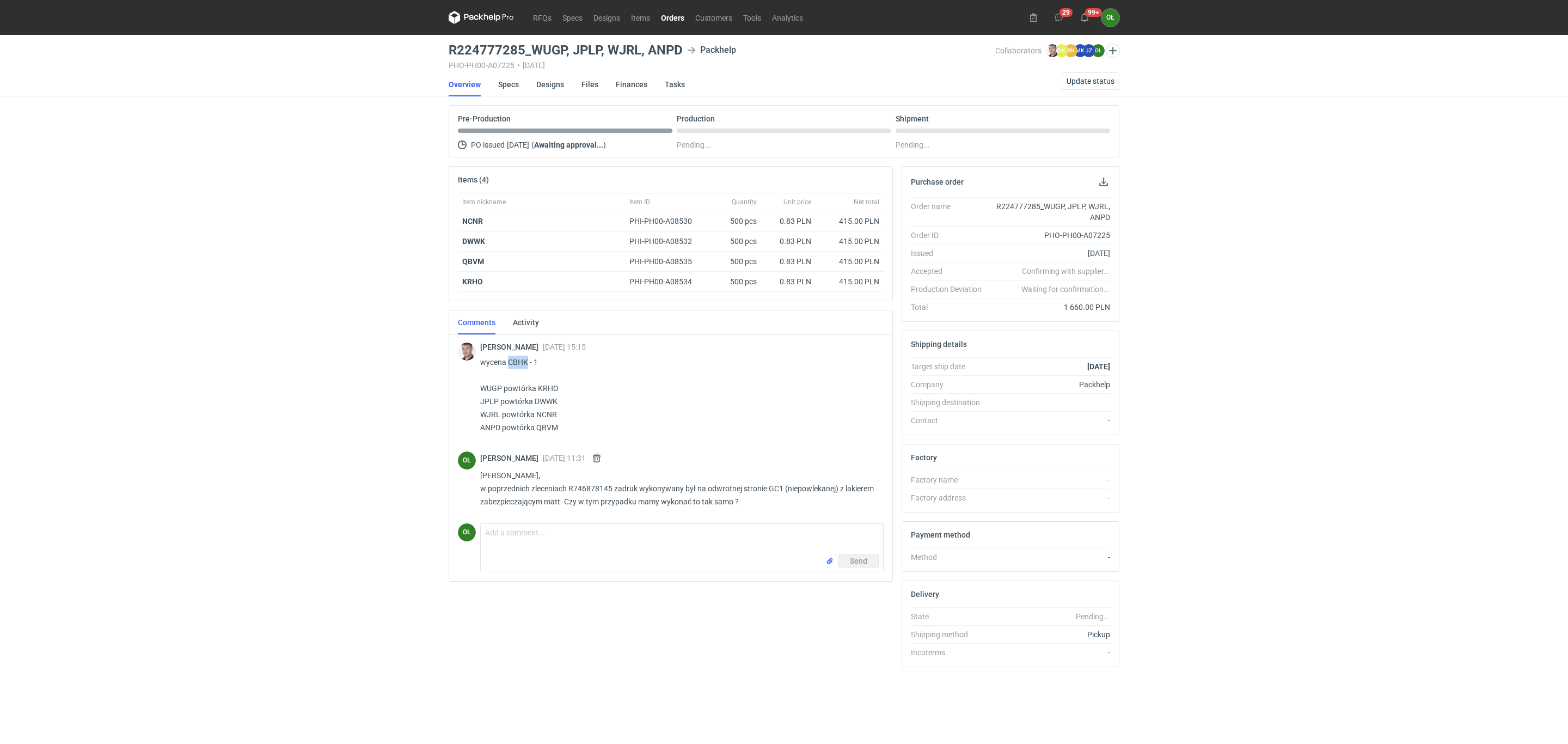
drag, startPoint x: 508, startPoint y: 362, endPoint x: 528, endPoint y: 360, distance: 20.1
click at [528, 360] on p "wycena CBHK - 1 WUGP powtórka KRHO JPLP powtórka DWWK WJRL powtórka NCNR ANPD p…" at bounding box center [677, 395] width 394 height 79
copy p "CBHK"
click at [502, 84] on link "Specs" at bounding box center [508, 84] width 21 height 24
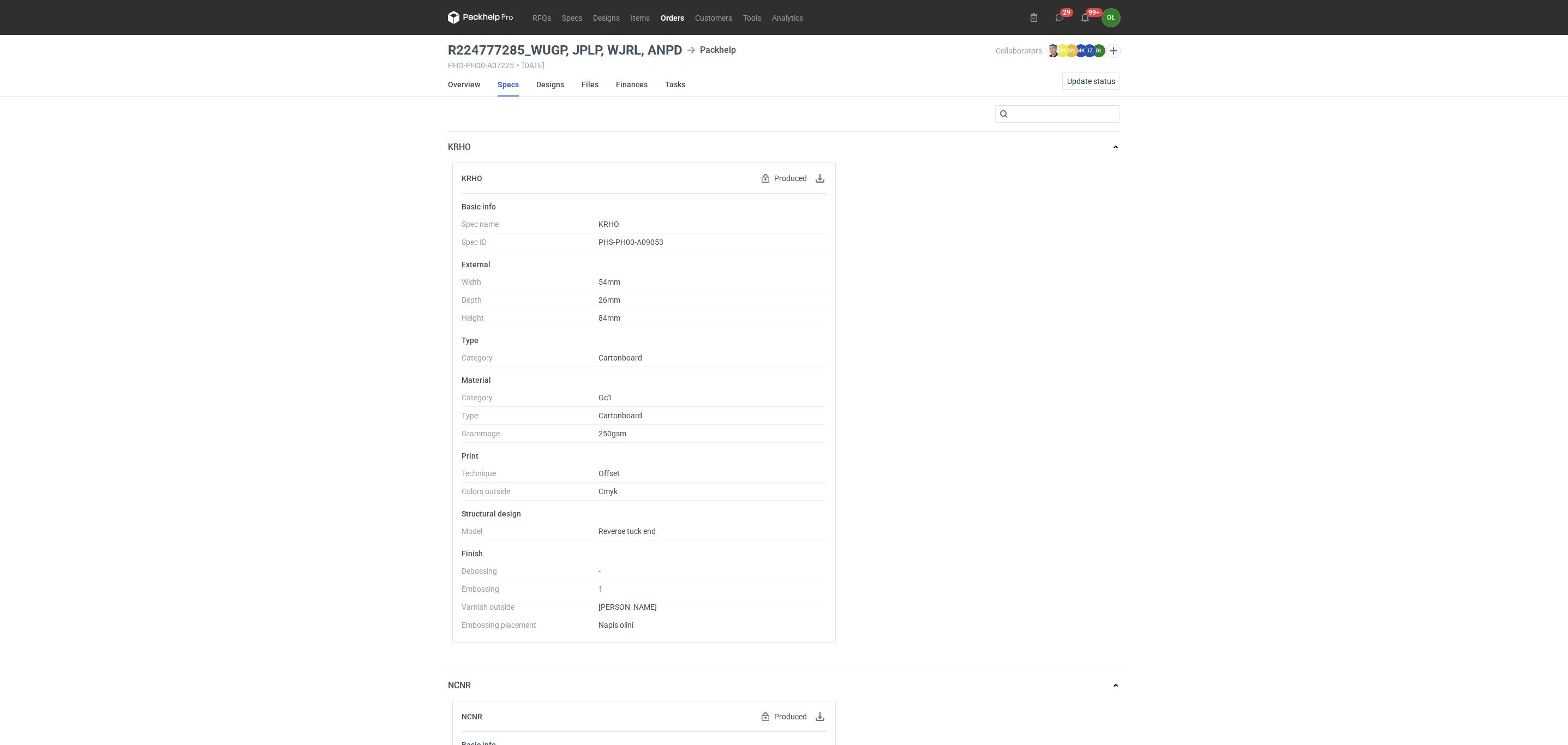
click at [452, 49] on h3 "R224777285_WUGP, JPLP, WJRL, ANPD" at bounding box center [565, 50] width 235 height 13
click at [460, 77] on link "Overview" at bounding box center [464, 84] width 32 height 24
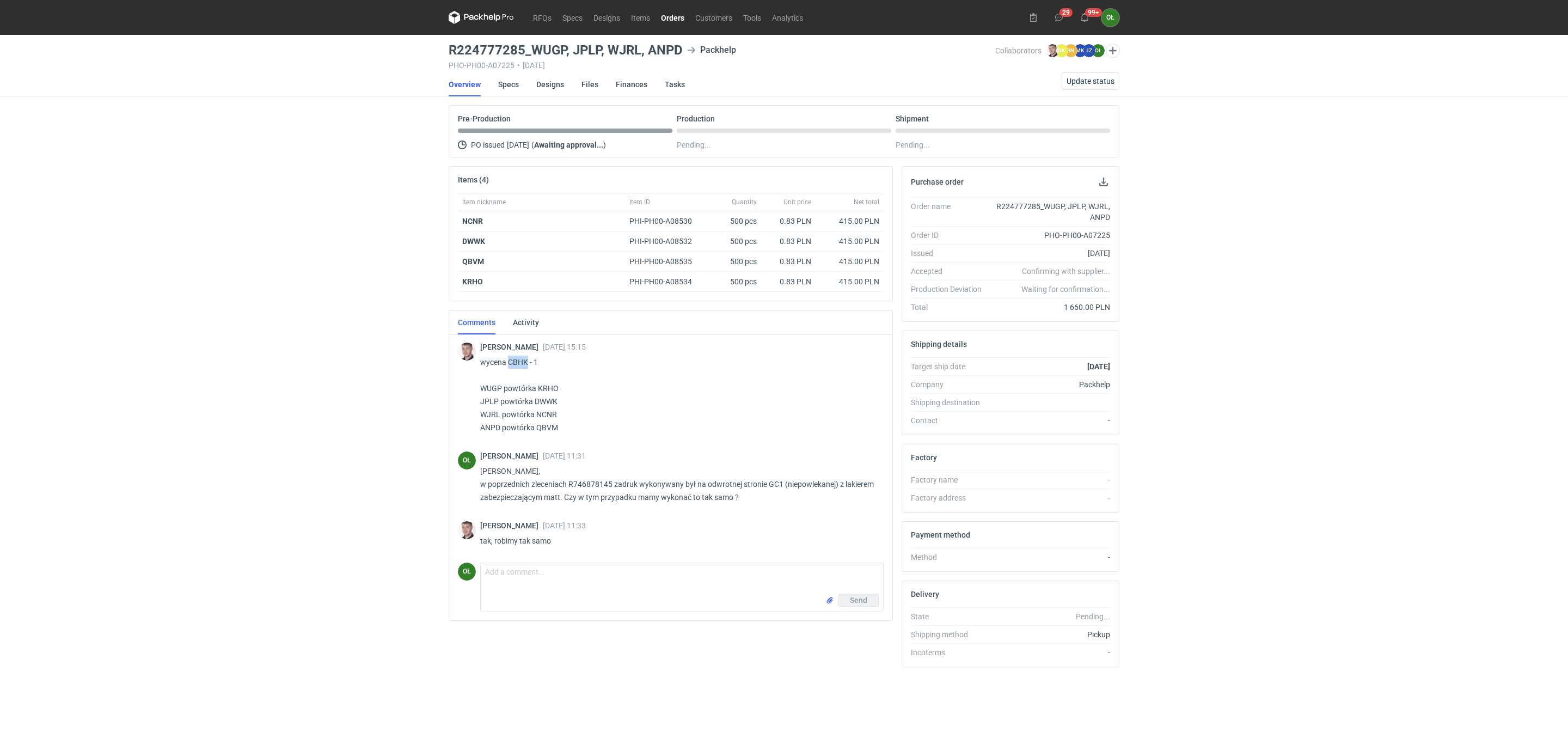
drag, startPoint x: 510, startPoint y: 364, endPoint x: 527, endPoint y: 364, distance: 17.0
click at [527, 364] on p "wycena CBHK - 1 WUGP powtórka KRHO JPLP powtórka DWWK WJRL powtórka NCNR ANPD p…" at bounding box center [677, 395] width 394 height 79
copy p "CBHK"
click at [538, 16] on link "RFQs" at bounding box center [542, 17] width 29 height 13
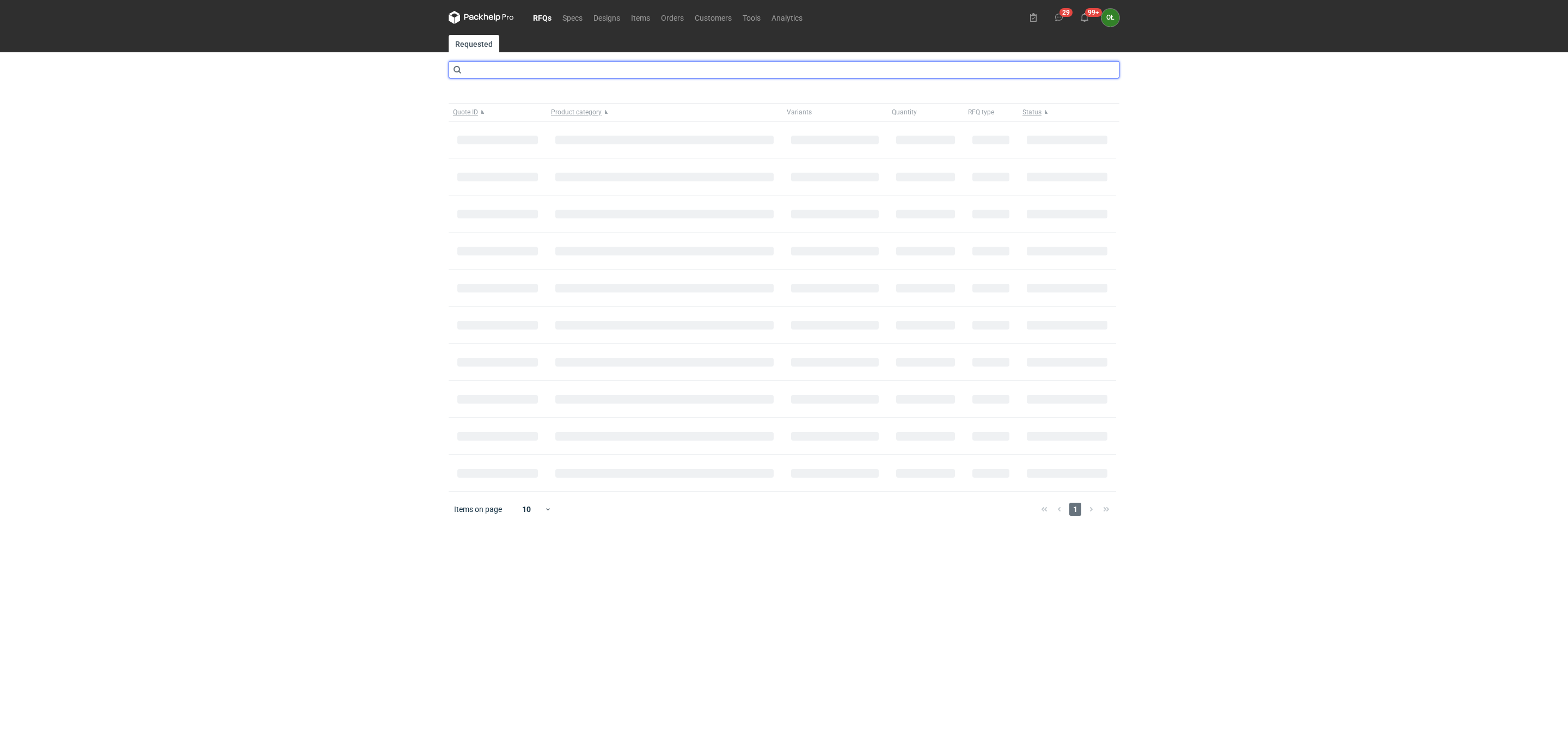
click at [508, 75] on input "text" at bounding box center [784, 69] width 671 height 18
type input "CBHK"
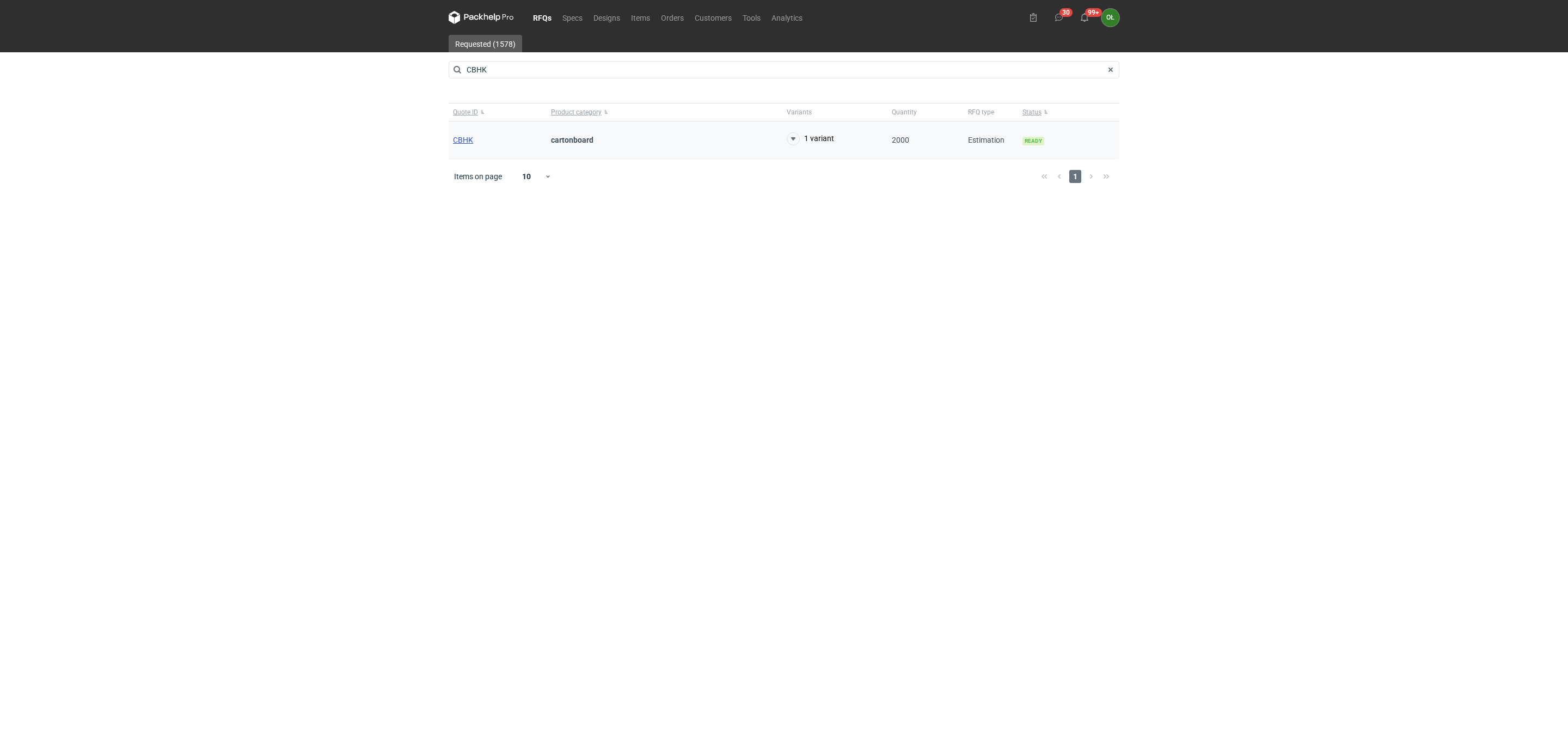
click at [453, 138] on span "CBHK" at bounding box center [463, 140] width 20 height 9
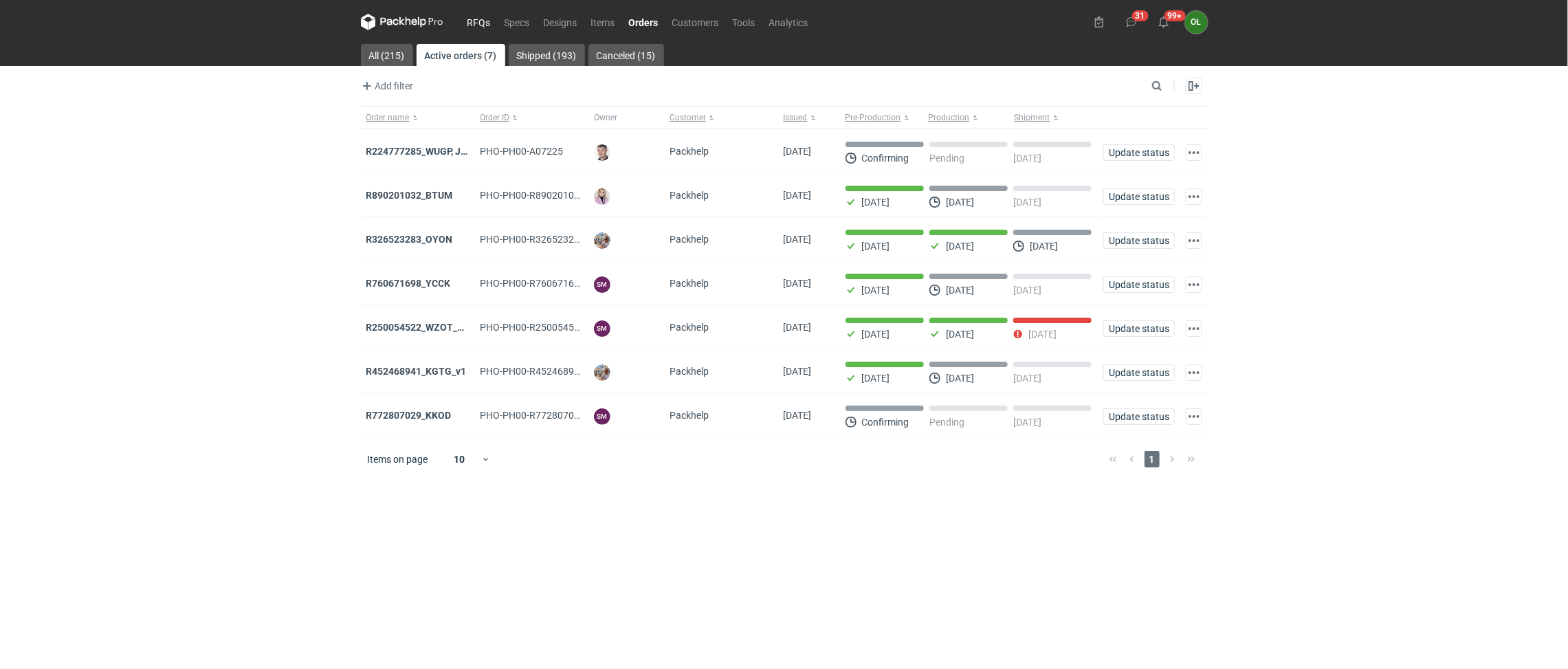
click at [475, 25] on link "RFQs" at bounding box center [479, 22] width 37 height 16
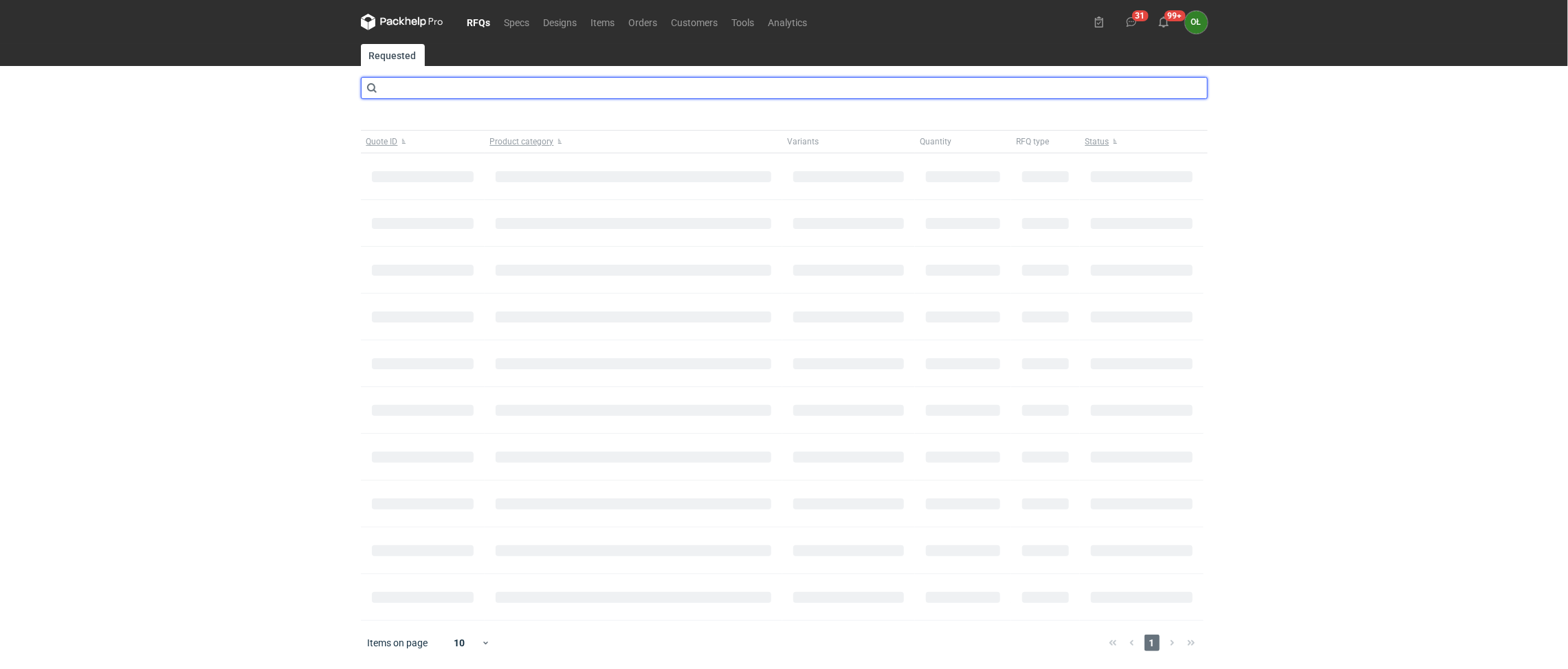
click at [434, 97] on input "text" at bounding box center [785, 88] width 847 height 22
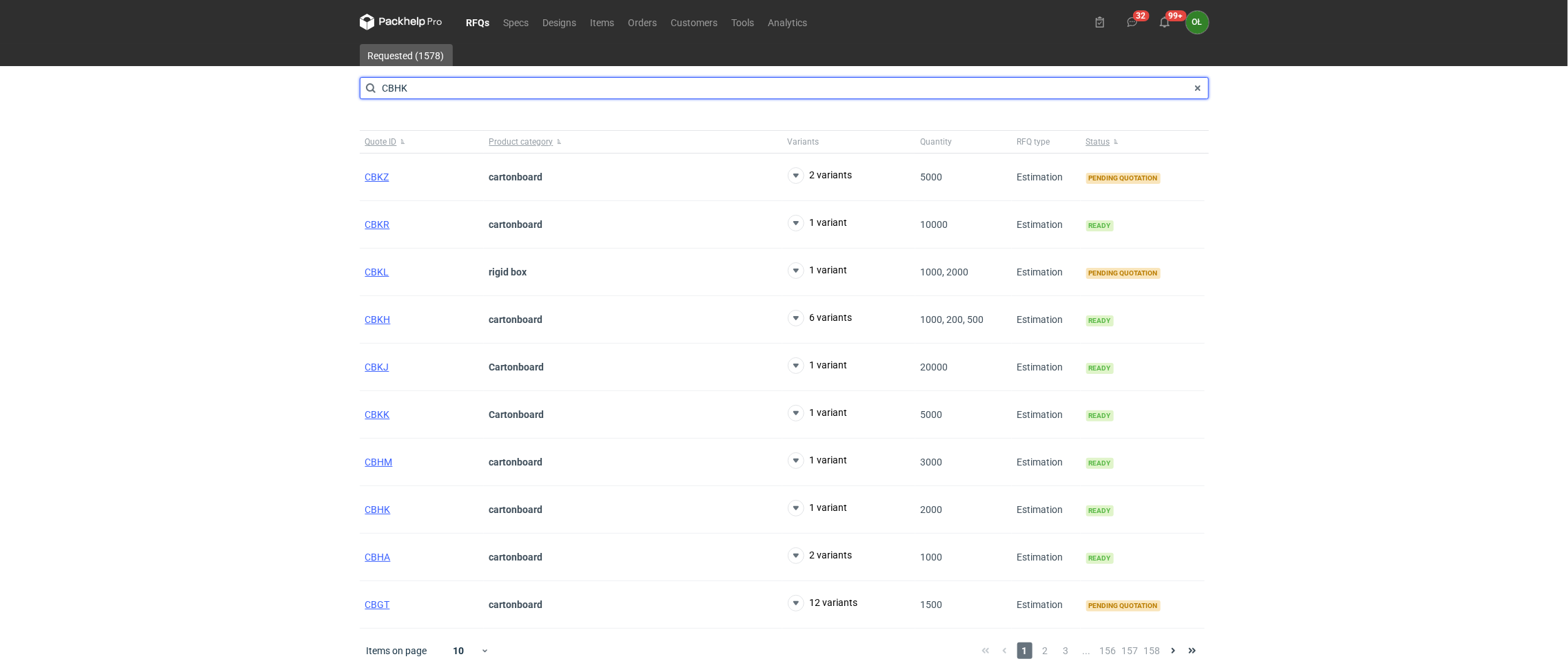
type input "CBHK"
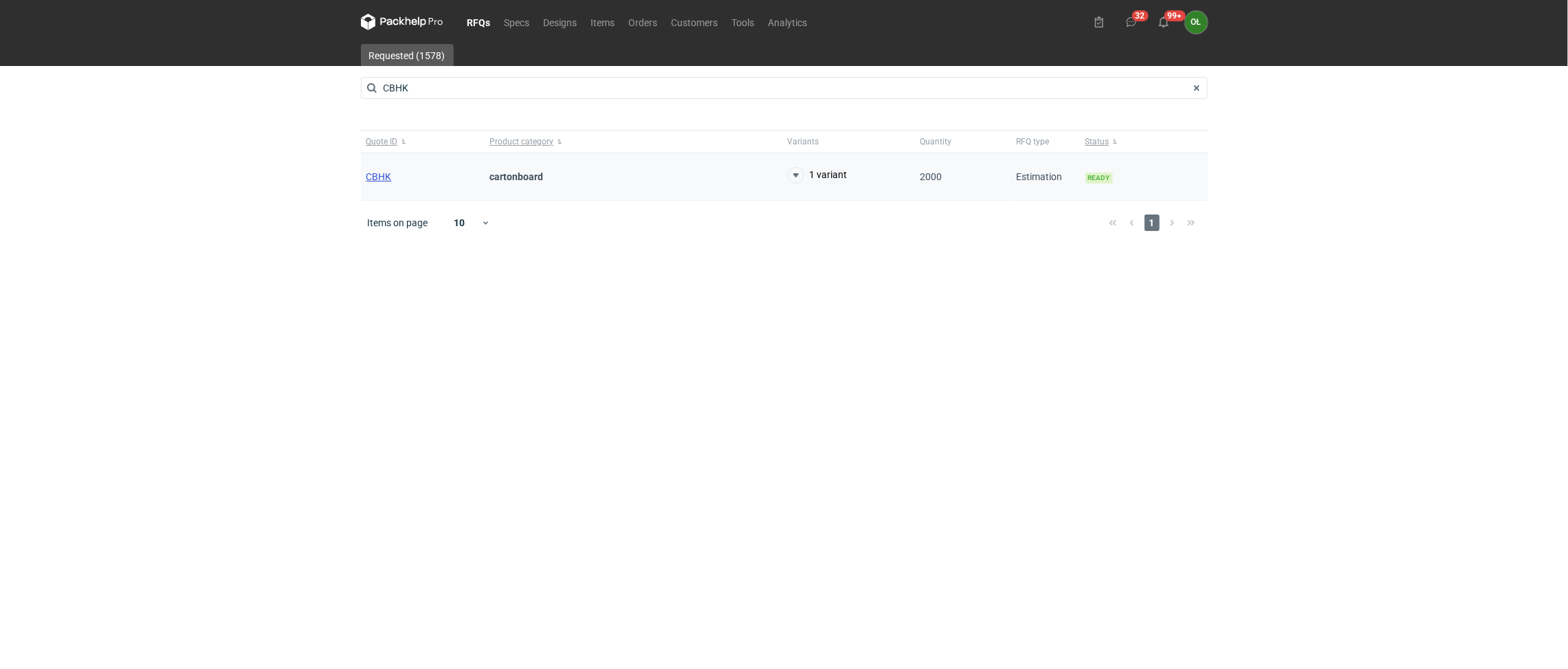
click at [376, 178] on span "CBHK" at bounding box center [379, 177] width 25 height 11
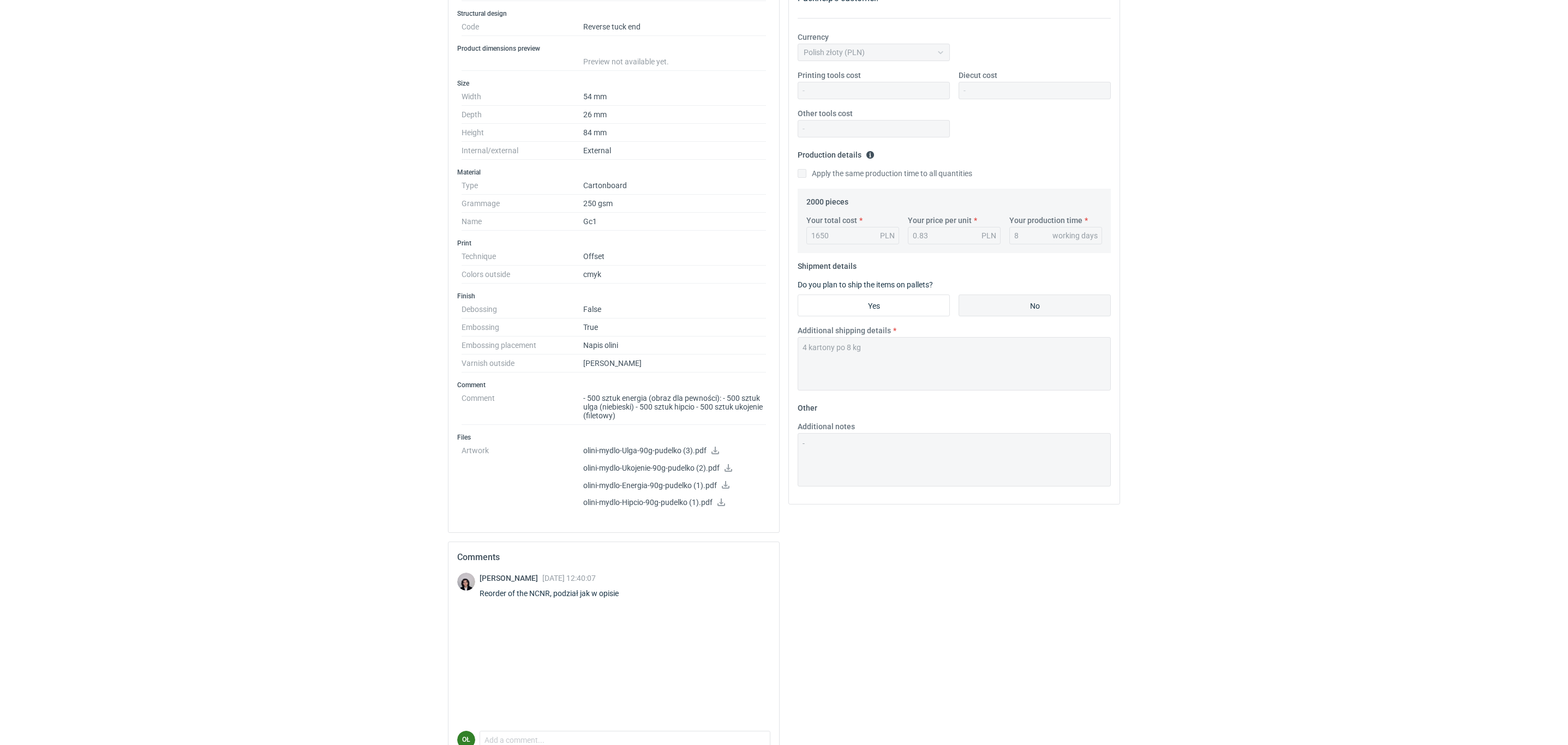
scroll to position [255, 0]
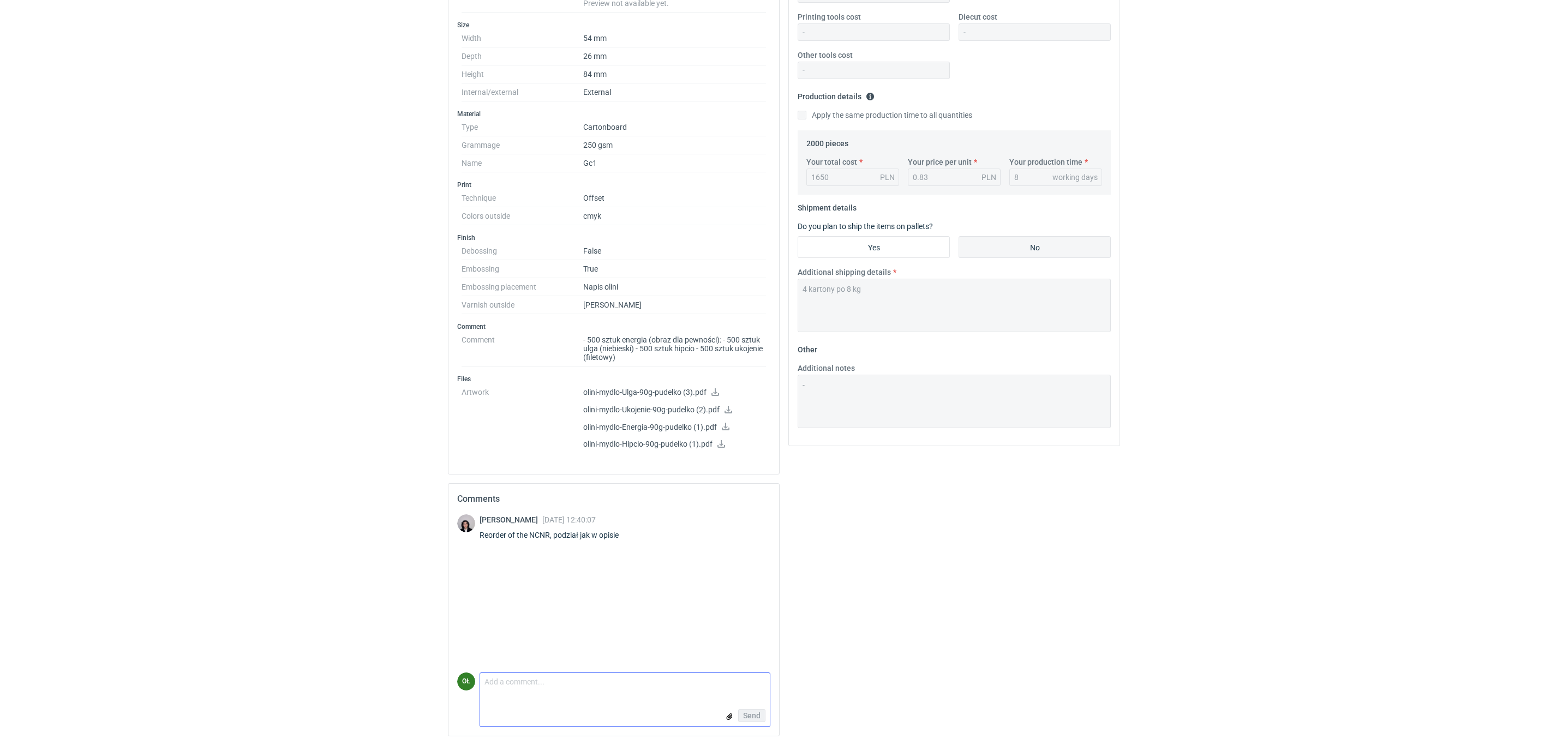
click at [550, 530] on textarea "Comment message" at bounding box center [625, 685] width 290 height 23
paste textarea "w poprzednim zleceniu R746878145 zadruk wykonywany był na odwrotnej stronie GC1…"
click at [483, 530] on textarea "w poprzednim zleceniu R746878145 zadruk wykonywany był na odwrotnej stronie GC1…" at bounding box center [625, 675] width 290 height 41
click at [531, 530] on textarea "[PERSON_NAME], w poprzednim zleceniu R746878145 zadruk wykonywany był na odwrot…" at bounding box center [625, 669] width 290 height 52
click at [568, 530] on textarea "[PERSON_NAME], w poprzednich zleceniu R746878145 zadruk wykonywany był na odwro…" at bounding box center [625, 669] width 290 height 52
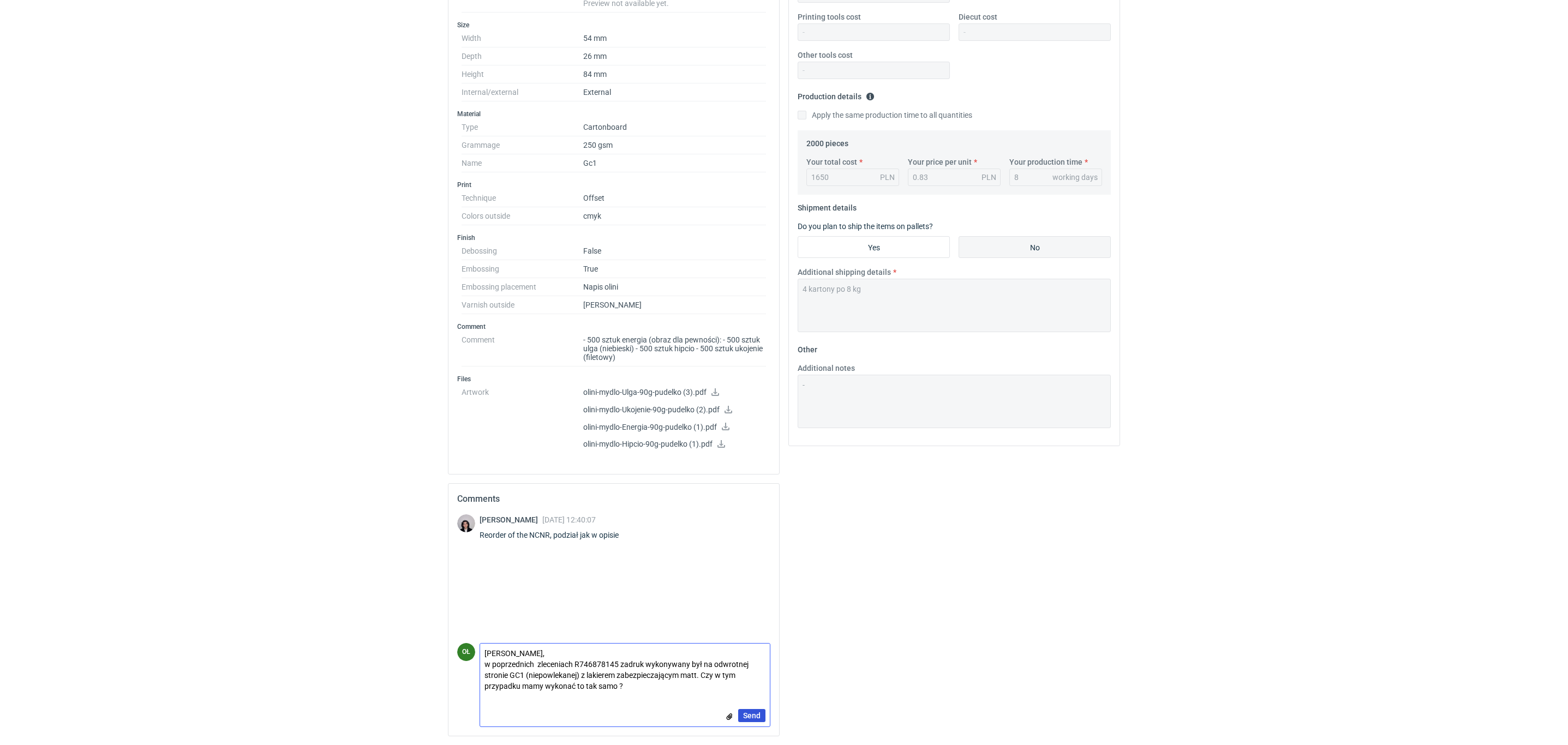
type textarea "Panie Sebastianie, w poprzednich zleceniach R746878145 zadruk wykonywany był na…"
click at [762, 530] on button "Send" at bounding box center [751, 715] width 27 height 13
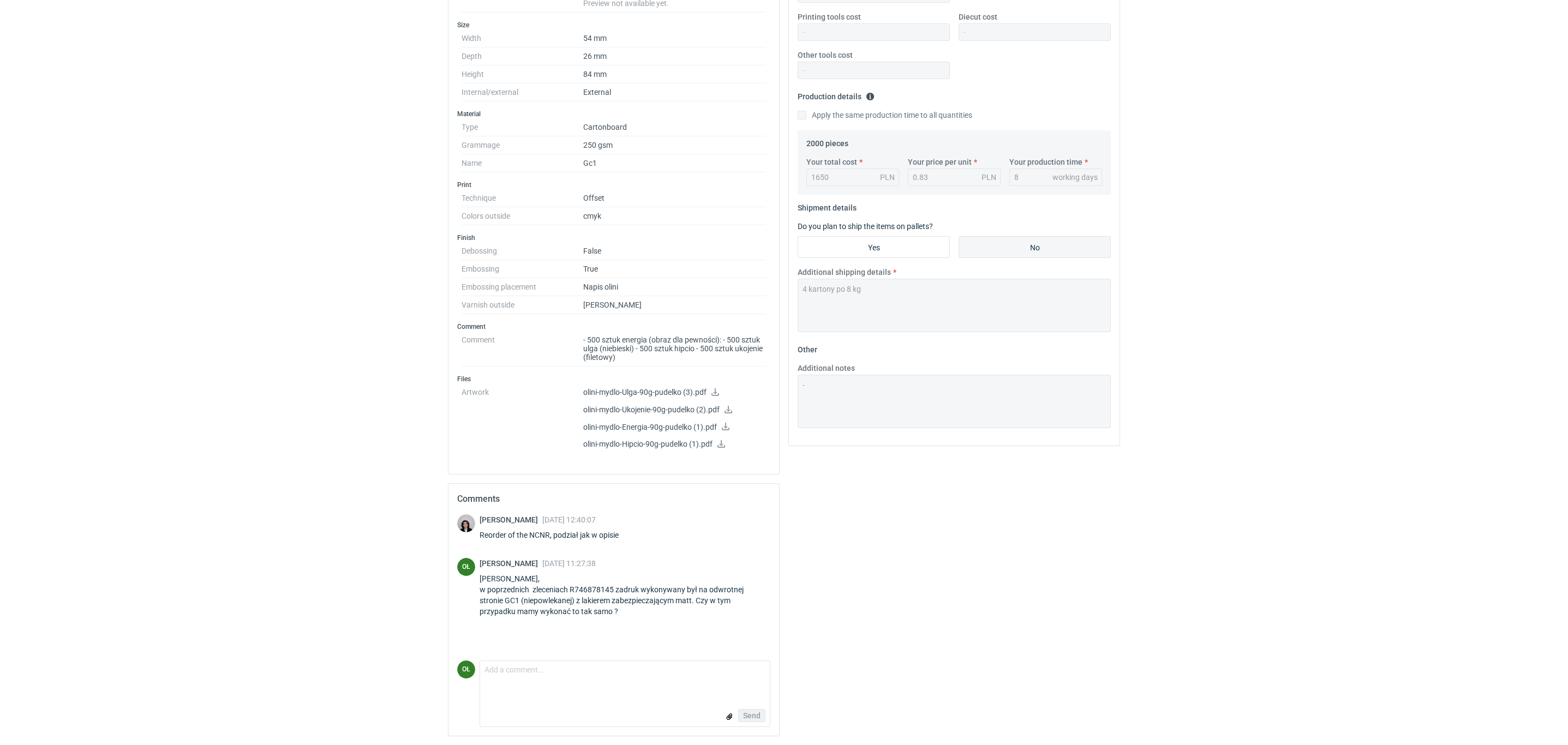
click at [406, 496] on html "RFQs Specs Designs Items Orders Customers Tools Analytics 32 99+ OŁ Olga Łopato…" at bounding box center [784, 124] width 1568 height 745
click at [601, 530] on div "Panie Sebastianie, w poprzednich zleceniach R746878145 zadruk wykonywany był na…" at bounding box center [625, 595] width 291 height 44
click at [632, 530] on div "Panie Sebastianie, w poprzednich zleceniach R746878145 zadruk wykonywany był na…" at bounding box center [625, 595] width 291 height 44
click at [632, 530] on div "Sebastian Markut 04 Sep 2025 12:40:07 Reorder of the NCNR, podział jak w opisie…" at bounding box center [614, 587] width 313 height 146
click at [629, 530] on div "Olga Łopatowicz 16 Sep 2025 11:27:38" at bounding box center [625, 563] width 291 height 11
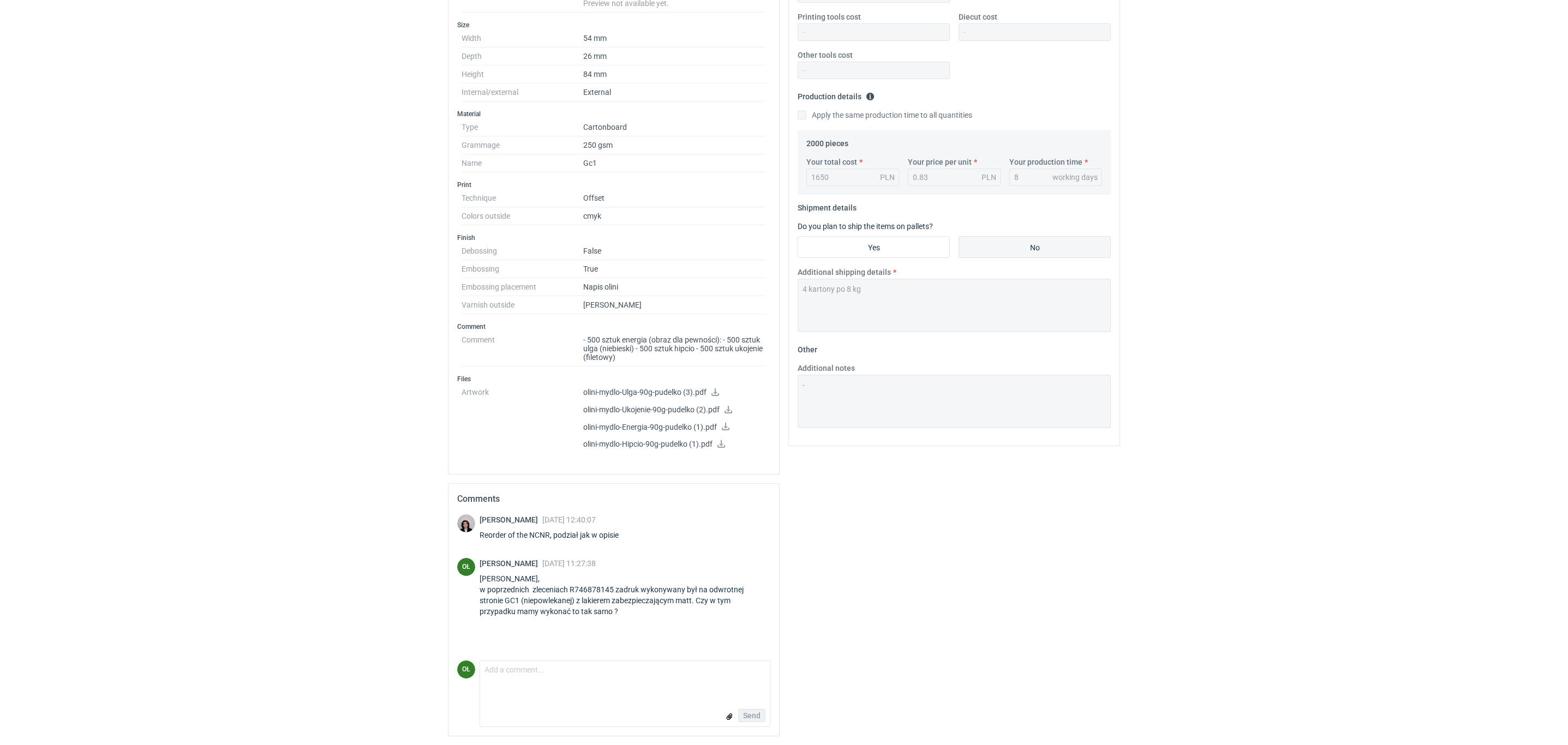
click at [596, 530] on span "16 Sep 2025 11:27:38" at bounding box center [569, 563] width 54 height 9
drag, startPoint x: 628, startPoint y: 615, endPoint x: 479, endPoint y: 581, distance: 152.8
click at [479, 530] on div "Panie Sebastianie, w poprzednich zleceniach R746878145 zadruk wykonywany był na…" at bounding box center [625, 595] width 291 height 44
copy div "[PERSON_NAME], w poprzednich zleceniach R746878145 zadruk wykonywany był na odw…"
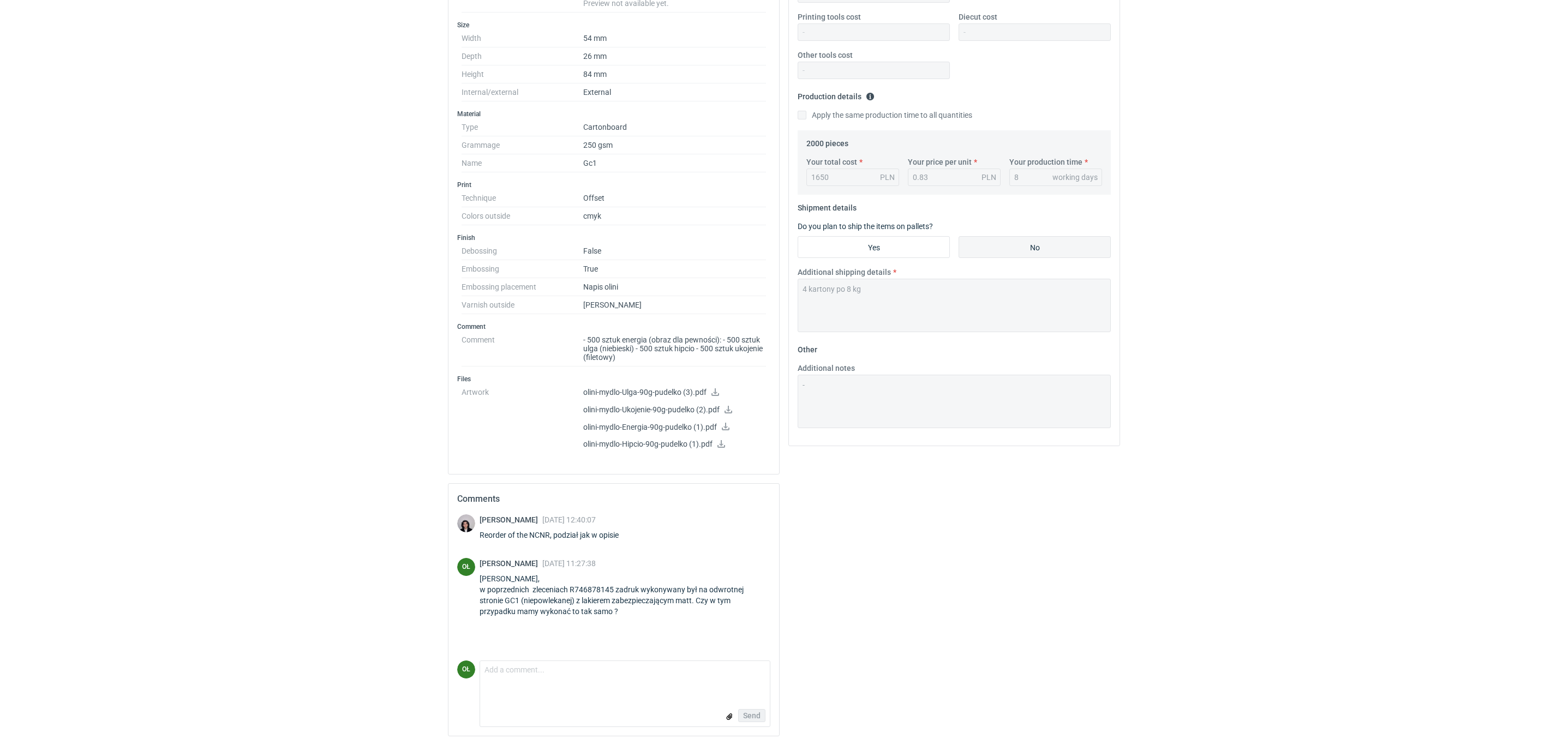
click at [633, 530] on div "[PERSON_NAME], w poprzednich zleceniach R746878145 zadruk wykonywany był na odw…" at bounding box center [625, 595] width 291 height 44
click at [467, 530] on div "OŁ Olga Łopatowicz 16 Sep 2025 11:27:38 Panie Sebastianie, w poprzednich zlecen…" at bounding box center [614, 590] width 313 height 63
drag, startPoint x: 700, startPoint y: 590, endPoint x: 656, endPoint y: 572, distance: 47.5
click at [690, 530] on div "[PERSON_NAME], w poprzednich zleceniach R746878145 zadruk wykonywany był na odw…" at bounding box center [625, 595] width 291 height 44
drag, startPoint x: 614, startPoint y: 561, endPoint x: 601, endPoint y: 558, distance: 13.3
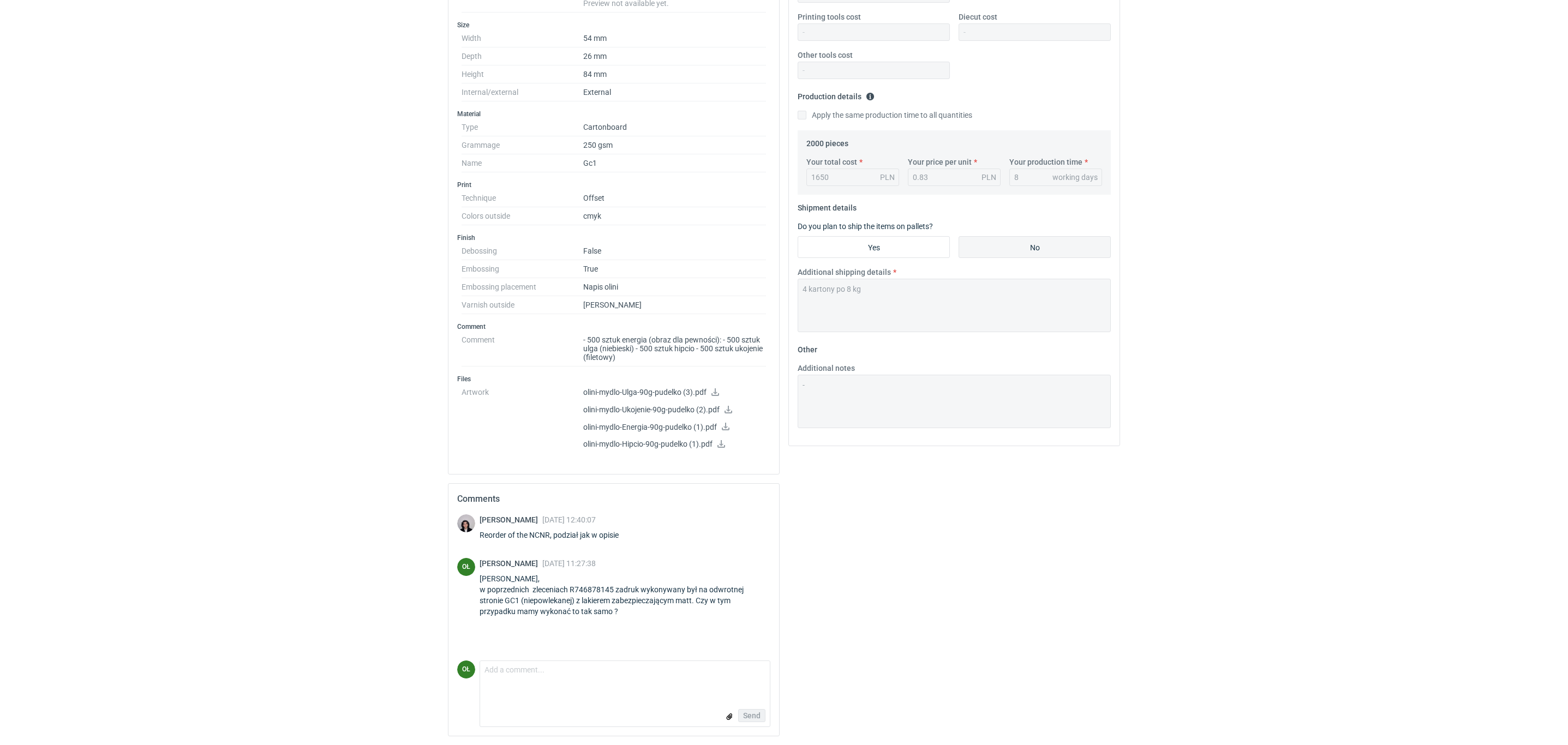
click at [610, 530] on div "Olga Łopatowicz 16 Sep 2025 11:27:38" at bounding box center [625, 563] width 291 height 11
click at [596, 530] on span "[DATE] 11:27:38" at bounding box center [569, 563] width 54 height 9
drag, startPoint x: 659, startPoint y: 577, endPoint x: 729, endPoint y: 615, distance: 79.6
click at [678, 530] on div "[PERSON_NAME], w poprzednich zleceniach R746878145 zadruk wykonywany był na odw…" at bounding box center [625, 595] width 291 height 44
drag, startPoint x: 729, startPoint y: 615, endPoint x: 731, endPoint y: 563, distance: 52.0
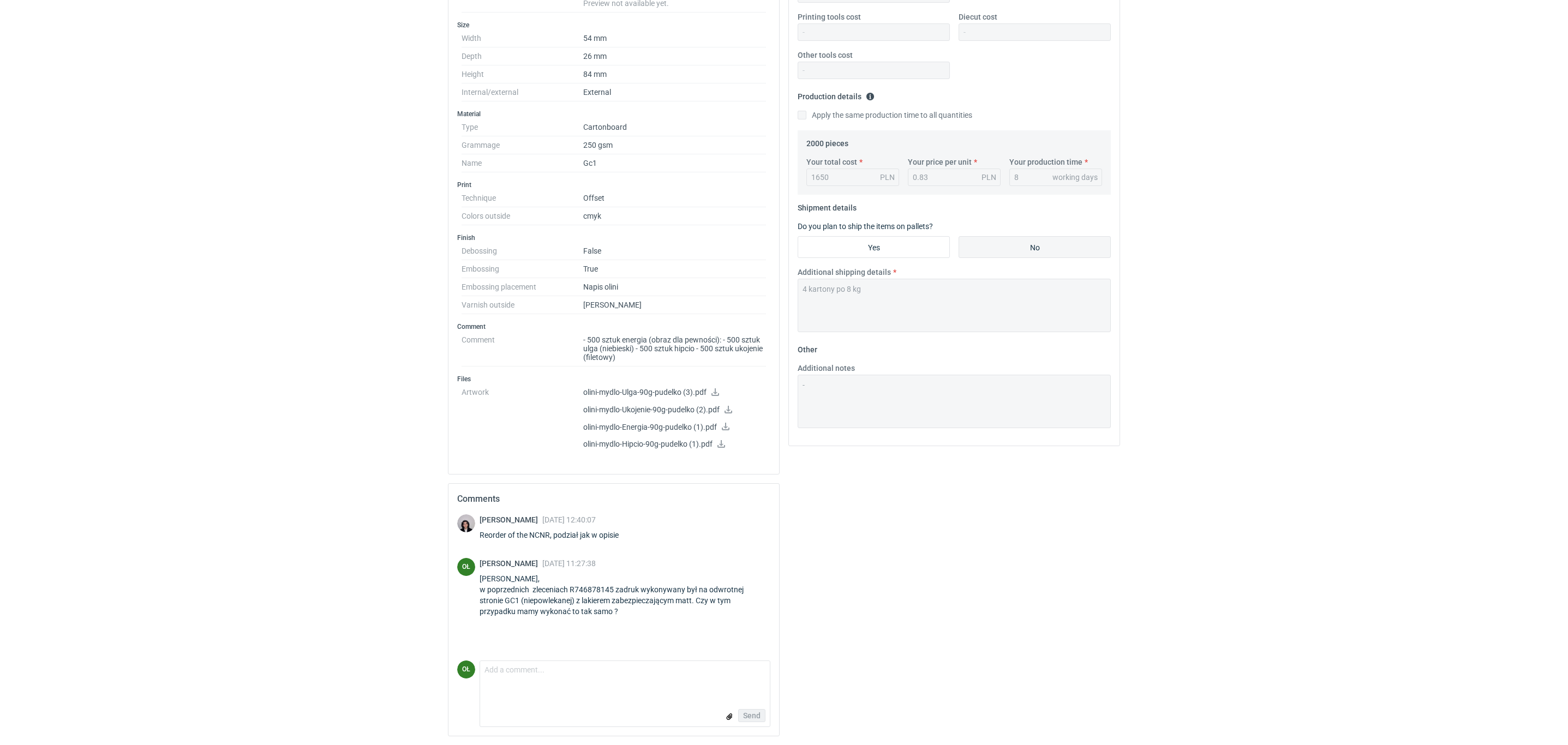
click at [729, 530] on div "[PERSON_NAME], w poprzednich zleceniach R746878145 zadruk wykonywany był na odw…" at bounding box center [625, 595] width 291 height 44
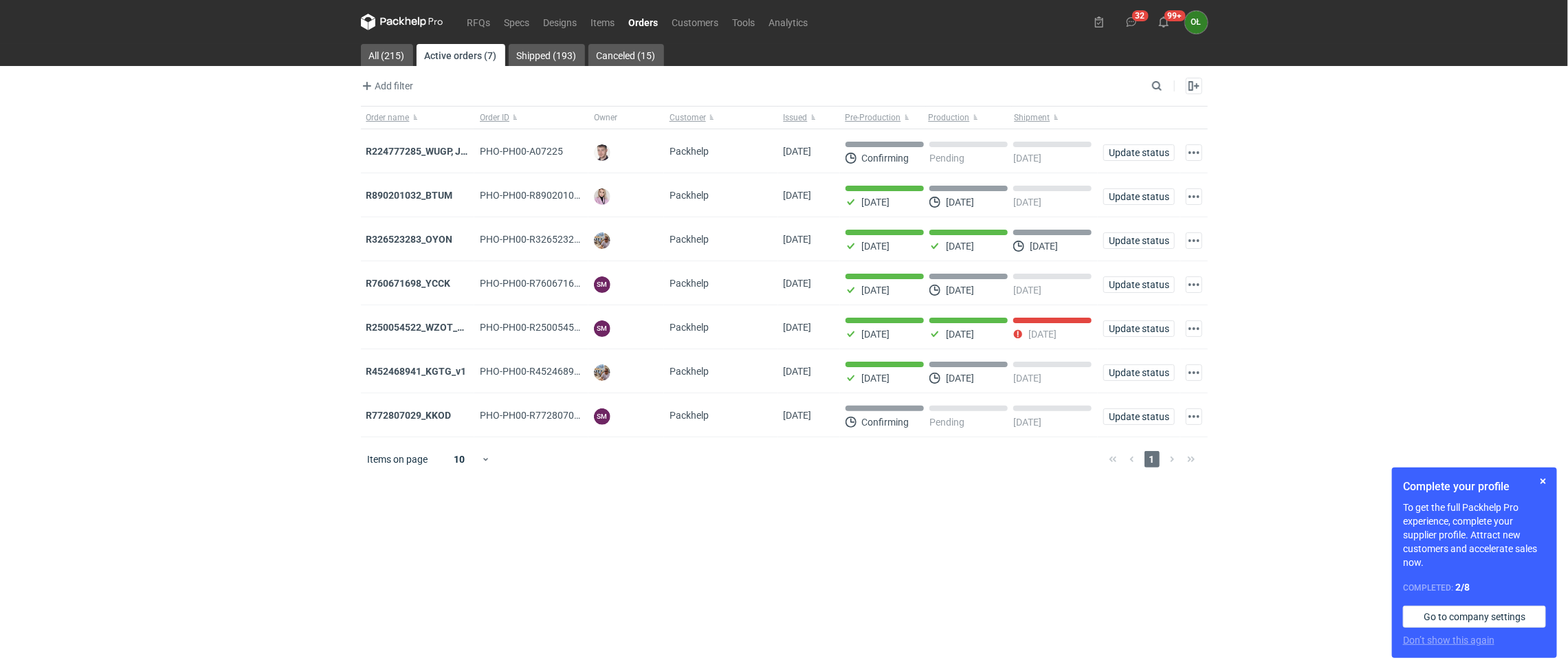
click at [1176, 78] on div "Enable all Disable all Order name Order ID Owner Customer Issued Milestone Free…" at bounding box center [1187, 85] width 42 height 16
click at [1155, 83] on input "Search" at bounding box center [1097, 85] width 136 height 16
type input "ncnr"
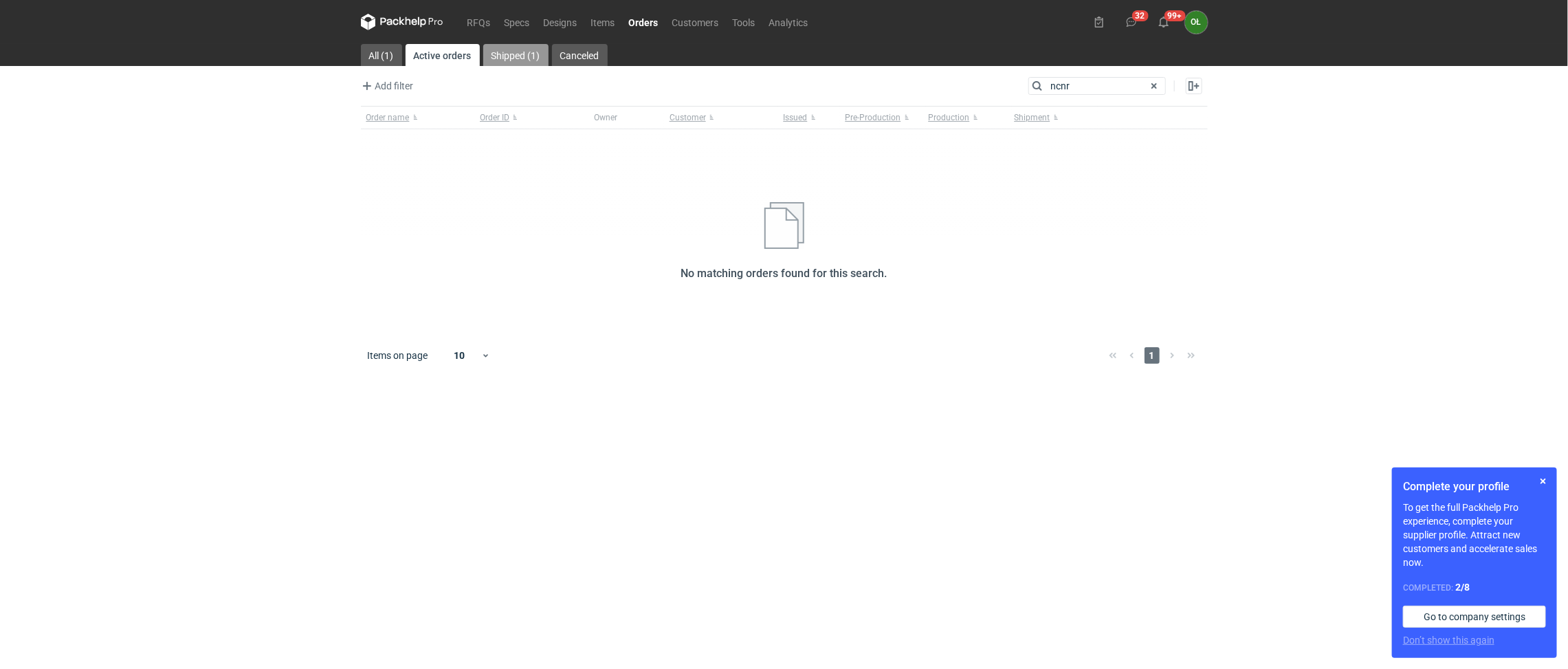
click at [524, 49] on link "Shipped (1)" at bounding box center [516, 55] width 65 height 22
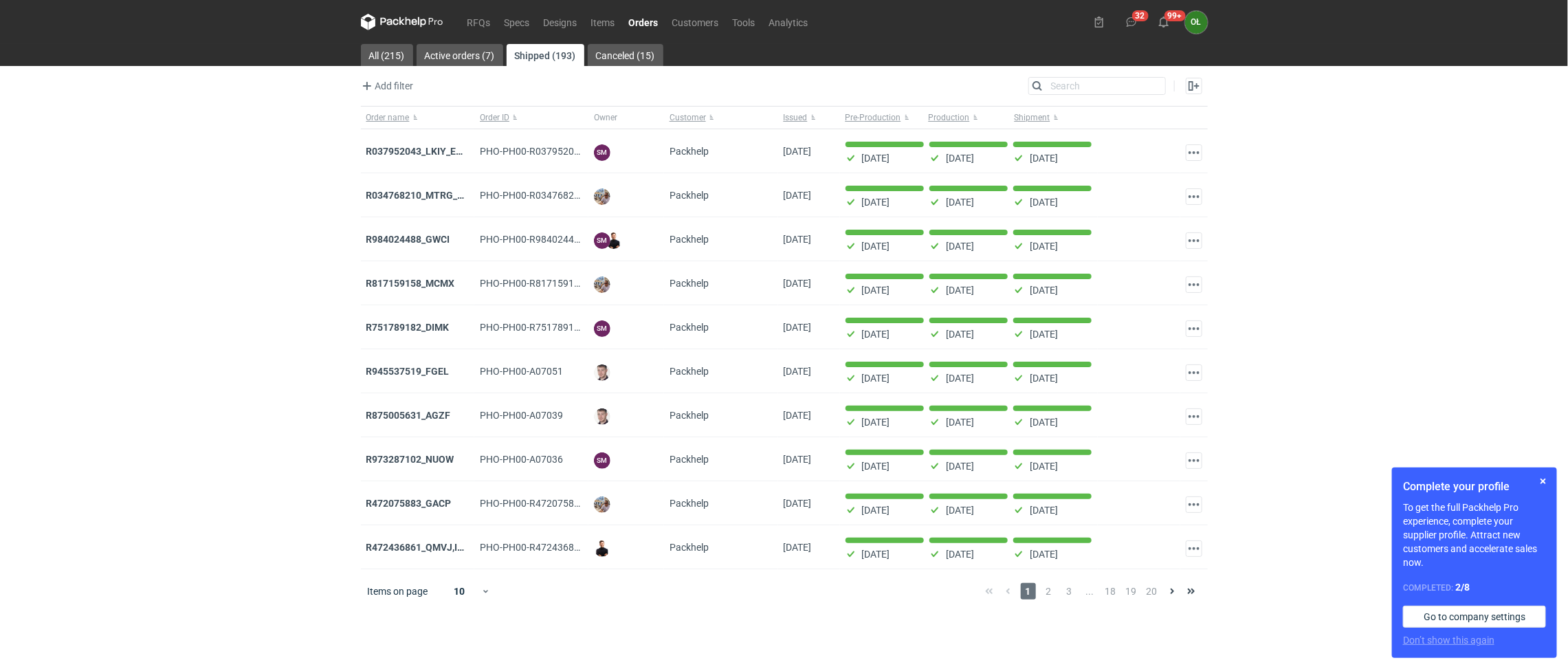
click at [1087, 71] on main "All (215) Active orders (7) Shipped (193) Canceled (15) Add filter Owner first …" at bounding box center [784, 356] width 858 height 625
click at [1087, 75] on main "All (215) Active orders (7) Shipped (193) Canceled (15) Add filter Owner first …" at bounding box center [784, 356] width 858 height 625
click at [1091, 87] on input "Search" at bounding box center [1097, 85] width 136 height 16
type input "ncnr"
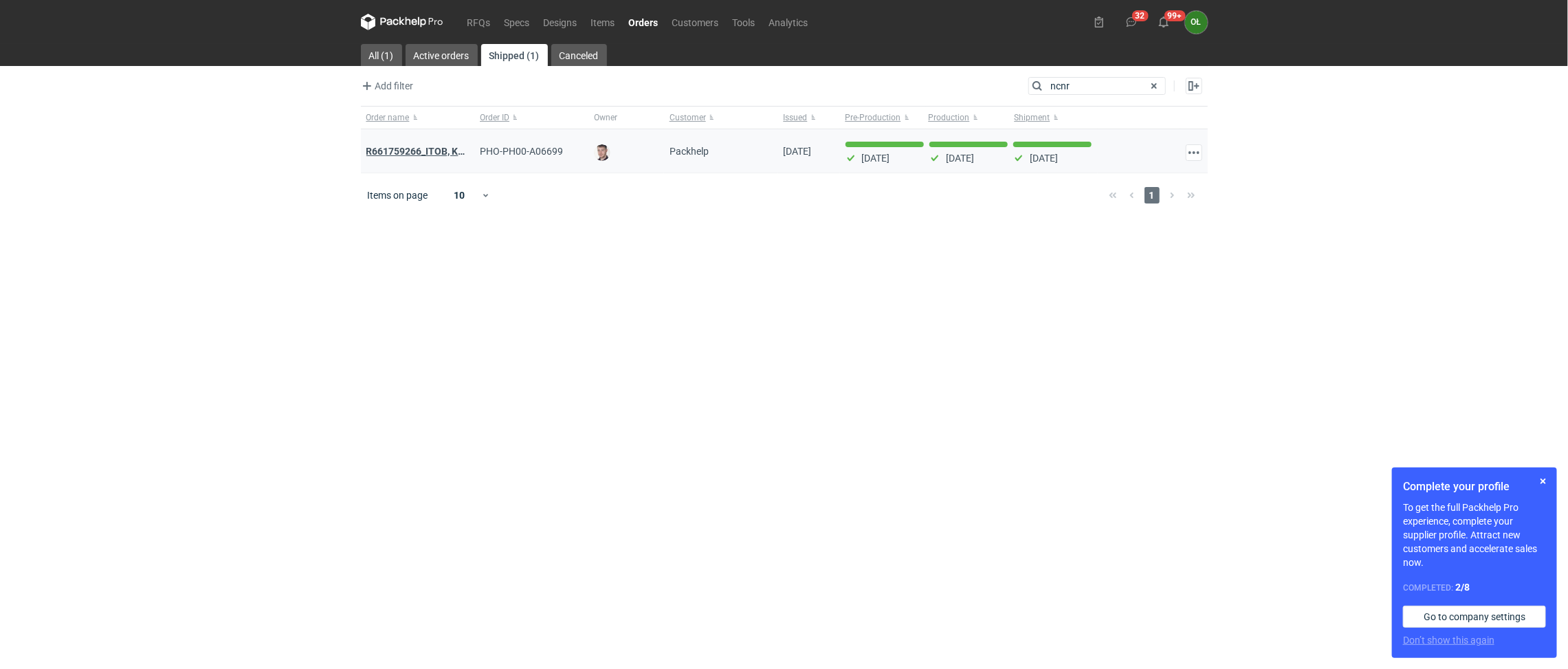
click at [434, 157] on strong "R661759266_ITOB, KNNJ, DWWK, NCNR , KRHO, QBVM" at bounding box center [483, 151] width 234 height 15
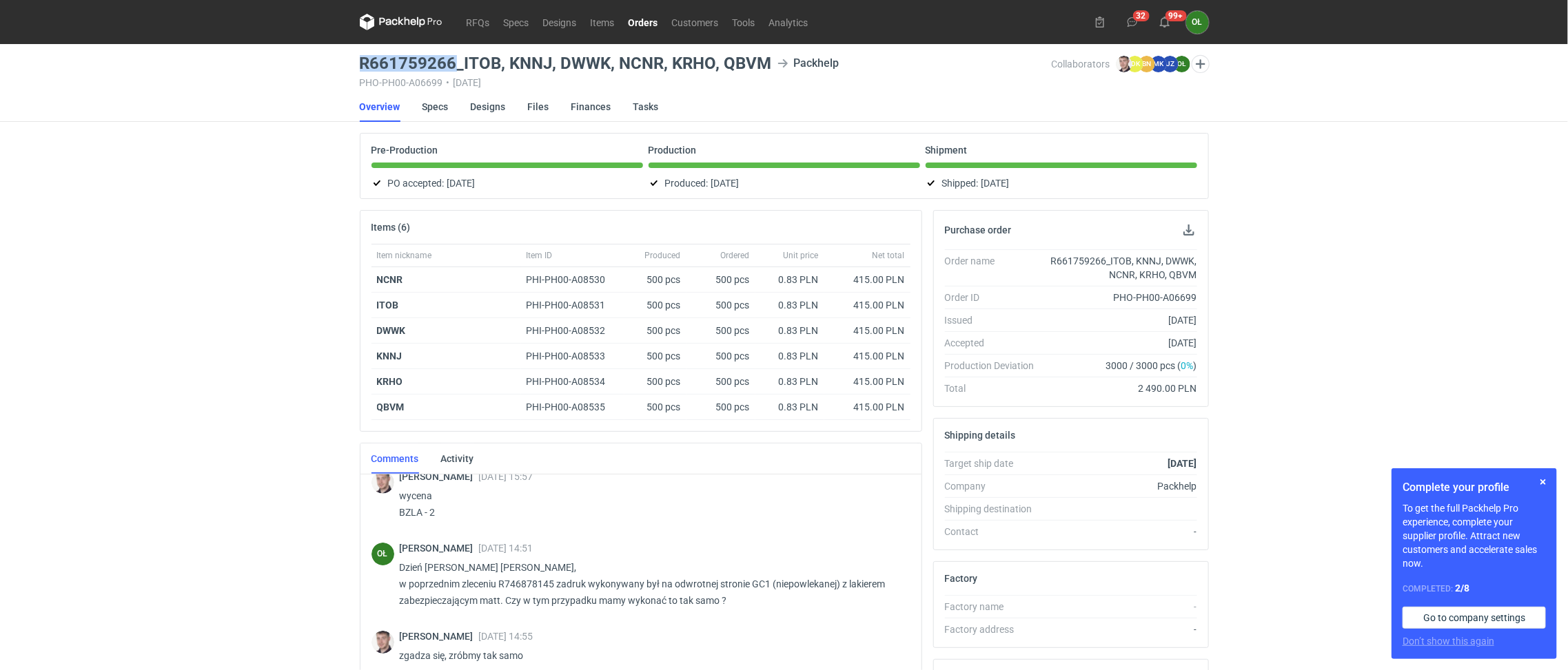
drag, startPoint x: 361, startPoint y: 61, endPoint x: 455, endPoint y: 59, distance: 94.0
click at [455, 59] on h3 "R661759266_ITOB, KNNJ, DWWK, NCNR, KRHO, QBVM" at bounding box center [566, 63] width 412 height 16
copy h3 "R661759266"
click at [422, 104] on link "Specs" at bounding box center [435, 106] width 26 height 30
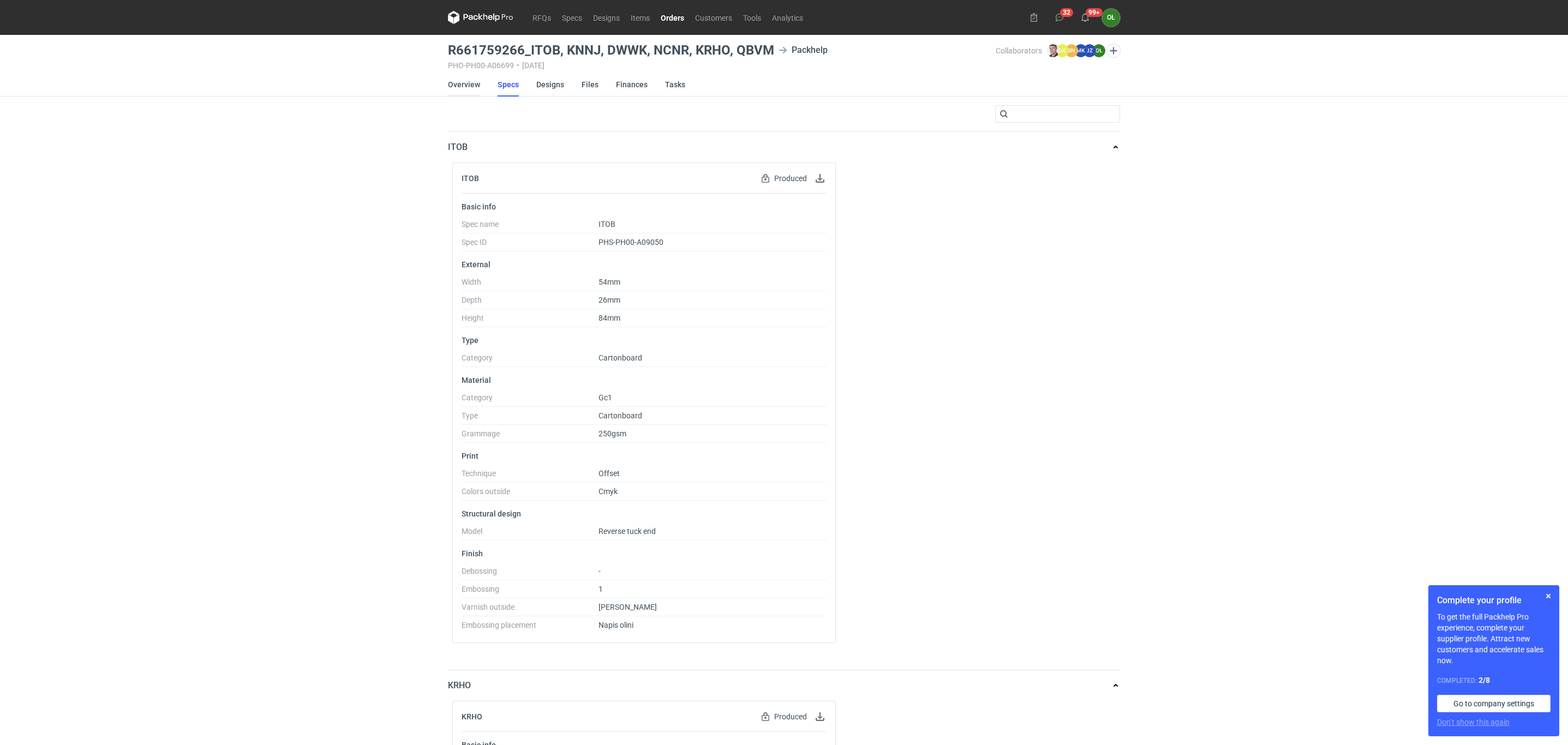
click at [452, 82] on link "Overview" at bounding box center [464, 84] width 32 height 24
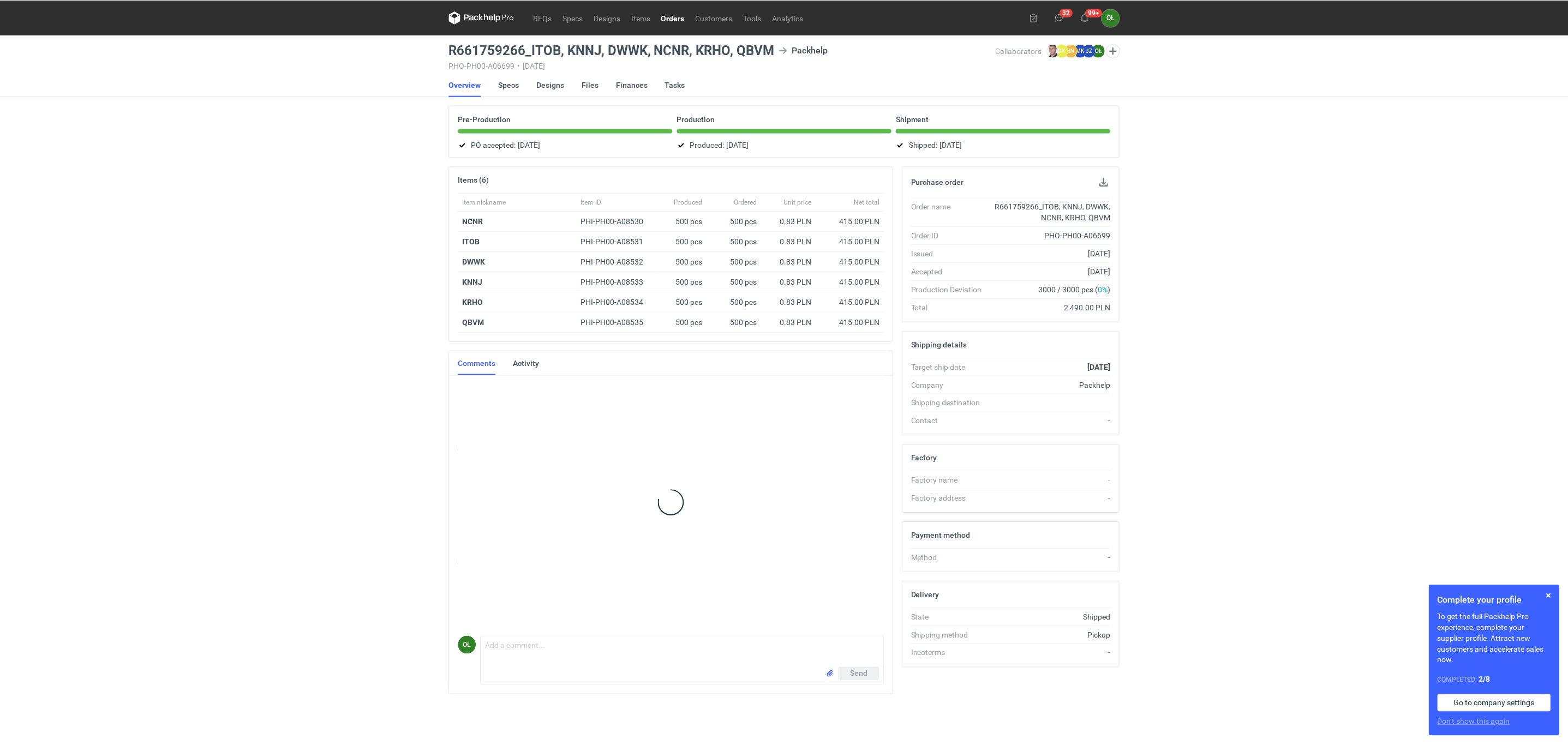
scroll to position [10, 0]
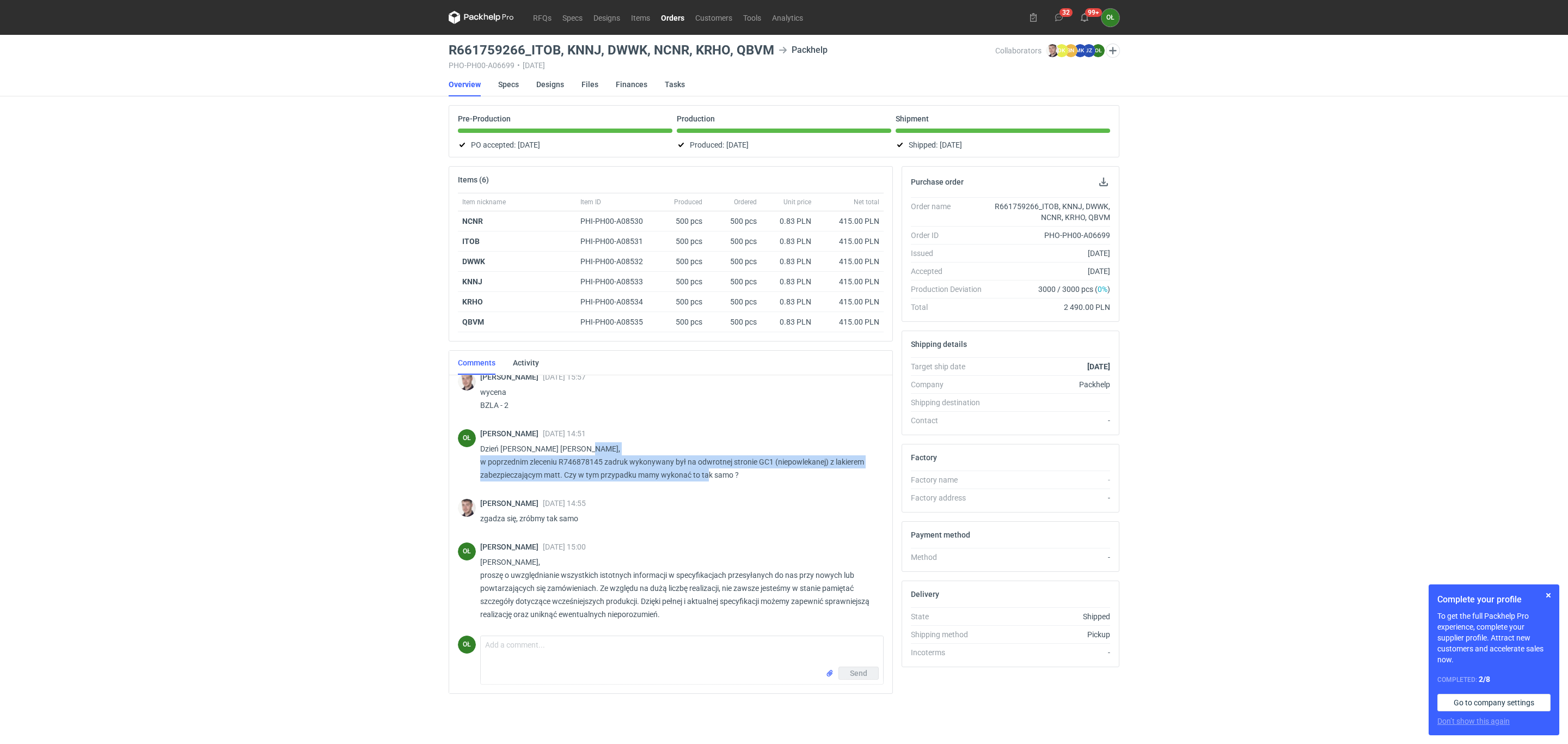
drag, startPoint x: 707, startPoint y: 472, endPoint x: 474, endPoint y: 467, distance: 233.1
click at [474, 467] on div "OŁ [PERSON_NAME] [DATE] 14:51 Dzień dobry [PERSON_NAME], w poprzednim zleceniu …" at bounding box center [670, 457] width 425 height 69
copy p "w poprzednim zleceniu R746878145 zadruk wykonywany był na odwrotnej stronie GC1…"
click at [288, 395] on div "RFQs Specs Designs Items Orders Customers Tools Analytics 32 99+ OŁ Olga Łopato…" at bounding box center [784, 372] width 1568 height 744
click at [503, 84] on link "Specs" at bounding box center [508, 84] width 21 height 24
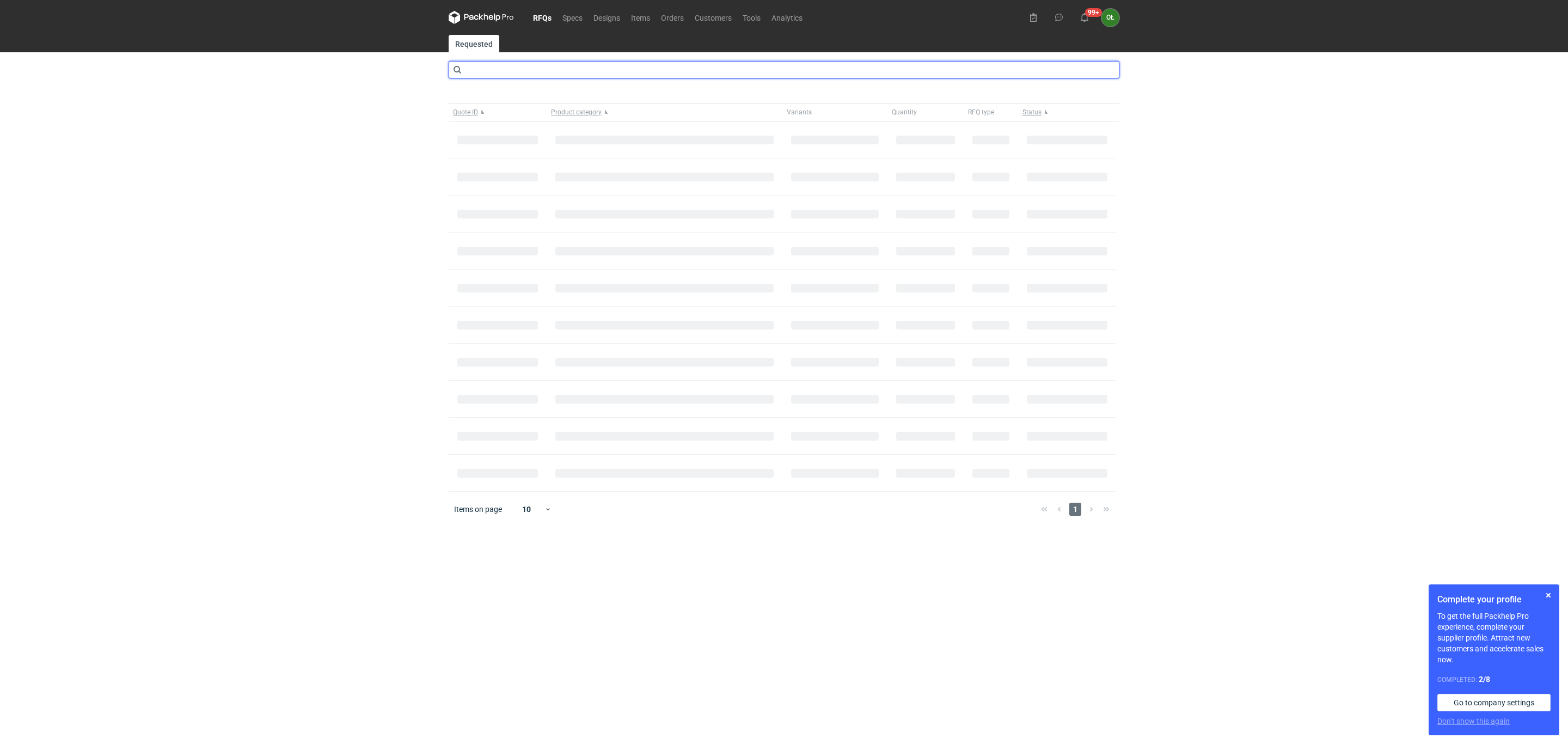
click at [527, 66] on input "text" at bounding box center [784, 69] width 671 height 18
type input "CBHK"
click at [505, 74] on input "CBHK" at bounding box center [784, 69] width 671 height 18
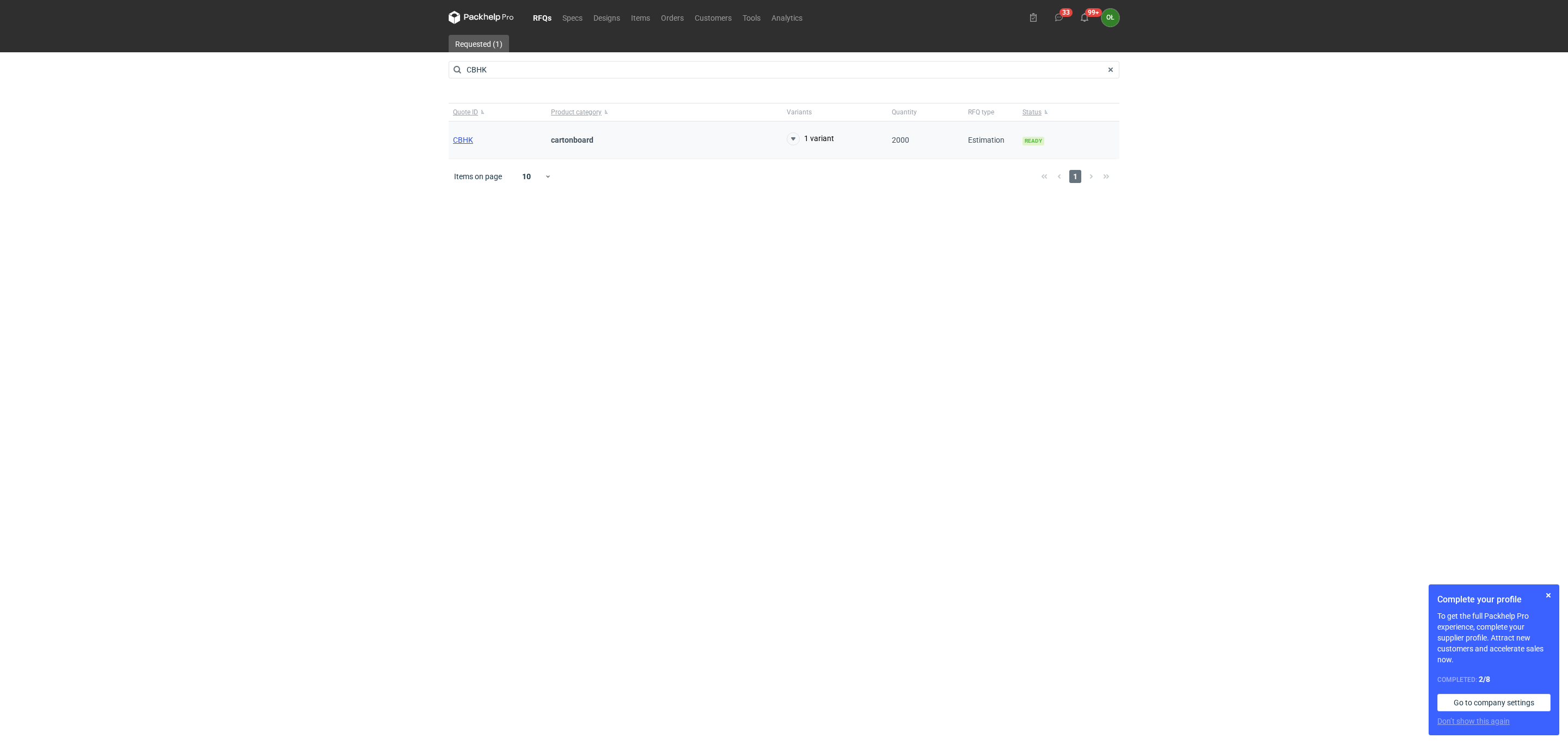
click at [462, 144] on span "CBHK" at bounding box center [463, 140] width 20 height 9
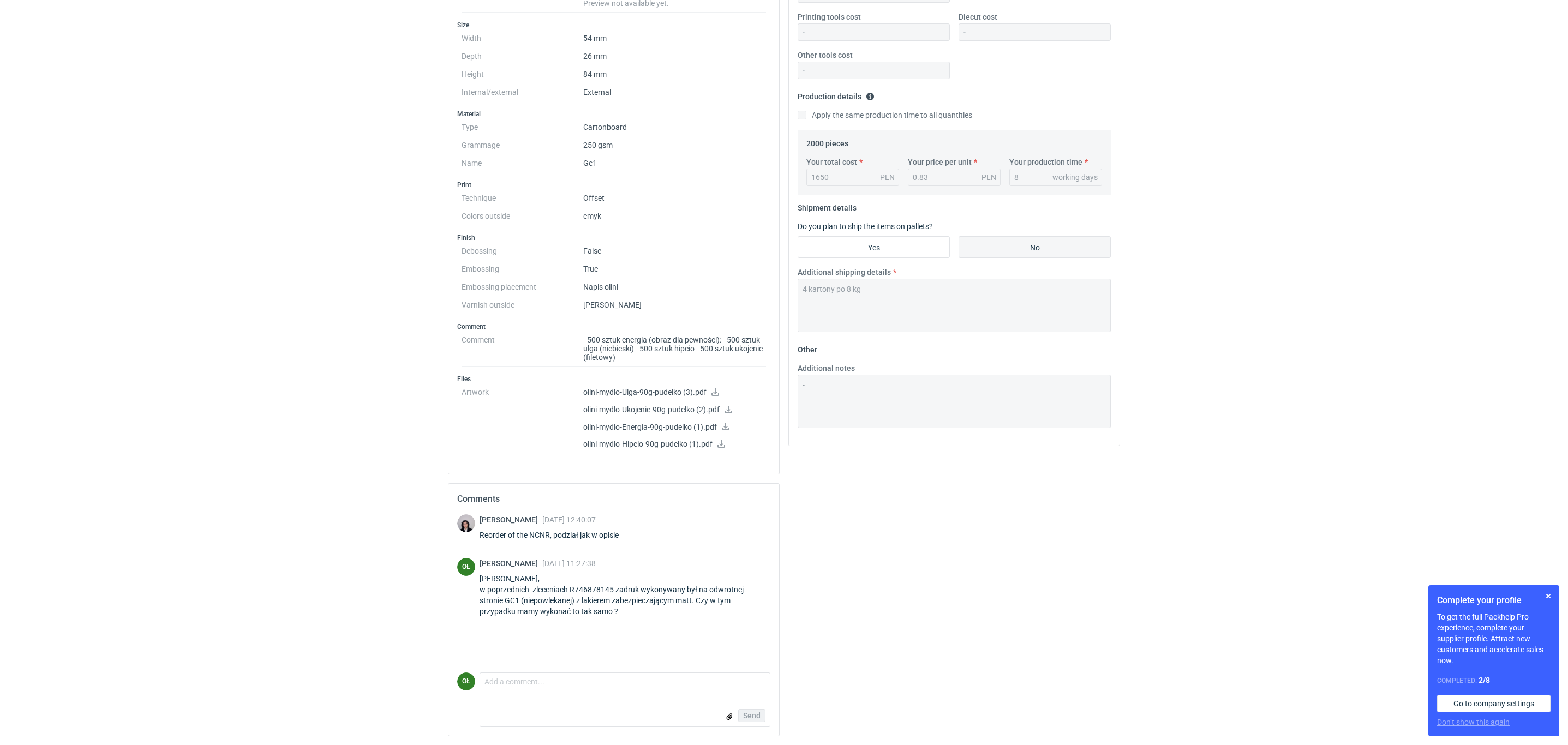
scroll to position [255, 0]
drag, startPoint x: 531, startPoint y: 532, endPoint x: 550, endPoint y: 532, distance: 19.0
click at [550, 532] on div "Reorder of the NCNR, podział jak w opisie" at bounding box center [556, 535] width 152 height 11
copy div "NCNR"
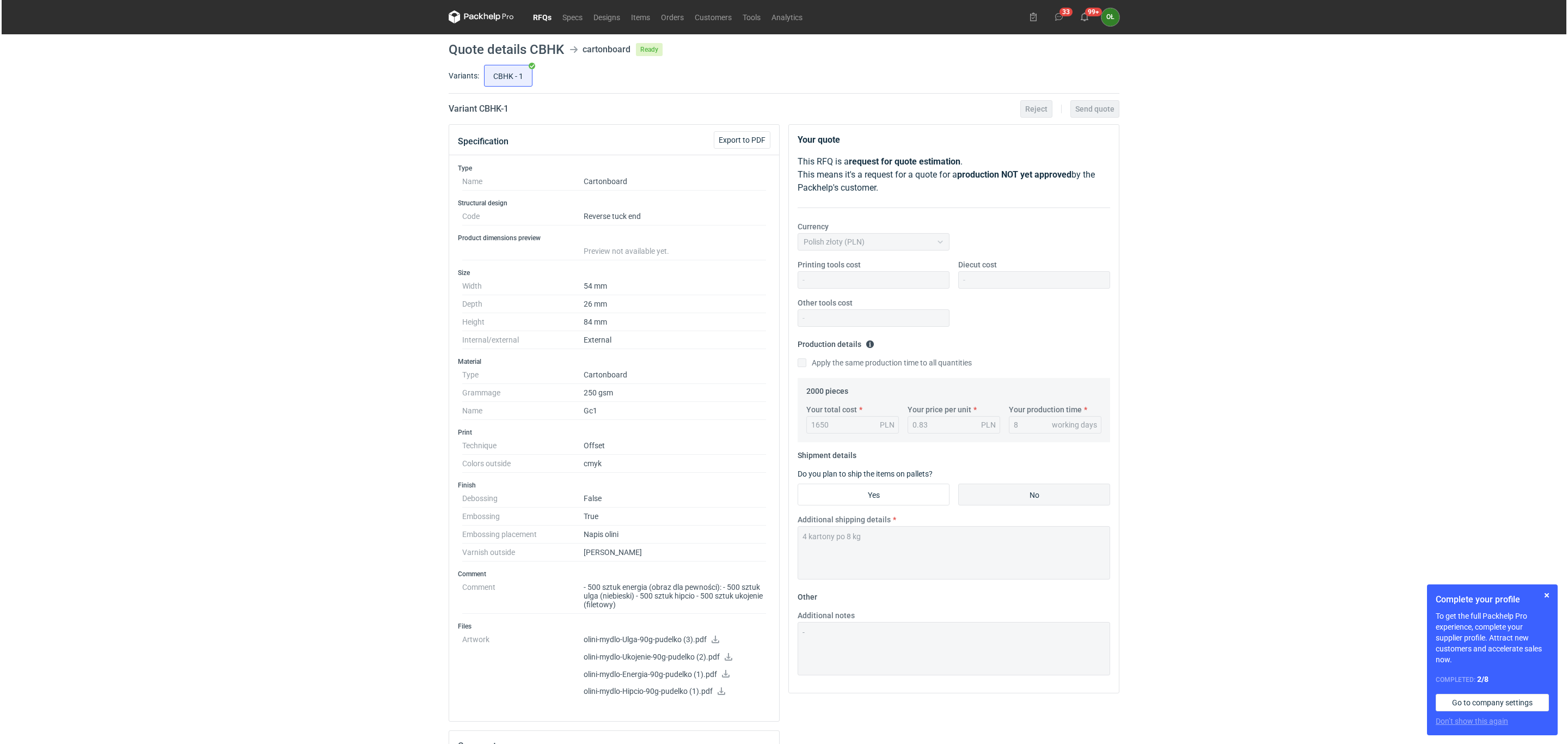
scroll to position [0, 0]
click at [684, 13] on link "Orders" at bounding box center [670, 17] width 33 height 13
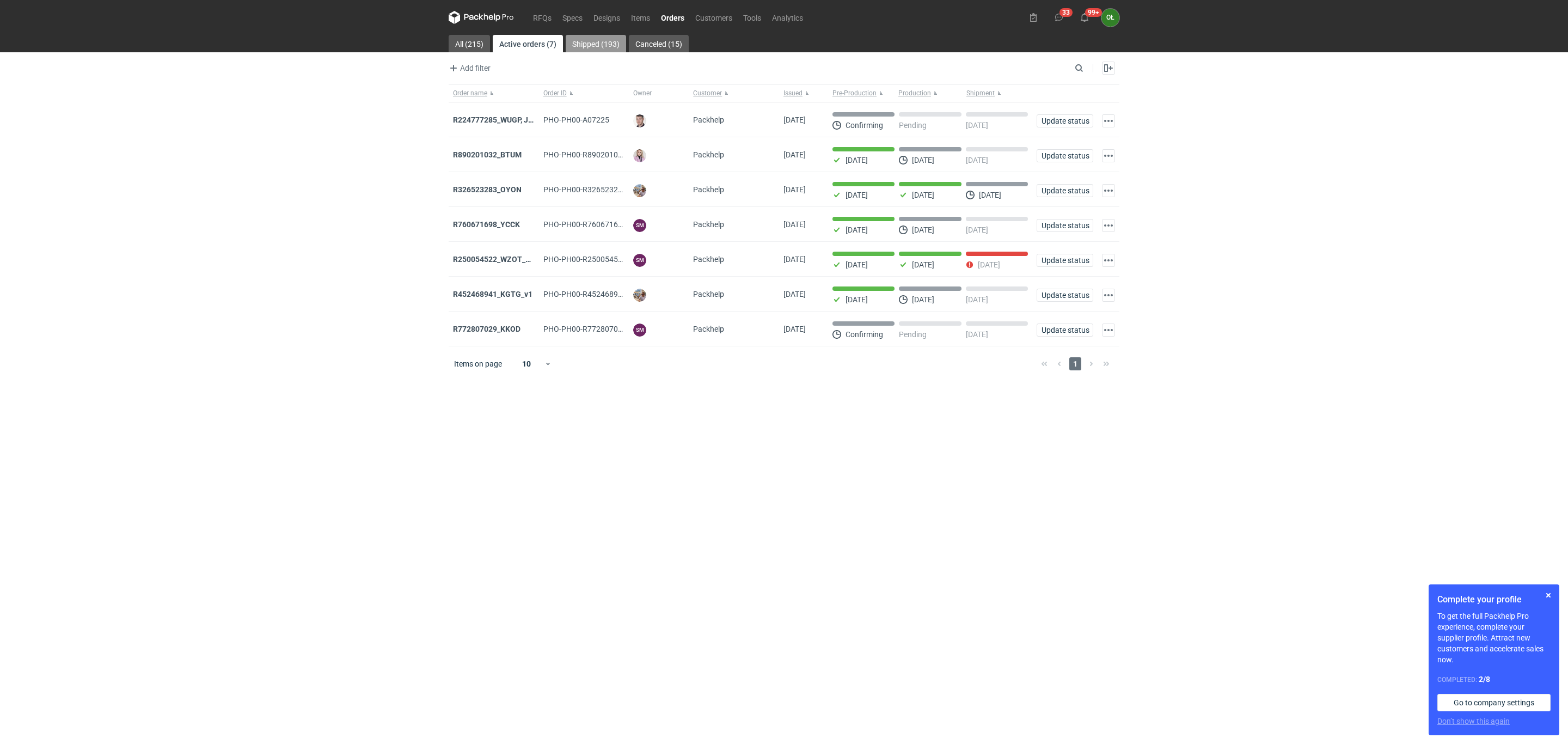
click at [586, 41] on link "Shipped (193)" at bounding box center [595, 43] width 60 height 18
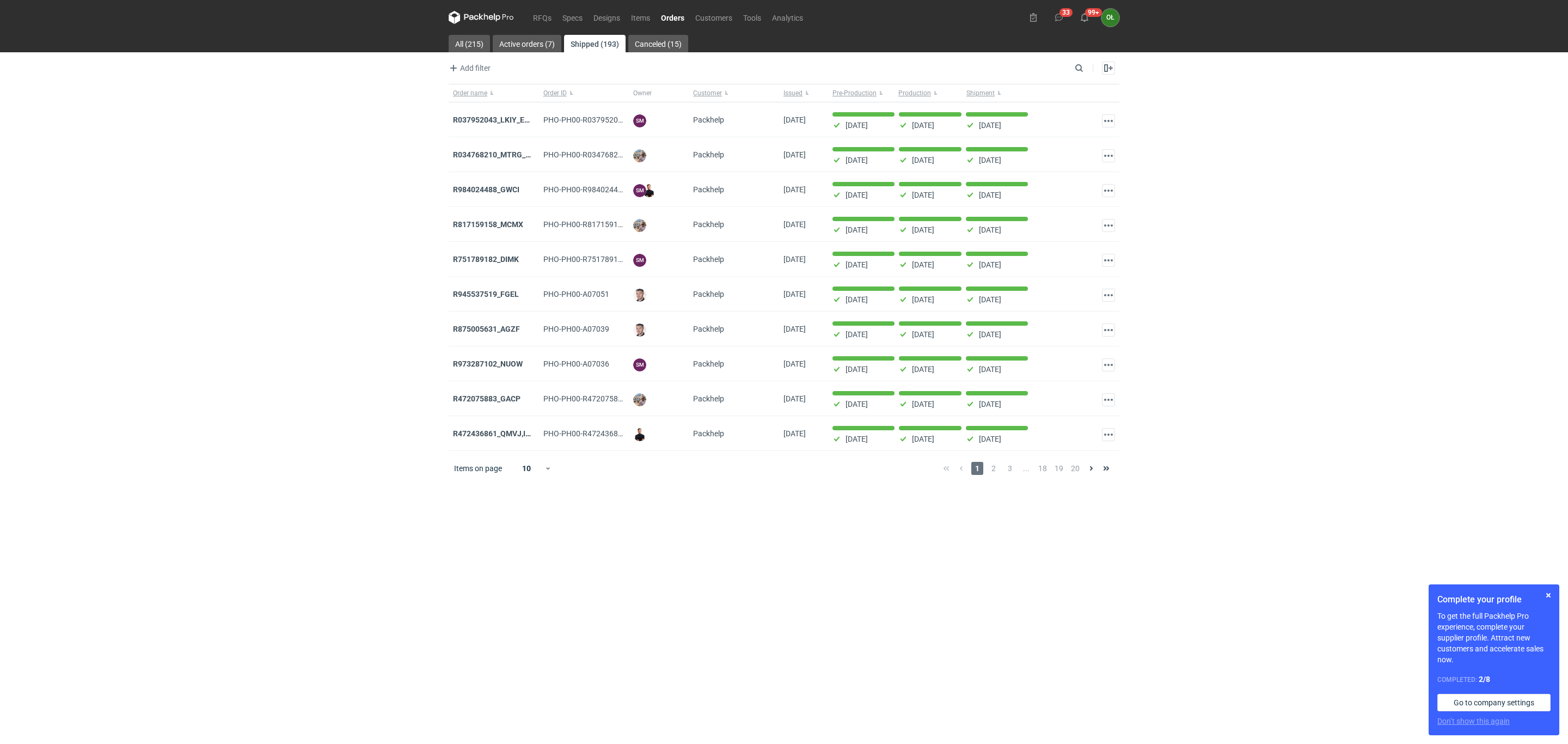
click at [1085, 59] on main "All (215) Active orders (7) Shipped (193) Canceled (15) Add filter Owner first …" at bounding box center [784, 389] width 679 height 709
click at [1080, 64] on input "Search" at bounding box center [1031, 68] width 108 height 13
paste input "NCNR"
type input "NCNR"
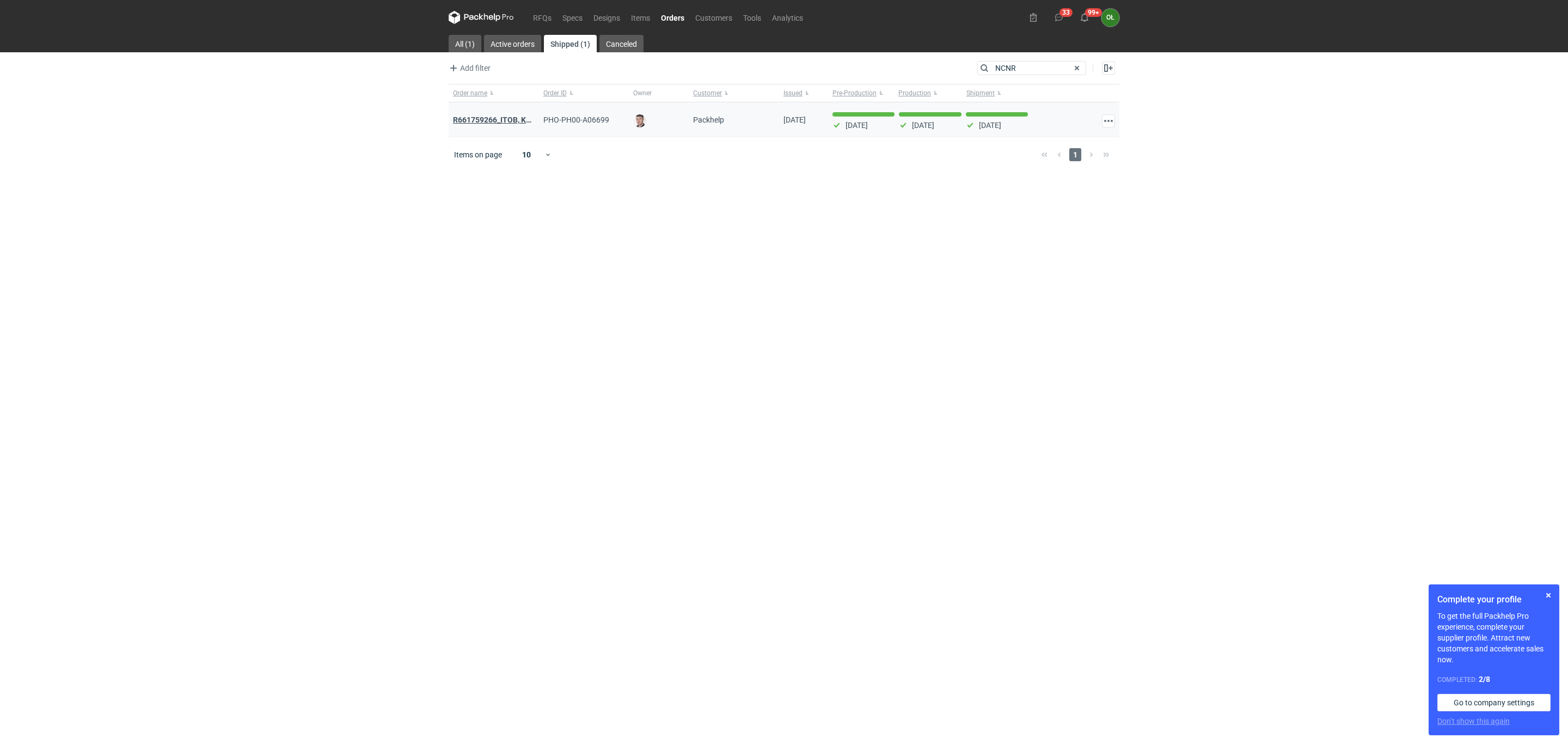
click at [482, 116] on strong "R661759266_ITOB, KNNJ, DWWK, NCNR , KRHO, QBVM" at bounding box center [545, 120] width 185 height 12
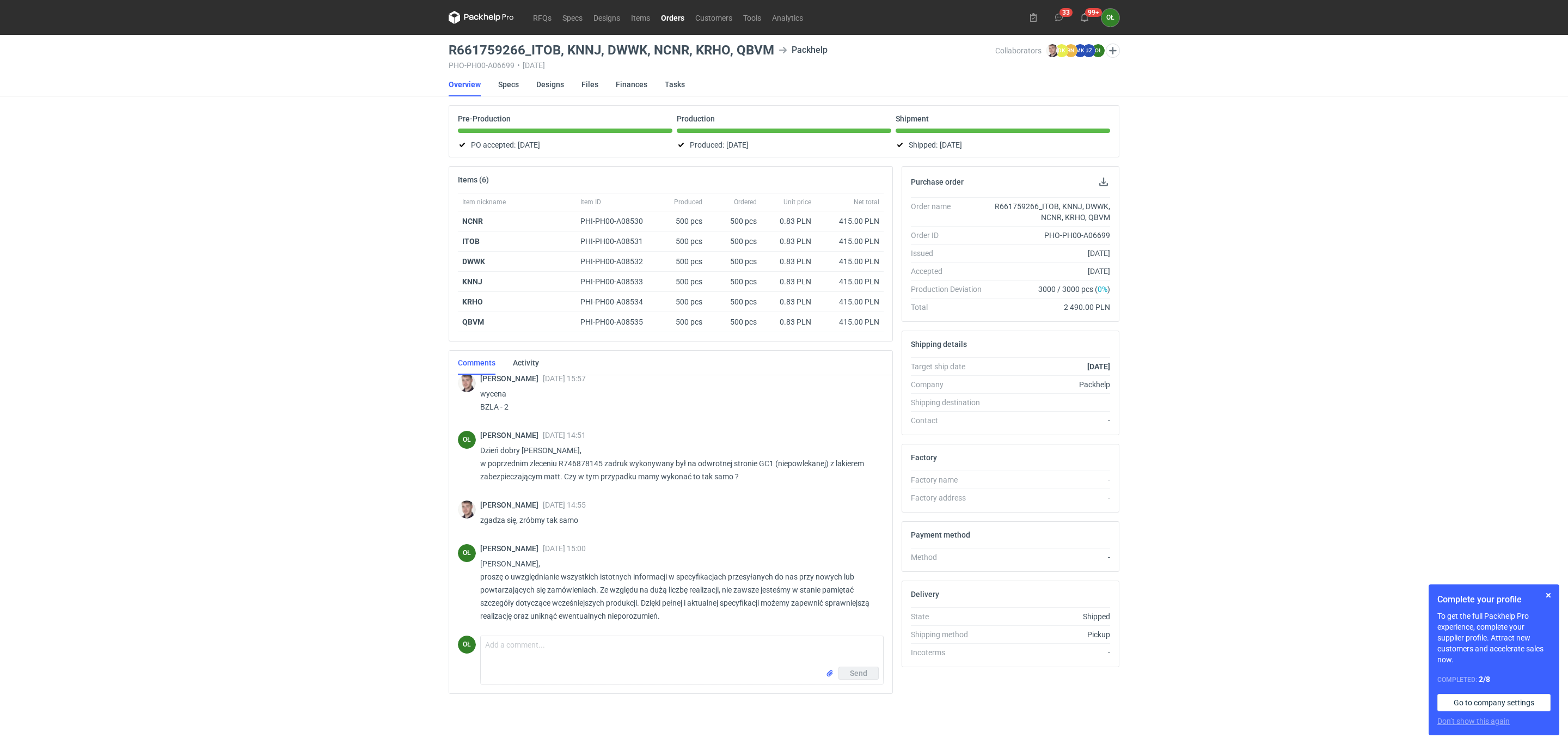
scroll to position [10, 0]
click at [505, 460] on p "Dzień dobry Panie Macieju, w poprzednim zleceniu R746878145 zadruk wykonywany b…" at bounding box center [677, 461] width 394 height 39
drag, startPoint x: 477, startPoint y: 465, endPoint x: 745, endPoint y: 477, distance: 268.3
click at [745, 477] on div "OŁ Olga Łopatowicz 14 Apr 2025 14:51 Dzień dobry Panie Macieju, w poprzednim zl…" at bounding box center [670, 457] width 425 height 69
copy p "w poprzednim zleceniu R746878145 zadruk wykonywany był na odwrotnej stronie GC1…"
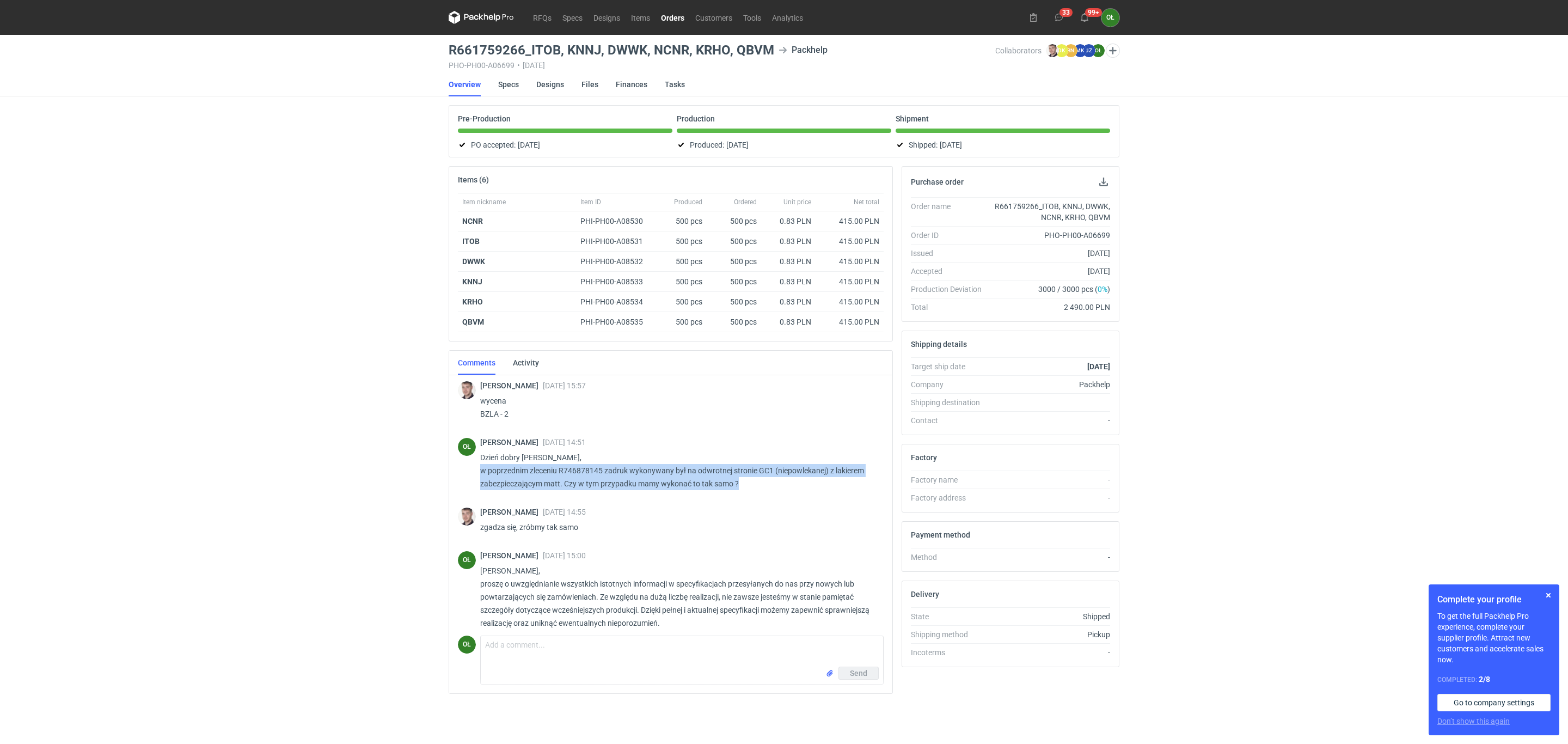
scroll to position [0, 0]
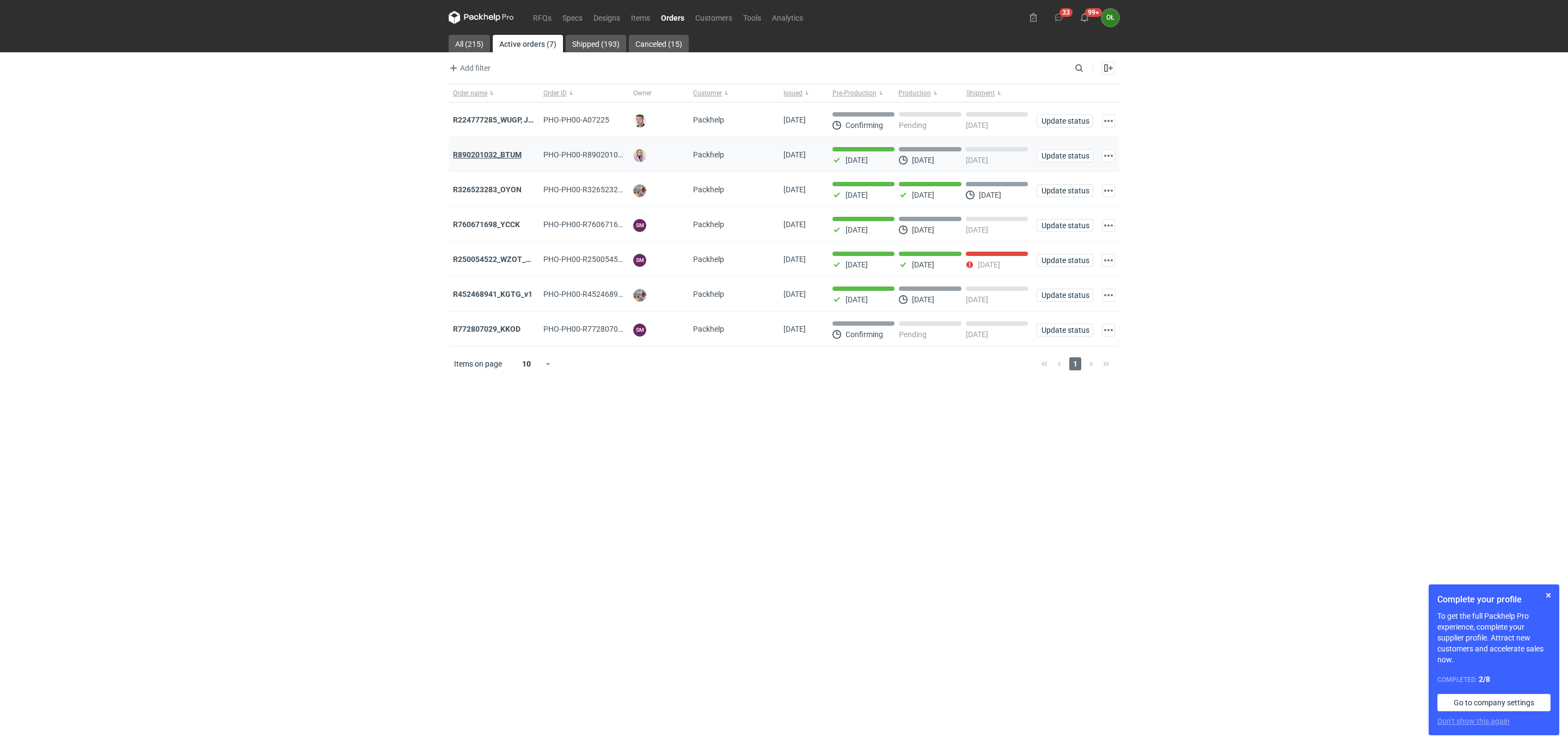
click at [498, 152] on strong "R890201032_BTUM" at bounding box center [487, 155] width 69 height 9
click at [559, 19] on link "Specs" at bounding box center [572, 17] width 31 height 13
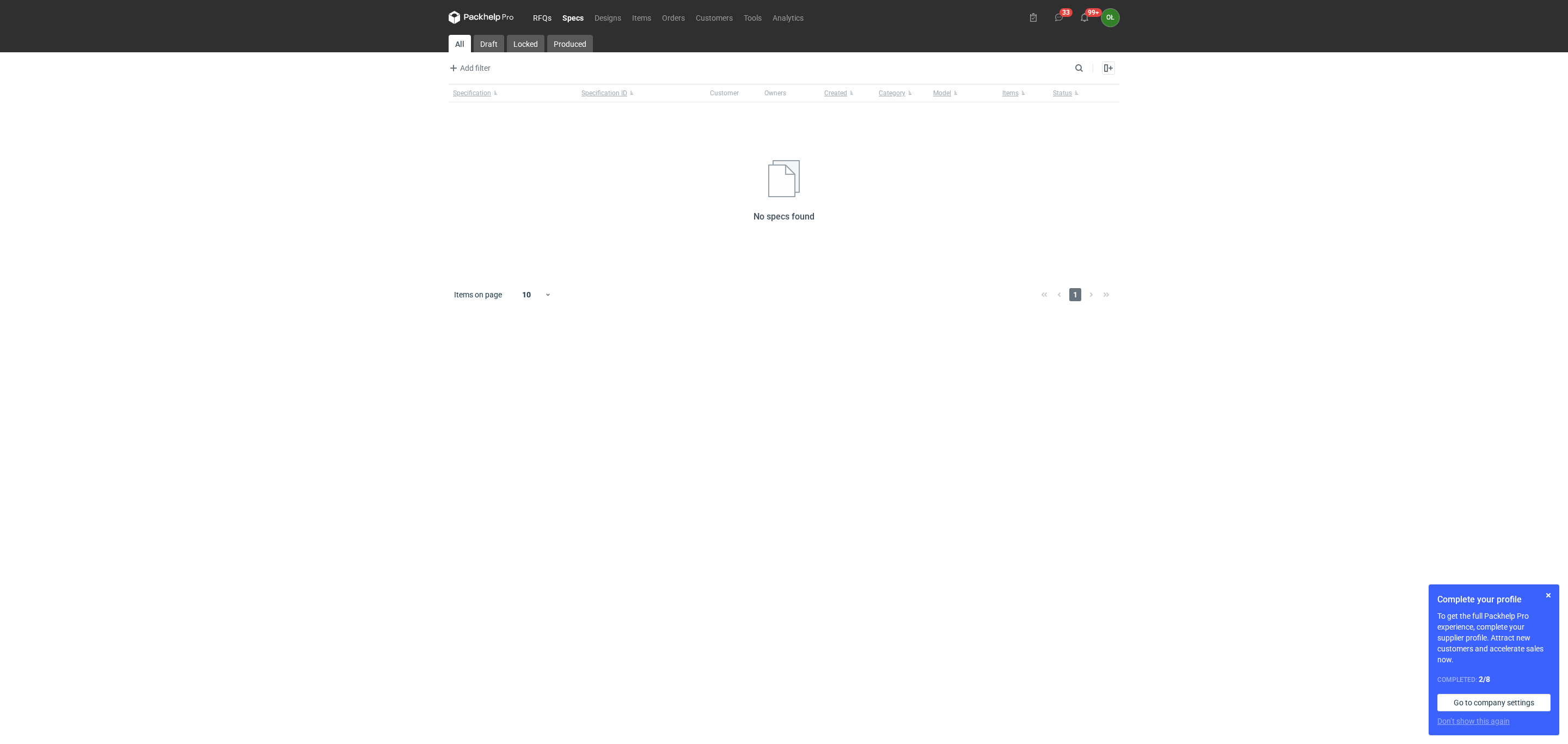
click at [539, 18] on link "RFQs" at bounding box center [542, 17] width 29 height 13
click at [508, 80] on main "Requested Quote ID Product category Variants Quantity RFQ type Status Items on …" at bounding box center [784, 389] width 679 height 709
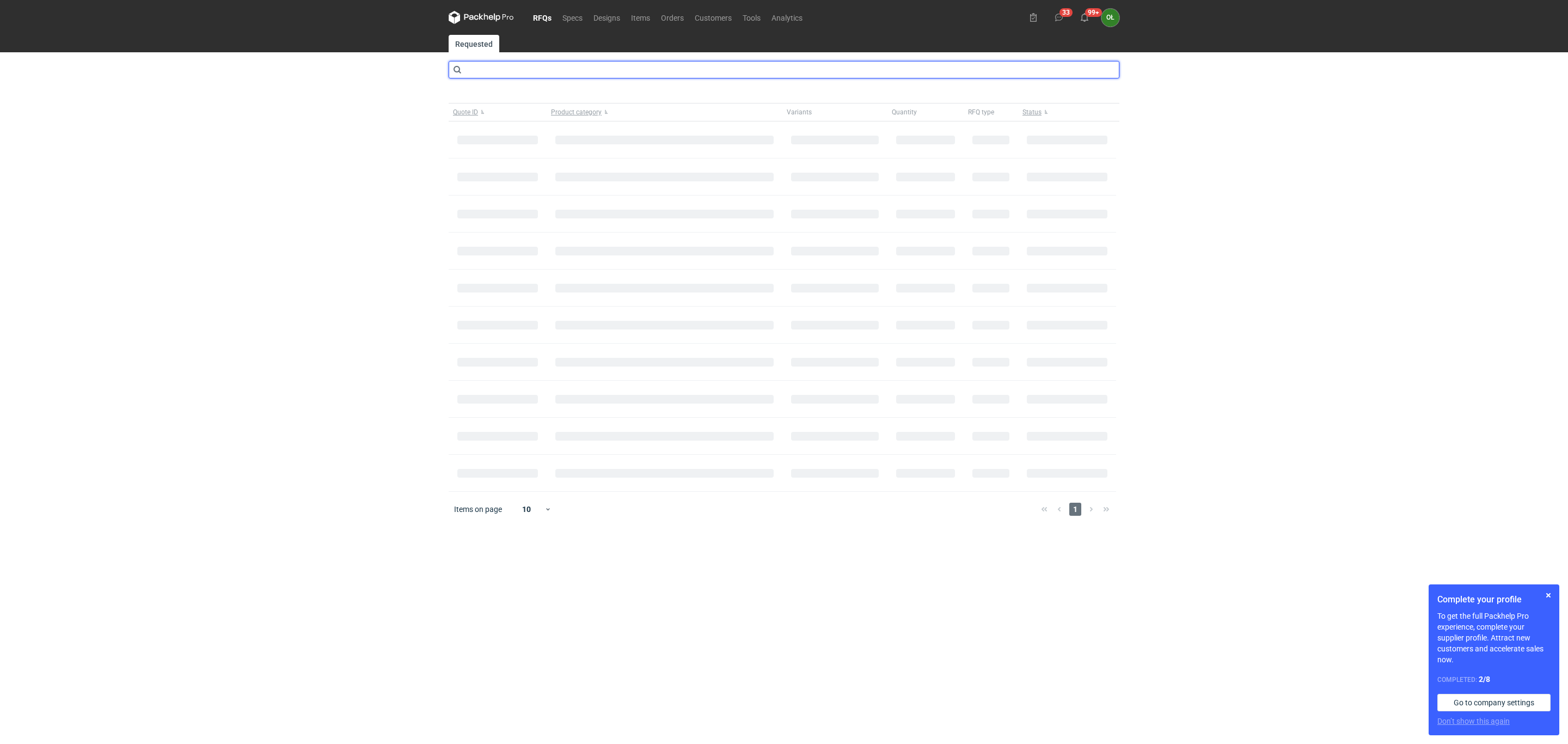
click at [508, 63] on input "text" at bounding box center [784, 69] width 671 height 18
type input "CBHK"
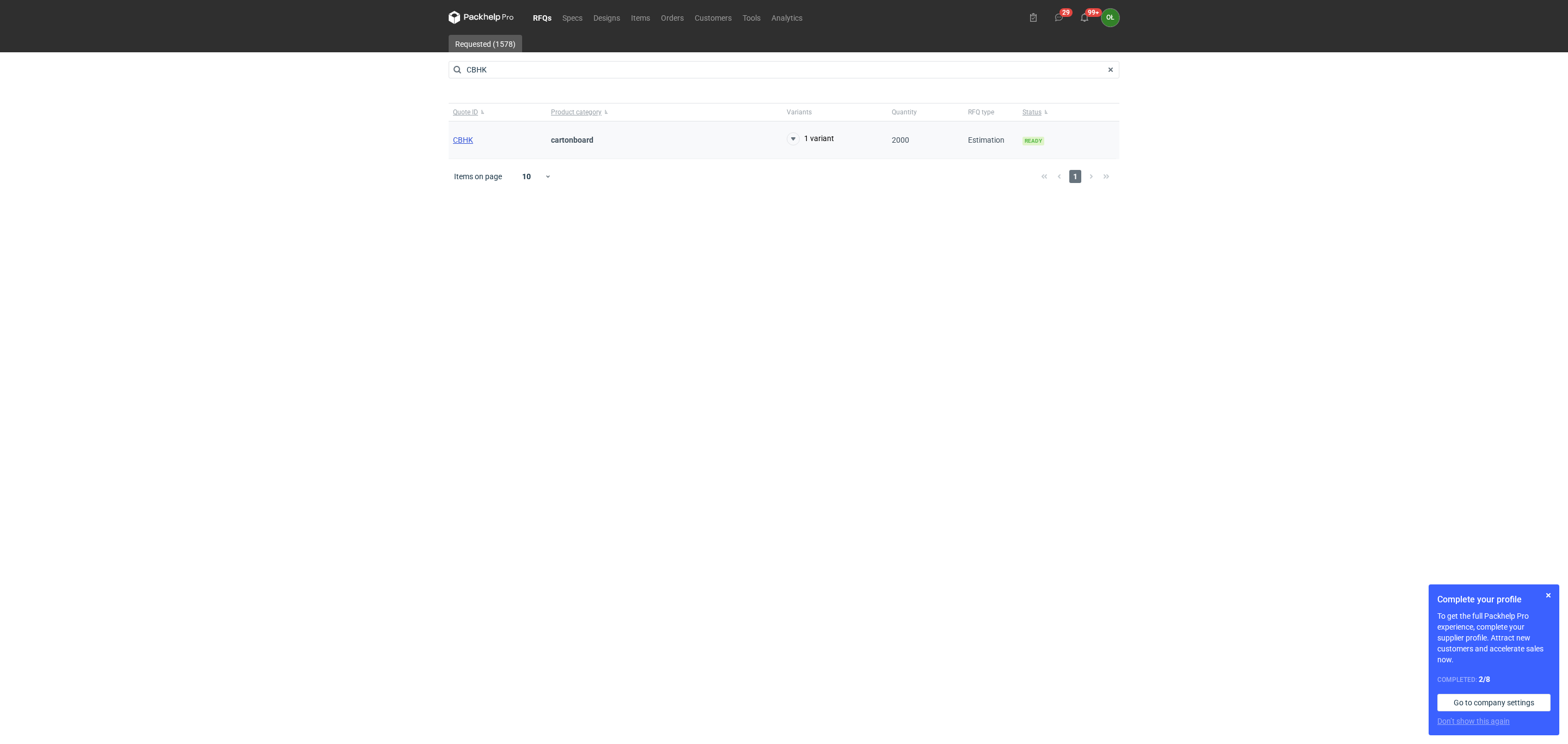
click at [461, 139] on span "CBHK" at bounding box center [463, 140] width 20 height 9
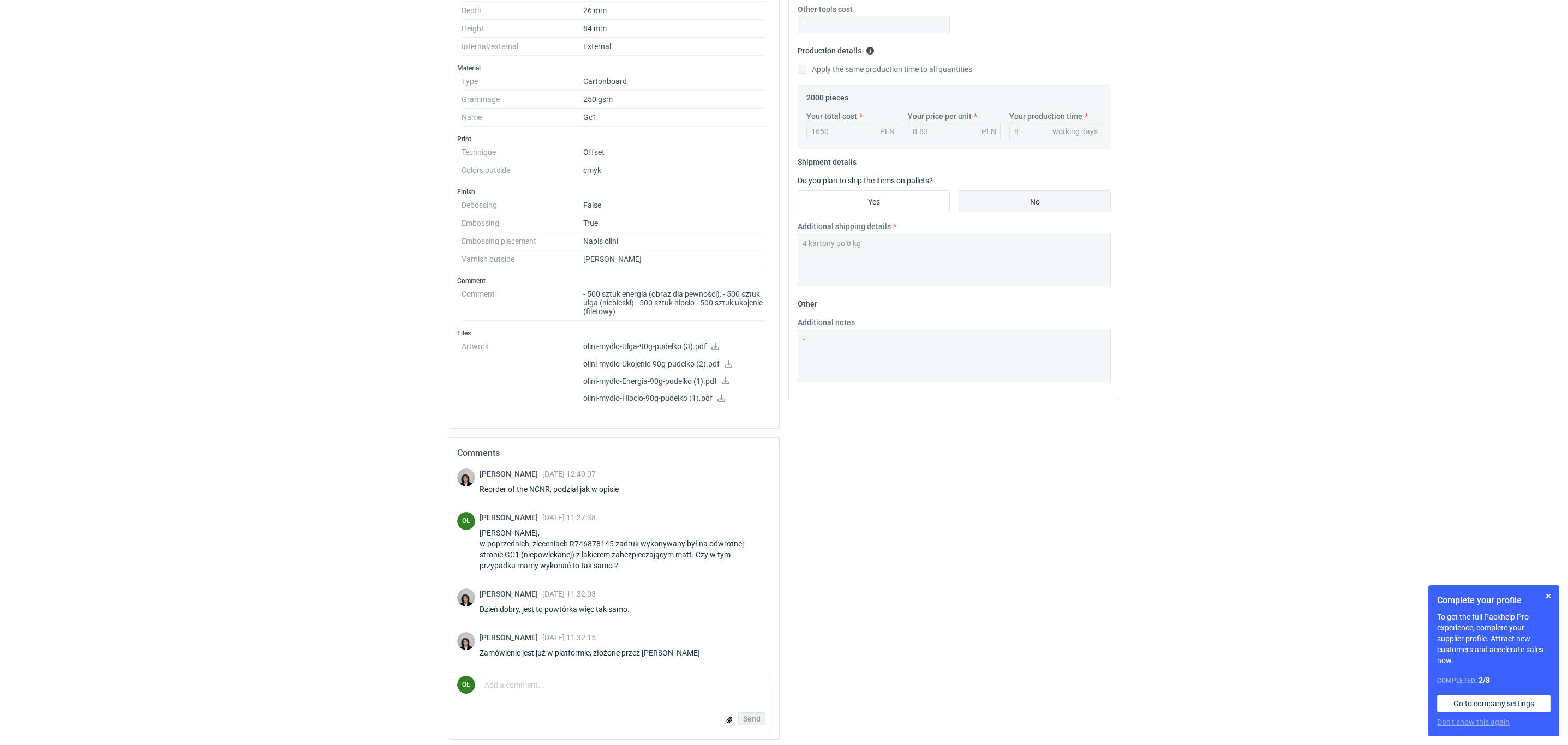
scroll to position [300, 0]
click at [559, 715] on div "Send" at bounding box center [625, 716] width 290 height 22
click at [555, 707] on form "Comment message Send" at bounding box center [625, 699] width 291 height 54
click at [528, 693] on textarea "Comment message" at bounding box center [625, 685] width 290 height 23
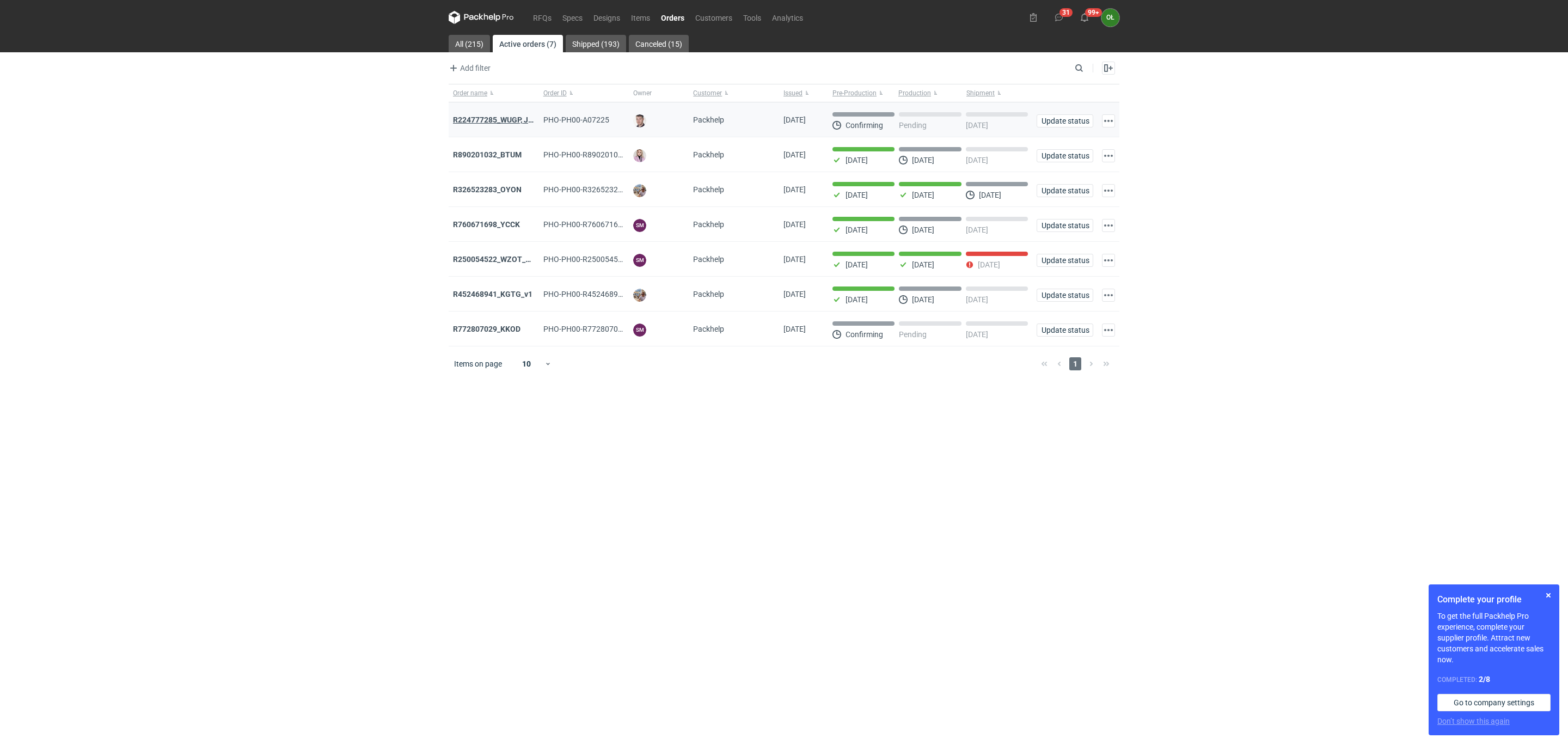
click at [487, 116] on strong "R224777285_WUGP, JPLP, WJRL, ANPD" at bounding box center [520, 120] width 135 height 9
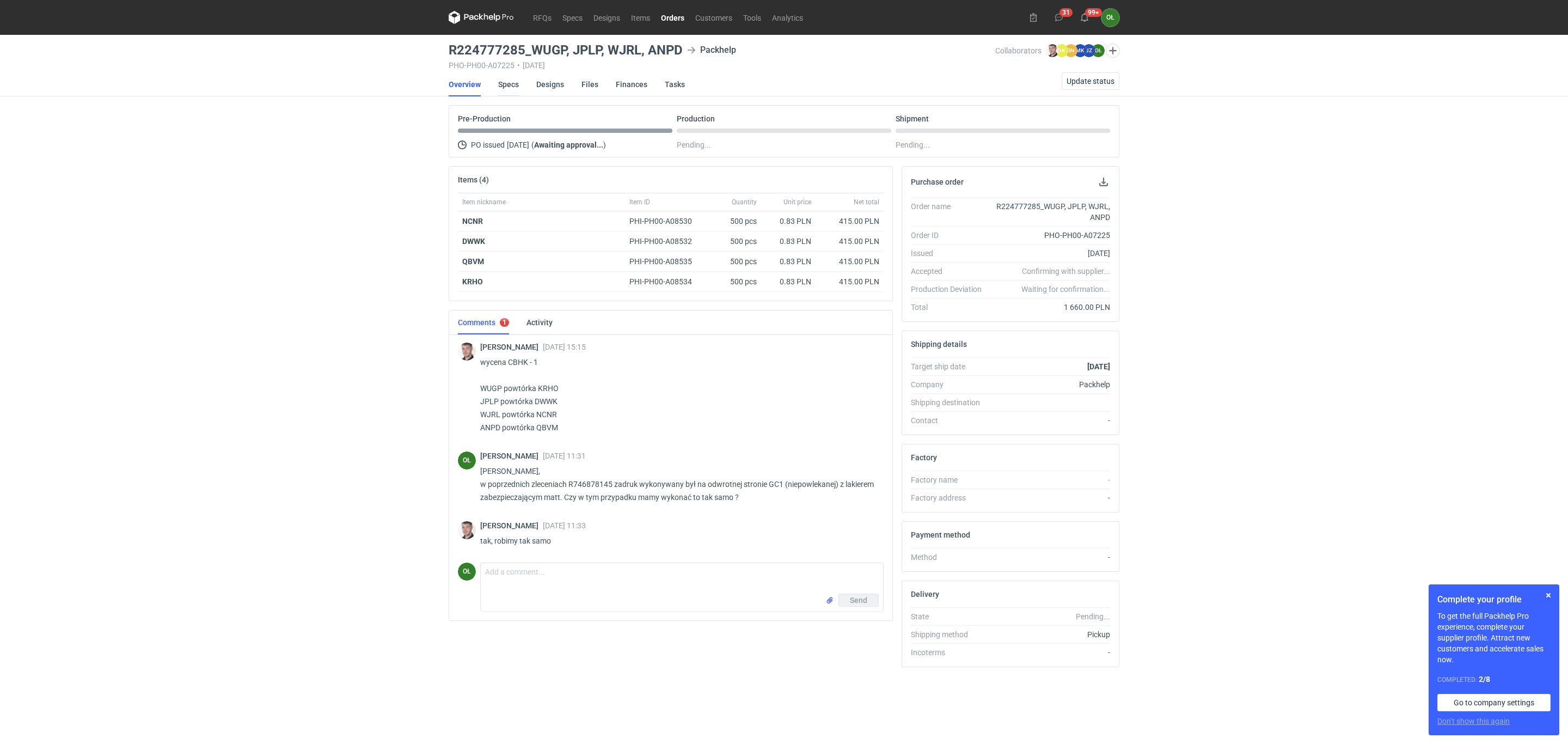
click at [510, 79] on link "Specs" at bounding box center [508, 84] width 21 height 24
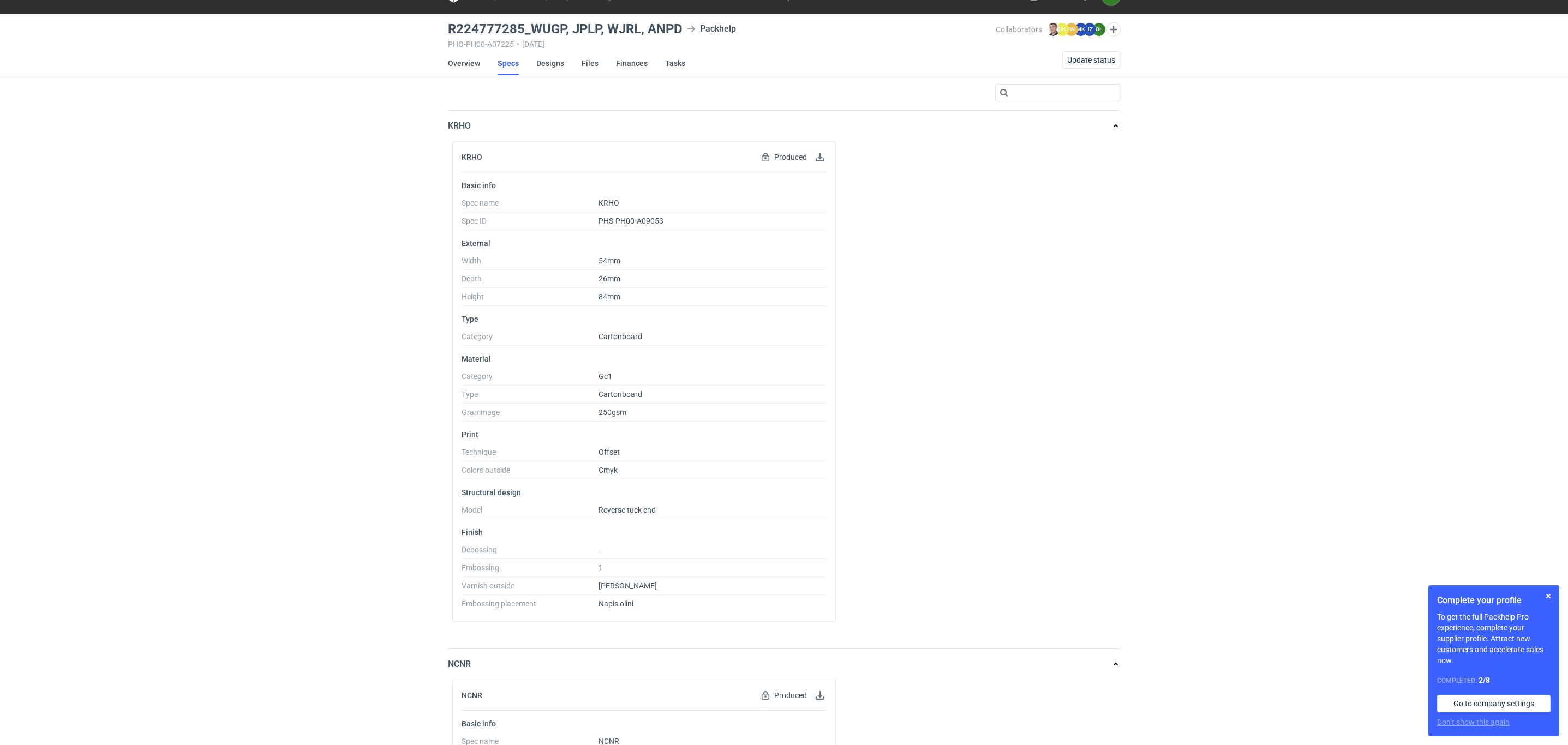
scroll to position [27, 0]
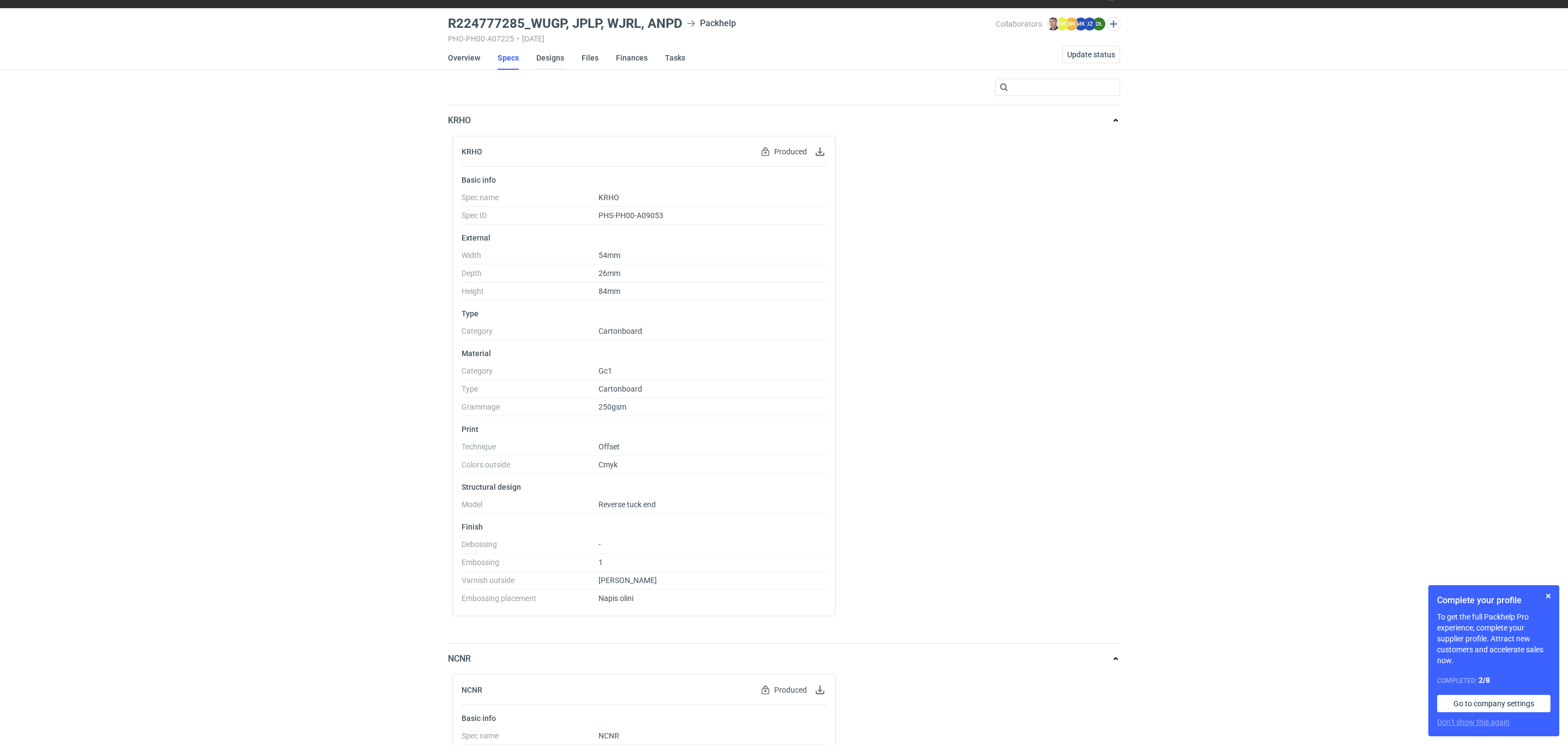
click at [550, 52] on link "Designs" at bounding box center [550, 57] width 28 height 24
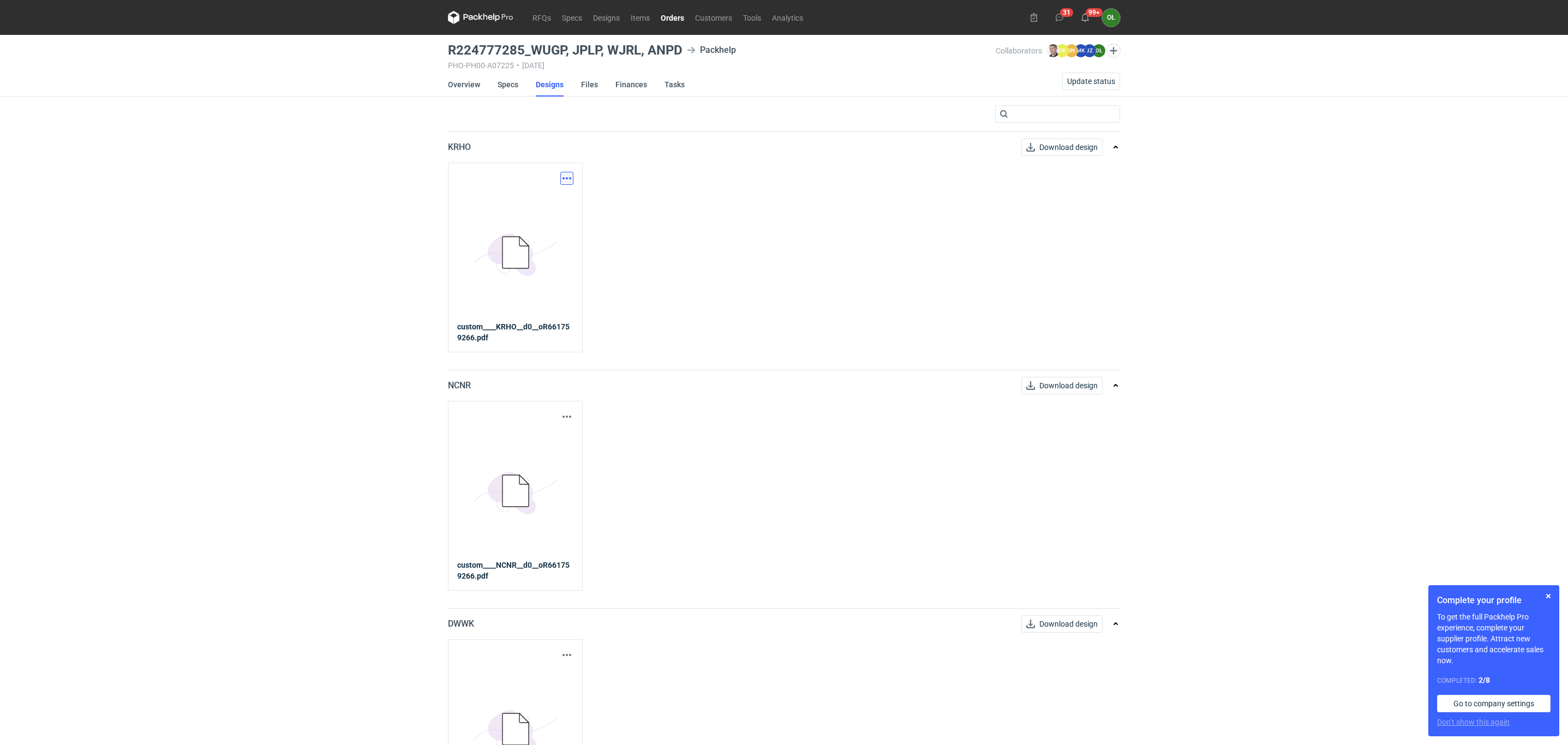
click at [570, 178] on button "button" at bounding box center [567, 178] width 13 height 13
click at [540, 210] on link "Download design part" at bounding box center [518, 202] width 101 height 18
click at [562, 415] on button "button" at bounding box center [567, 416] width 13 height 13
click at [556, 441] on link "Download design part" at bounding box center [518, 441] width 101 height 18
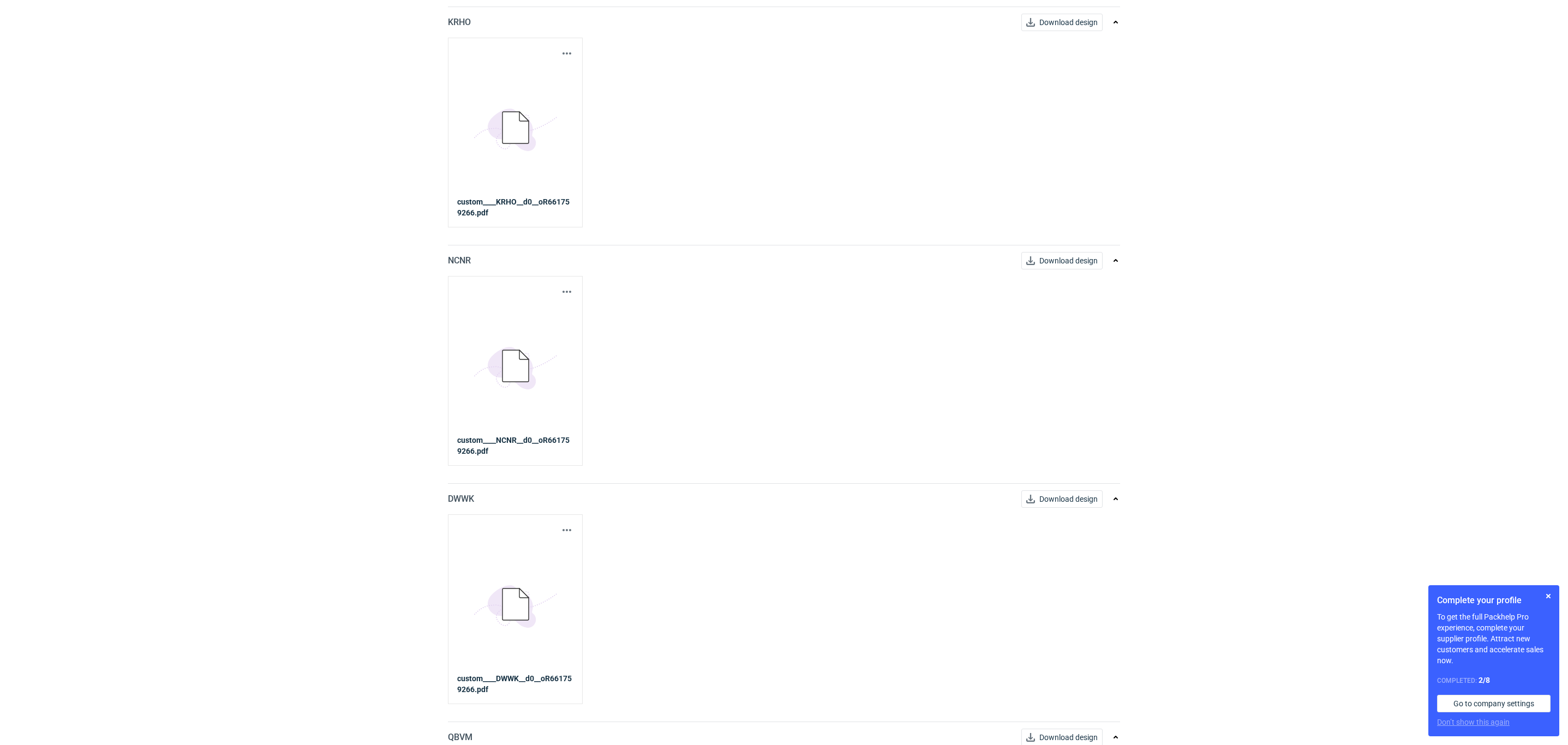
scroll to position [163, 0]
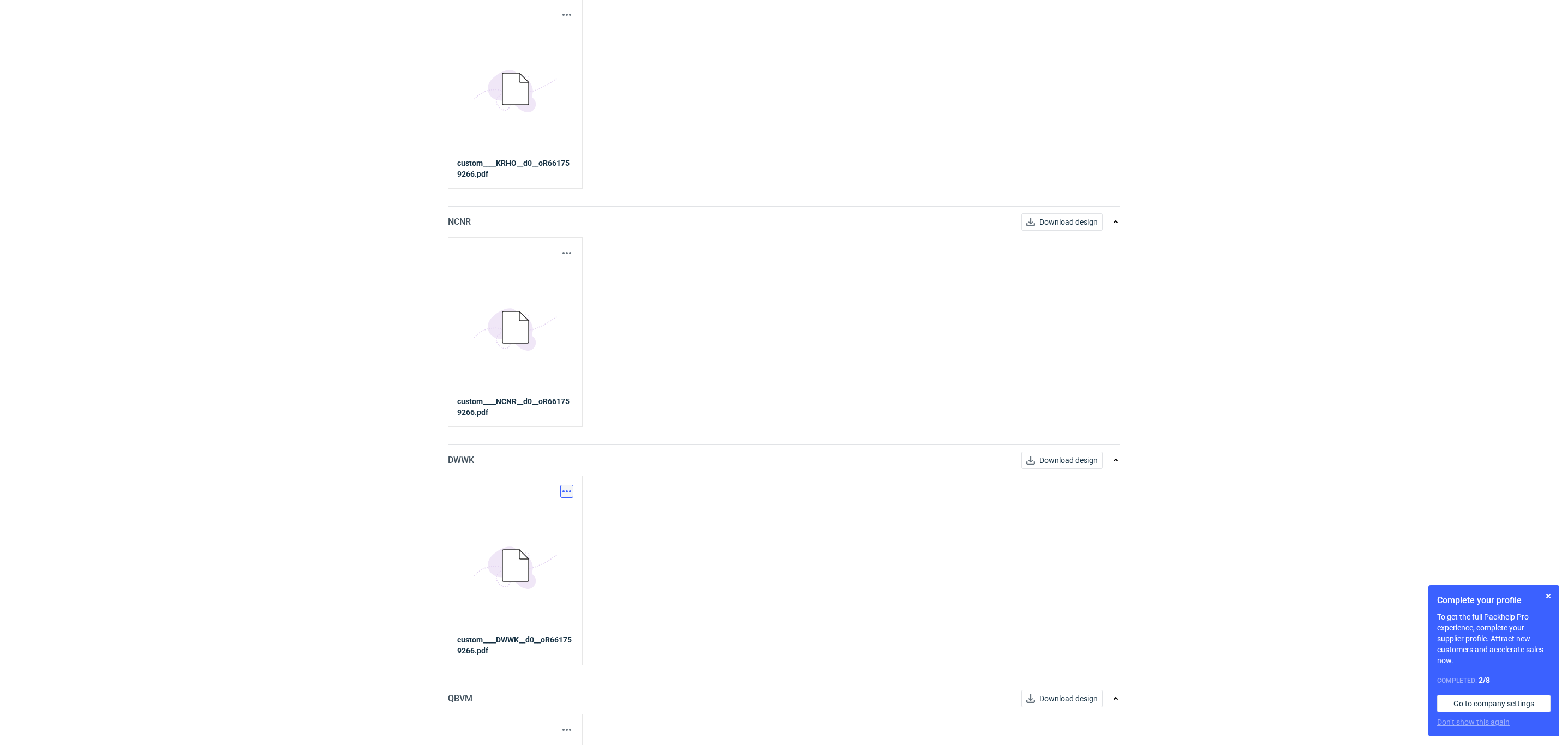
click at [570, 494] on button "button" at bounding box center [567, 491] width 13 height 13
click at [545, 529] on div "Download design part" at bounding box center [518, 516] width 109 height 26
click at [545, 519] on link "Download design part" at bounding box center [518, 517] width 101 height 18
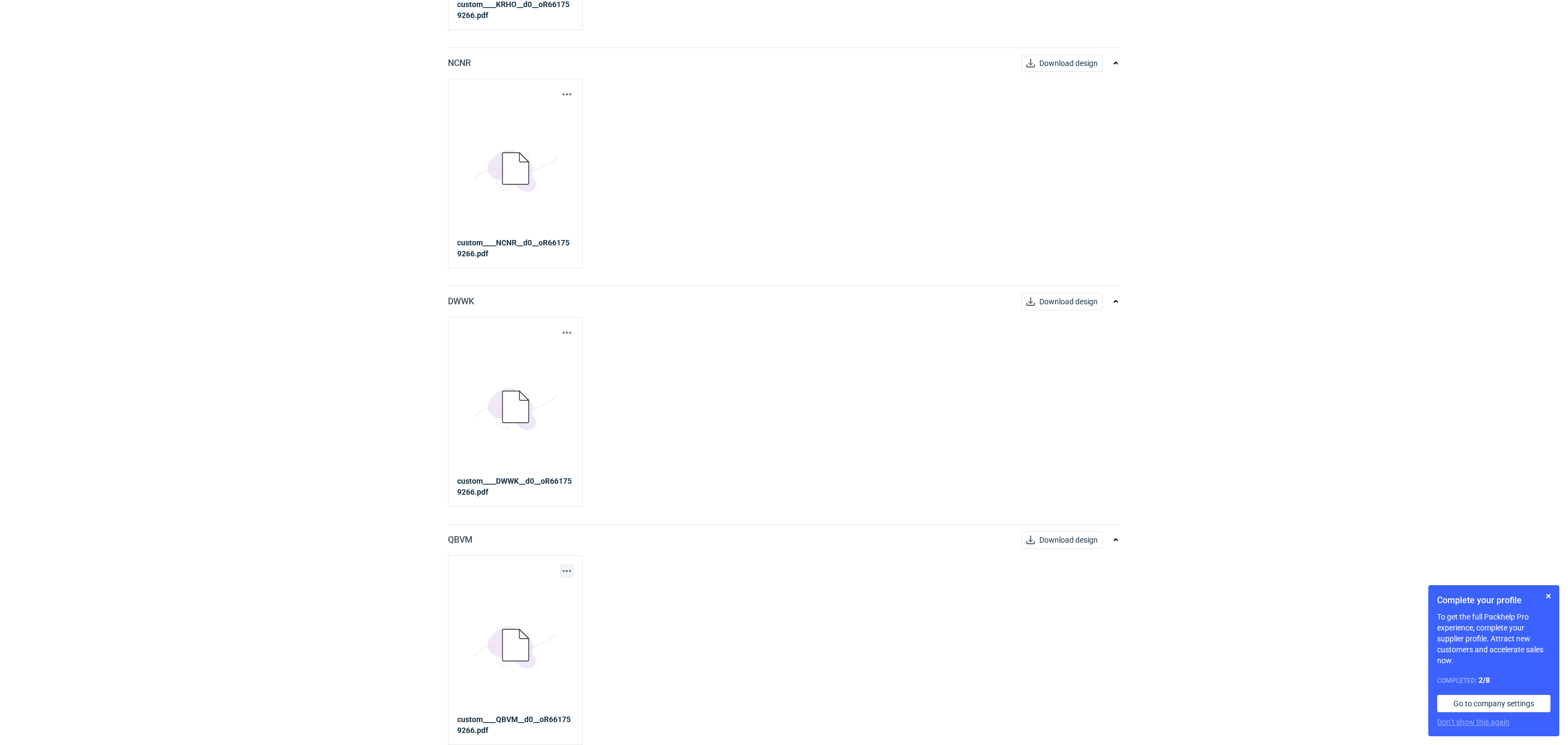
scroll to position [324, 0]
click at [566, 576] on button "button" at bounding box center [567, 571] width 13 height 13
click at [554, 588] on link "Download design part" at bounding box center [518, 594] width 101 height 18
click at [24, 404] on div "RFQs Specs Designs Items Orders Customers Tools Analytics 31 99+ OŁ [PERSON_NAM…" at bounding box center [784, 50] width 1568 height 745
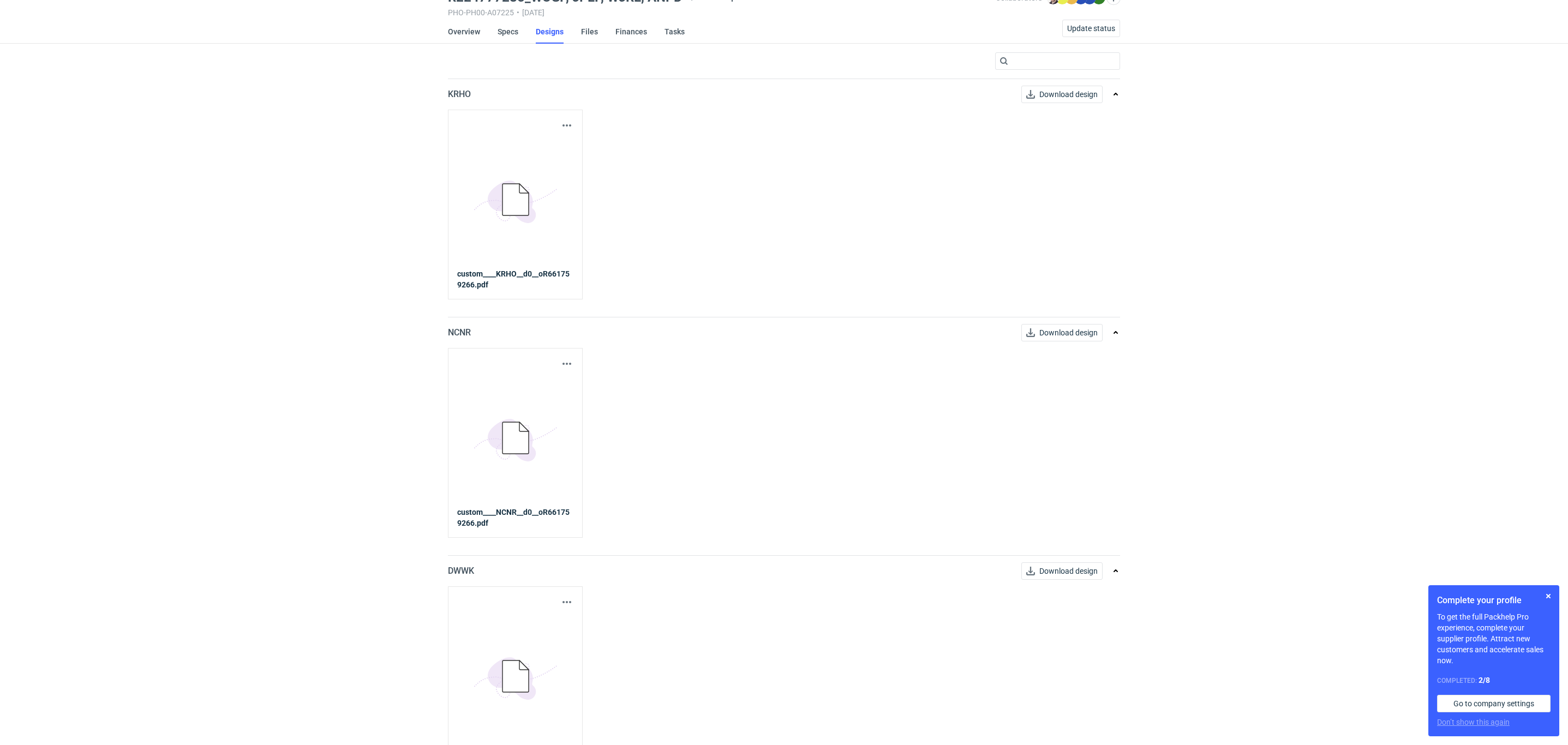
scroll to position [52, 0]
click at [514, 29] on link "Specs" at bounding box center [508, 32] width 21 height 24
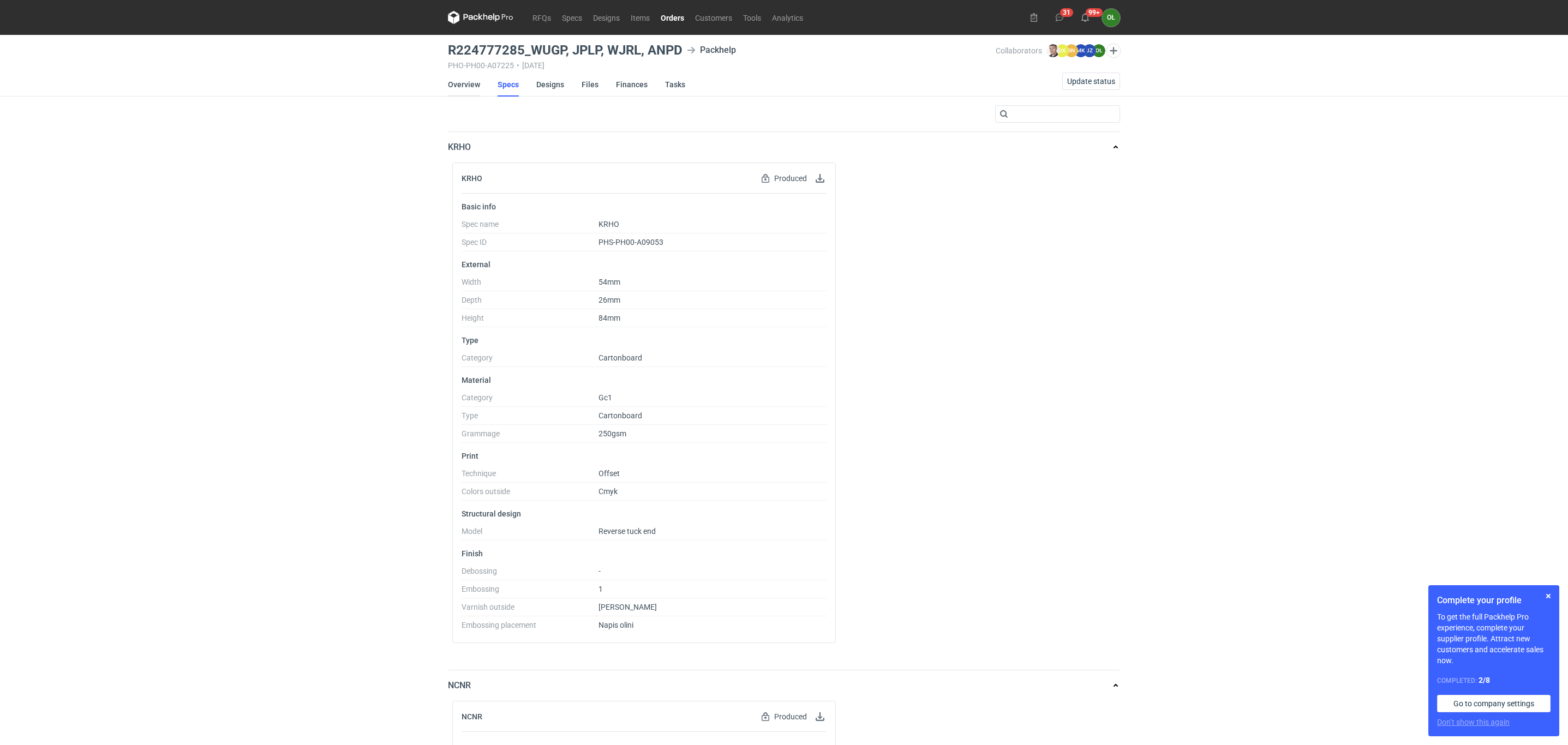
click at [474, 84] on link "Overview" at bounding box center [464, 84] width 32 height 24
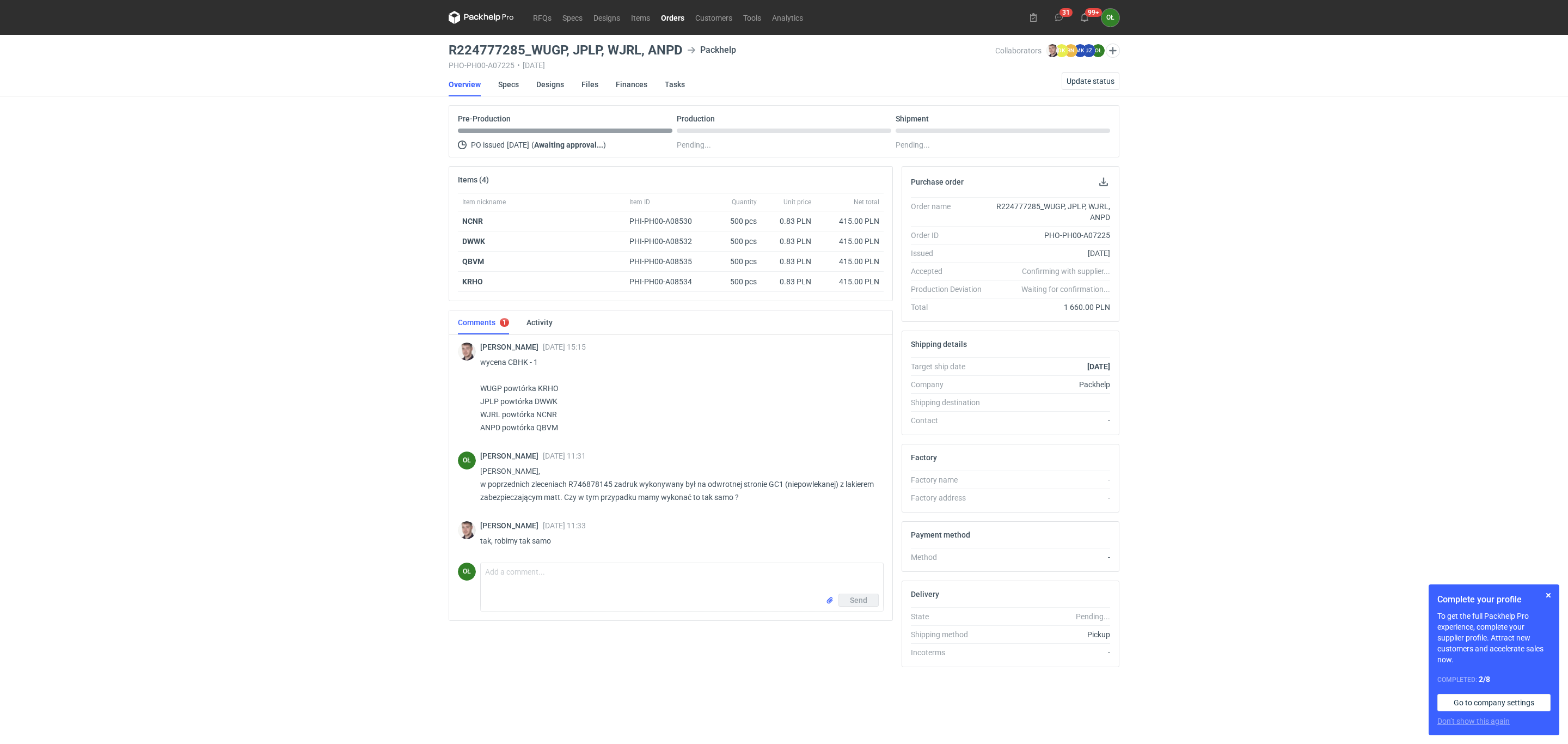
click at [96, 121] on div "RFQs Specs Designs Items Orders Customers Tools Analytics 31 99+ OŁ [PERSON_NAM…" at bounding box center [784, 372] width 1568 height 744
